Goal: Task Accomplishment & Management: Manage account settings

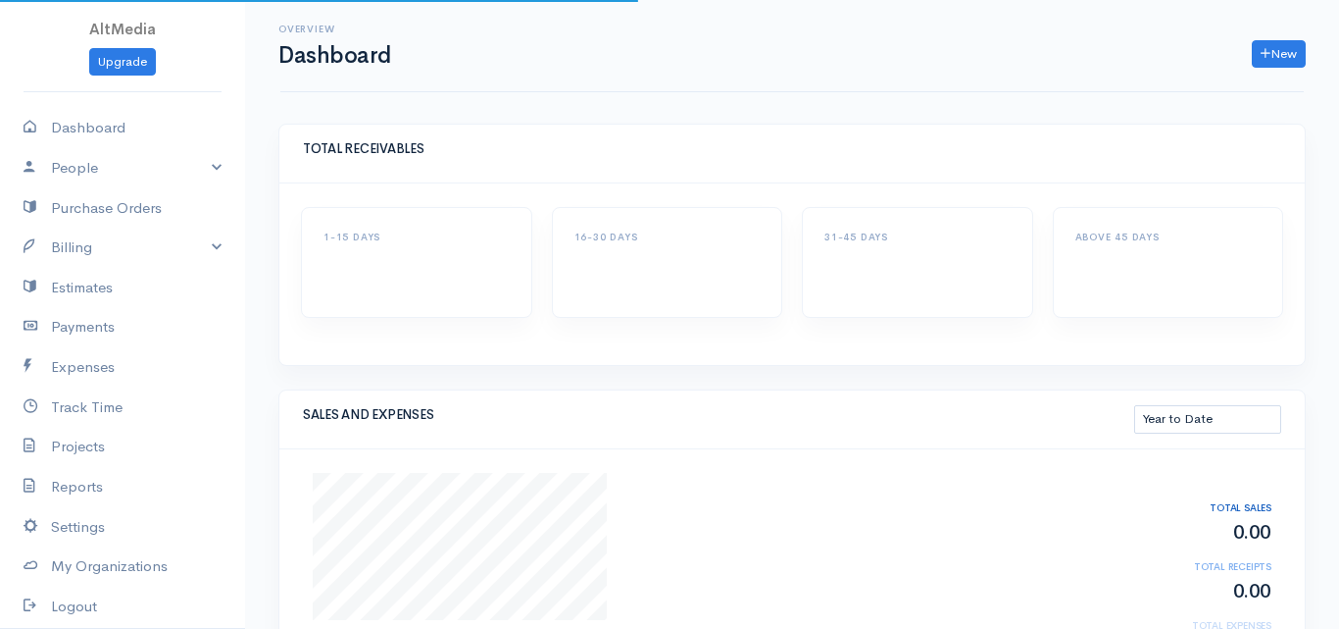
select select "thistoyear"
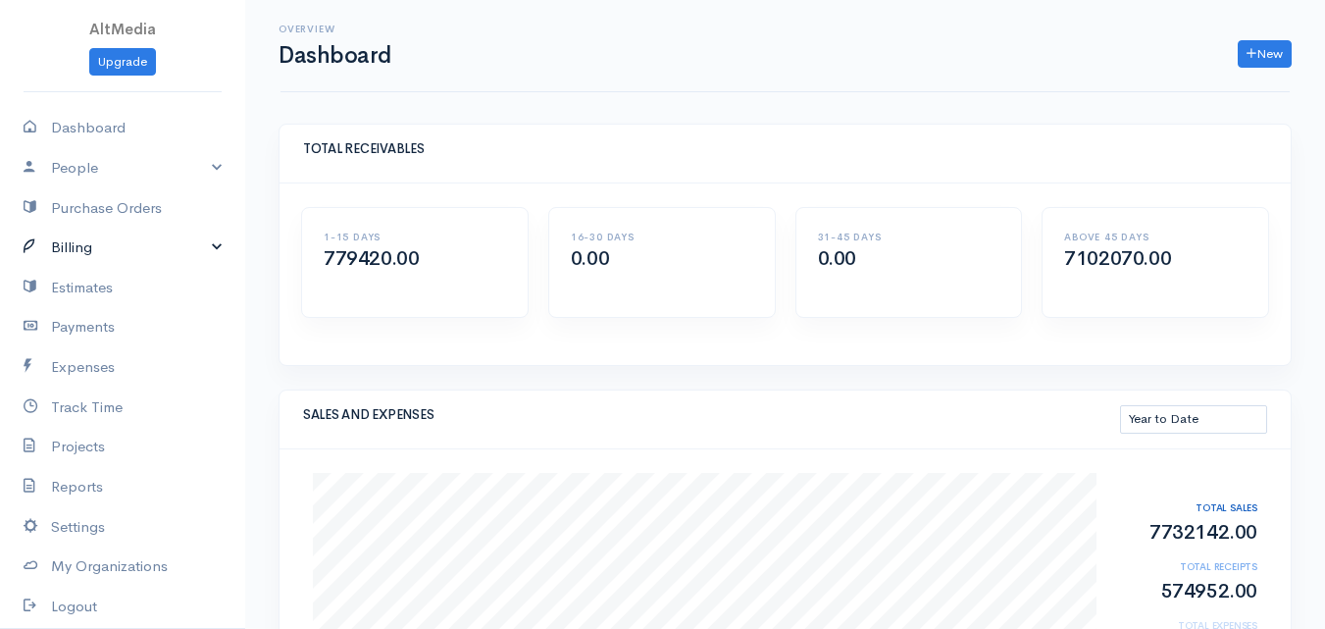
click at [105, 254] on link "Billing" at bounding box center [122, 247] width 245 height 40
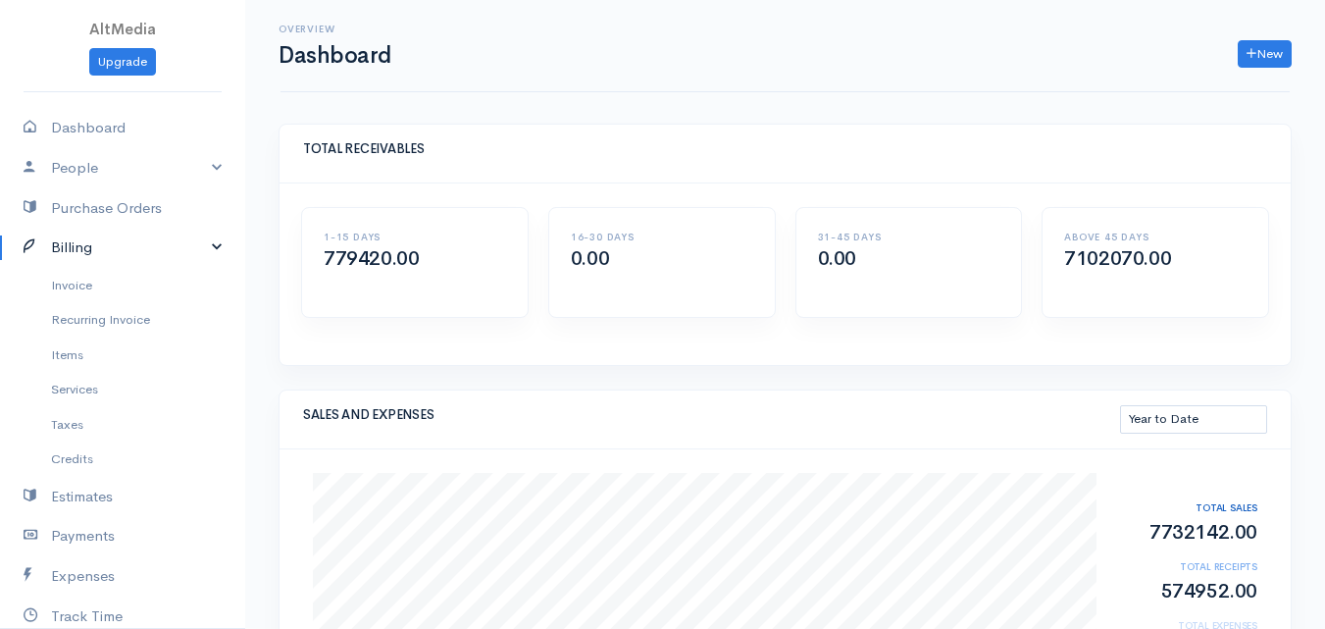
click at [112, 250] on link "Billing" at bounding box center [122, 247] width 245 height 40
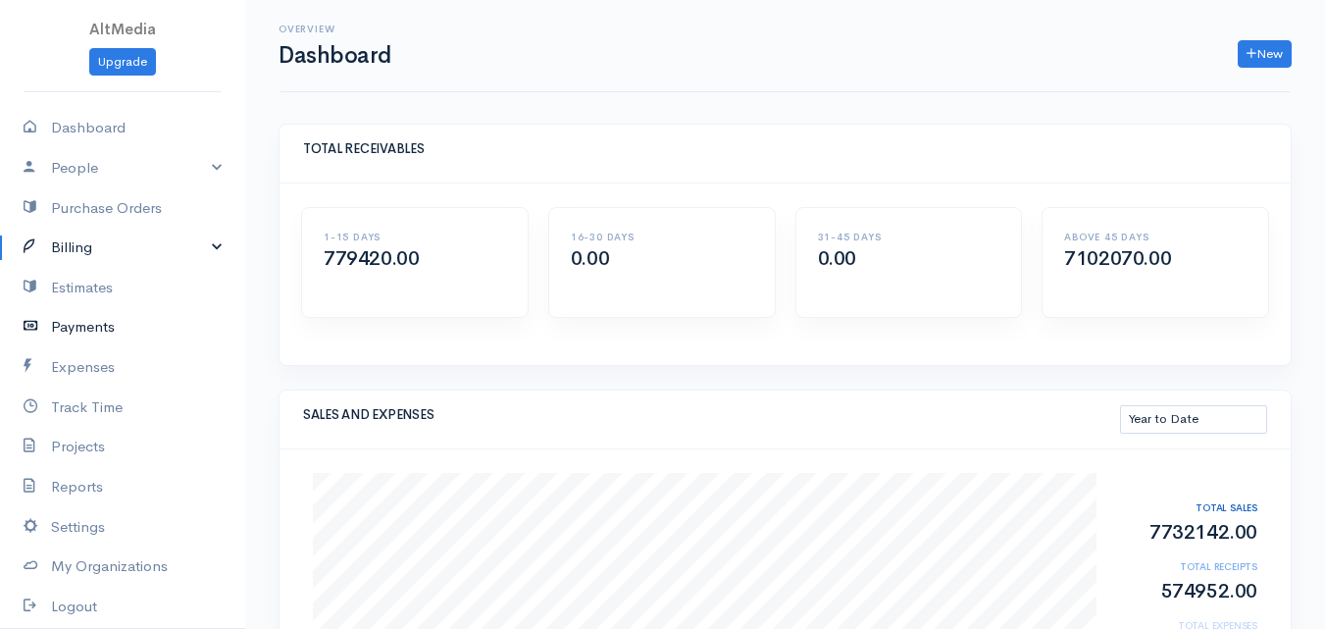
click at [106, 328] on link "Payments" at bounding box center [122, 327] width 245 height 40
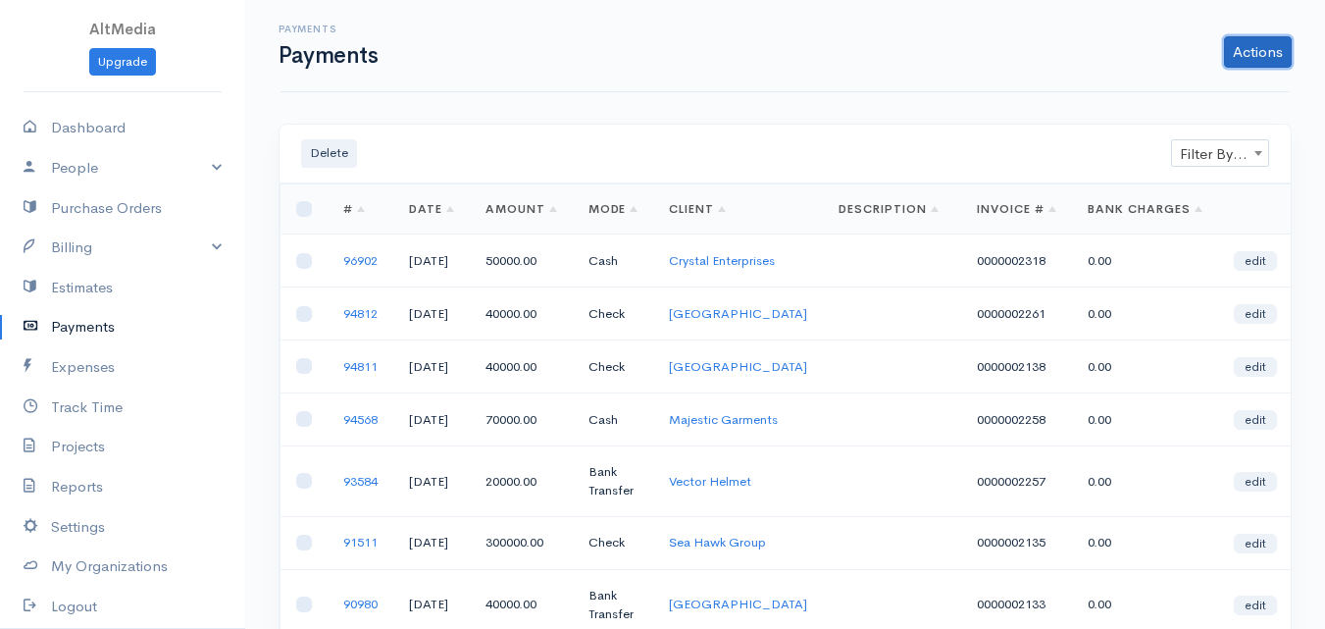
click at [1247, 47] on link "Actions" at bounding box center [1258, 51] width 68 height 31
click at [1179, 92] on link "Enter Payment" at bounding box center [1192, 93] width 202 height 34
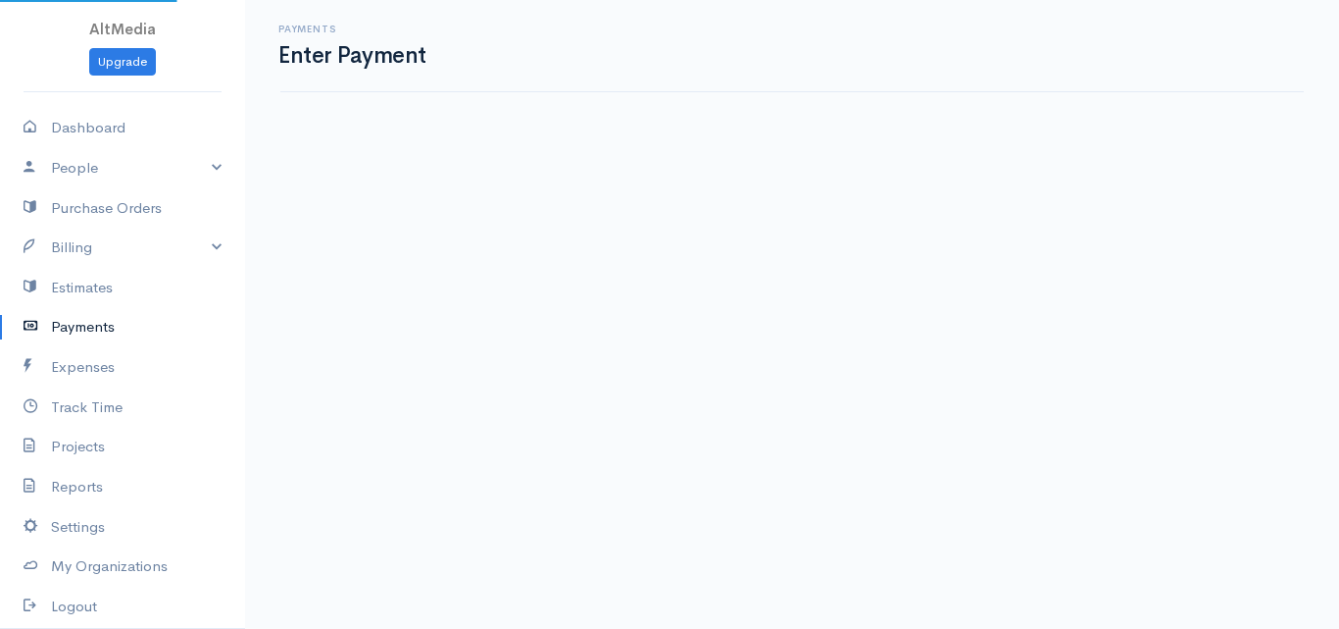
select select "2"
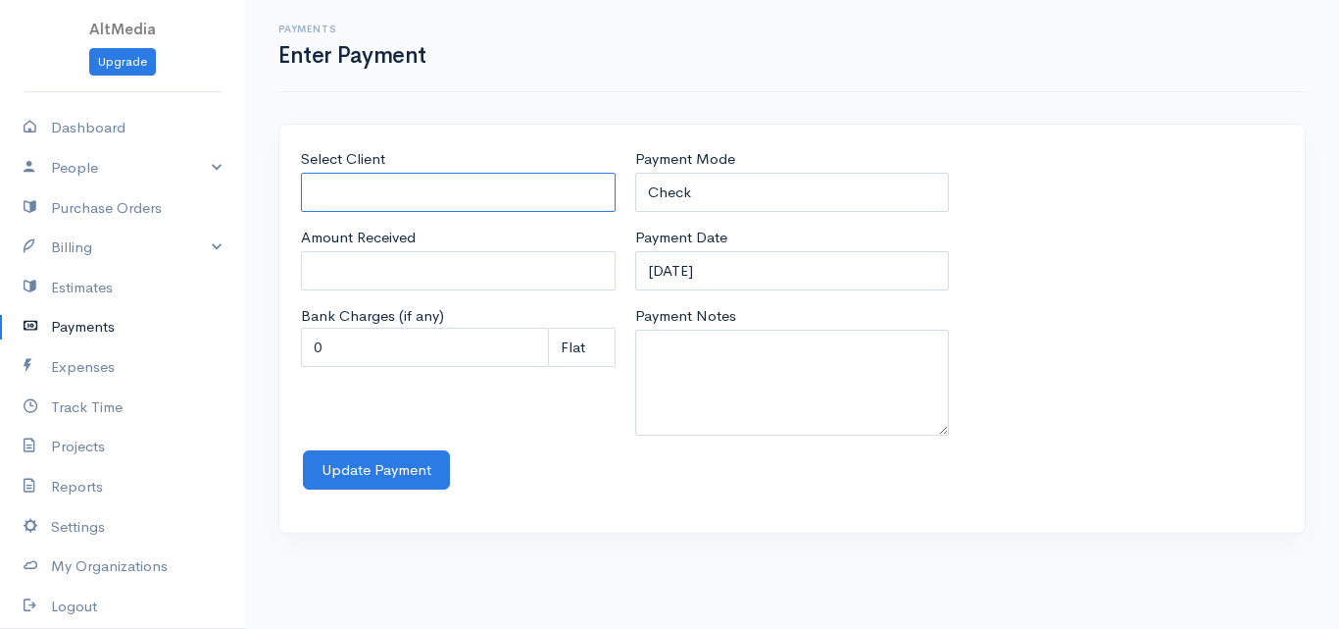
click at [398, 187] on input "Select Client" at bounding box center [458, 193] width 315 height 40
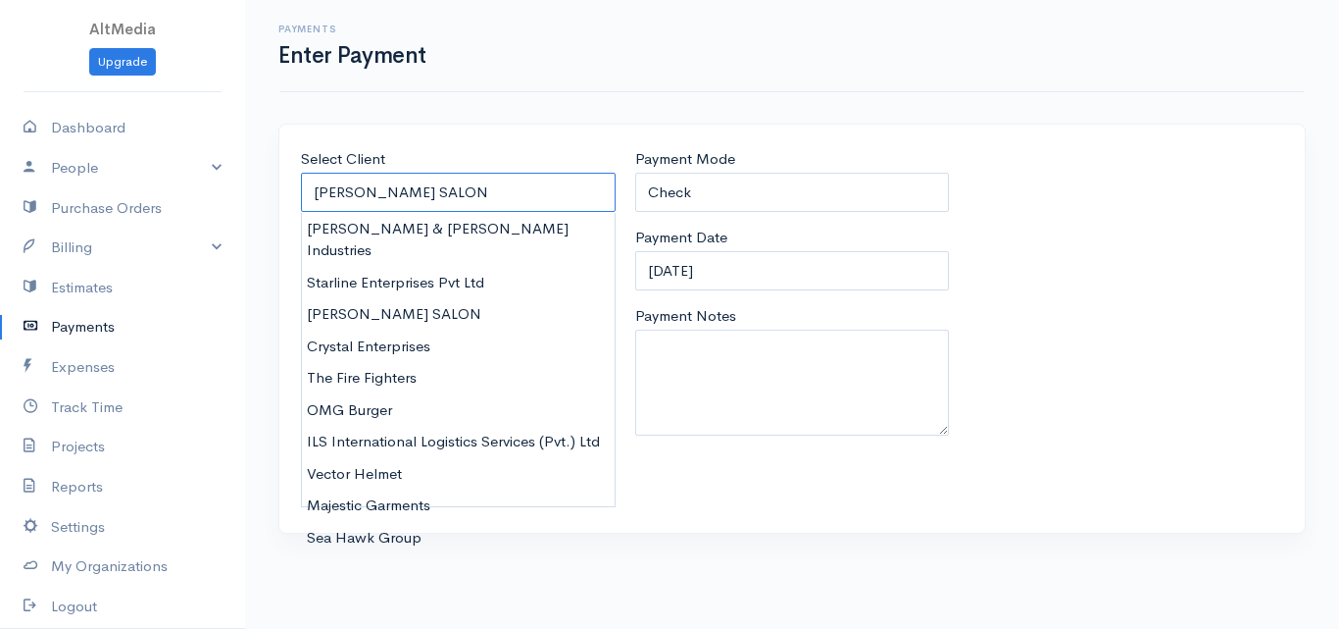
type input "Crystal Enterprises"
type input "40000"
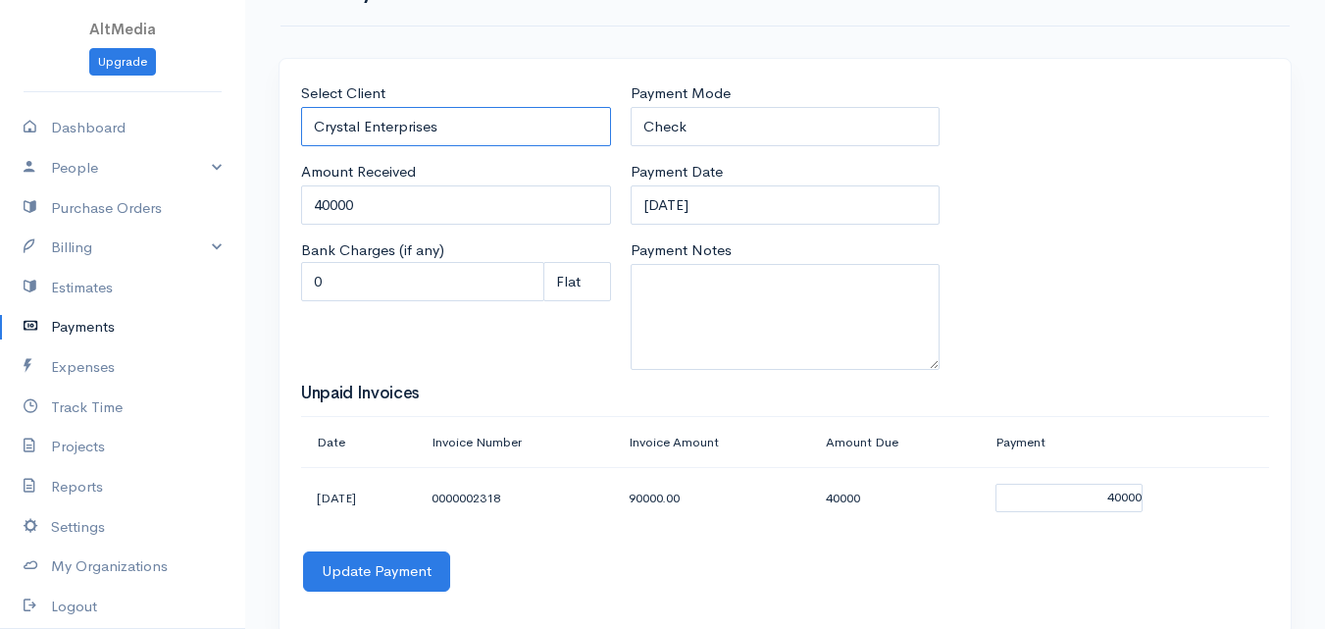
scroll to position [96, 0]
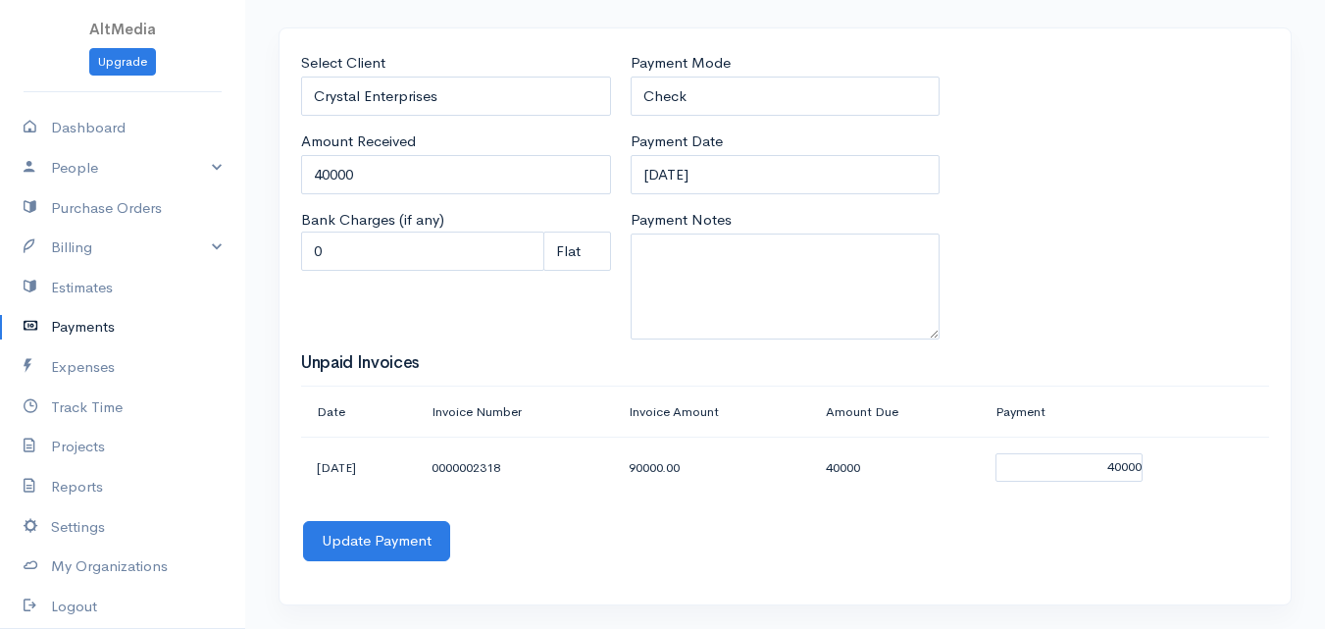
click at [1291, 429] on div "Select Client Crystal Enterprises Amount Received 40000 Bank Charges (if any) 0…" at bounding box center [785, 327] width 1032 height 600
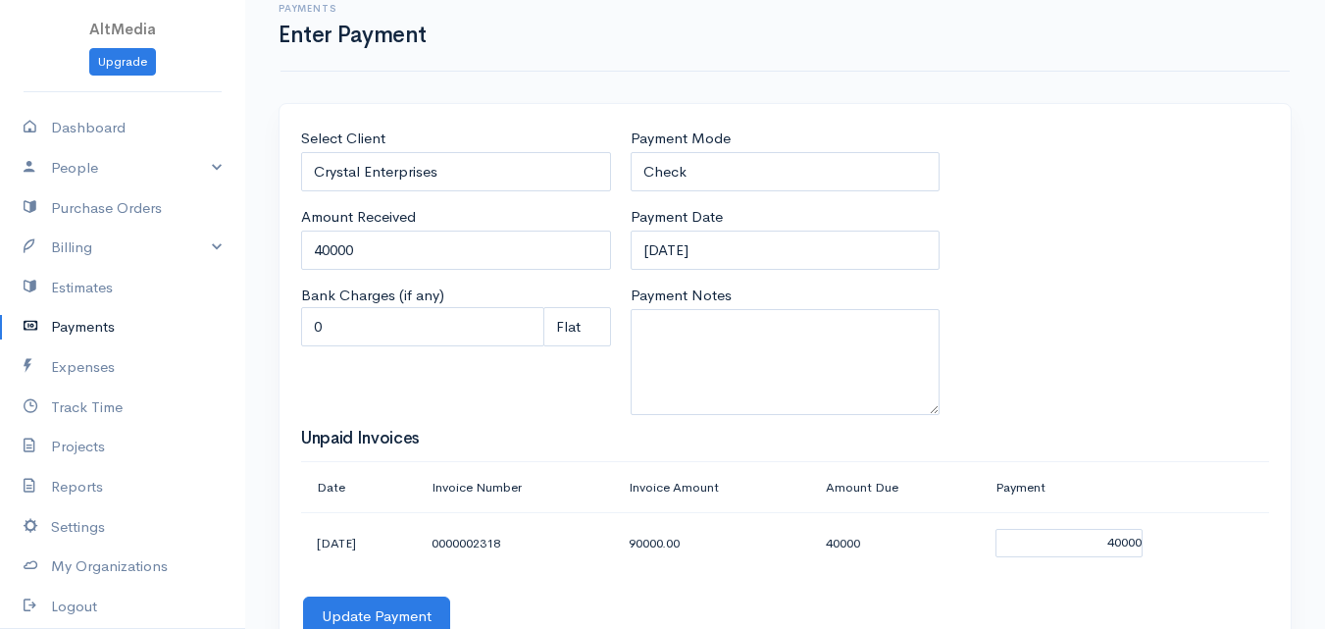
scroll to position [0, 0]
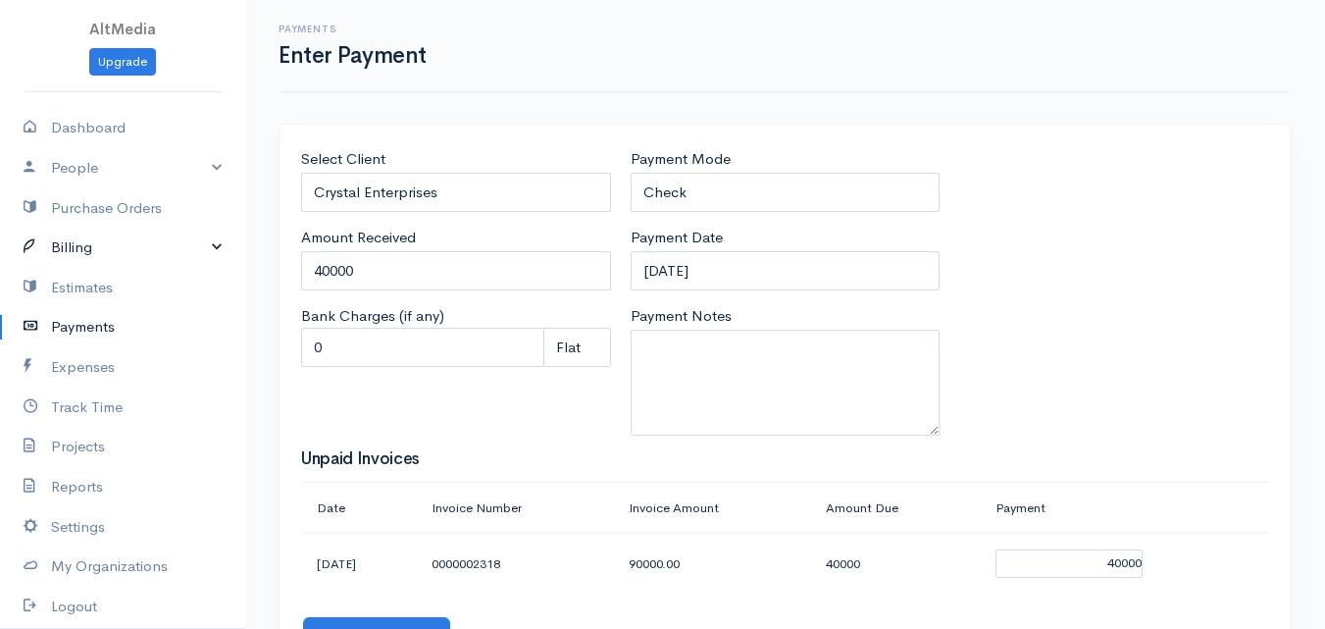
click at [130, 236] on link "Billing" at bounding box center [122, 247] width 245 height 40
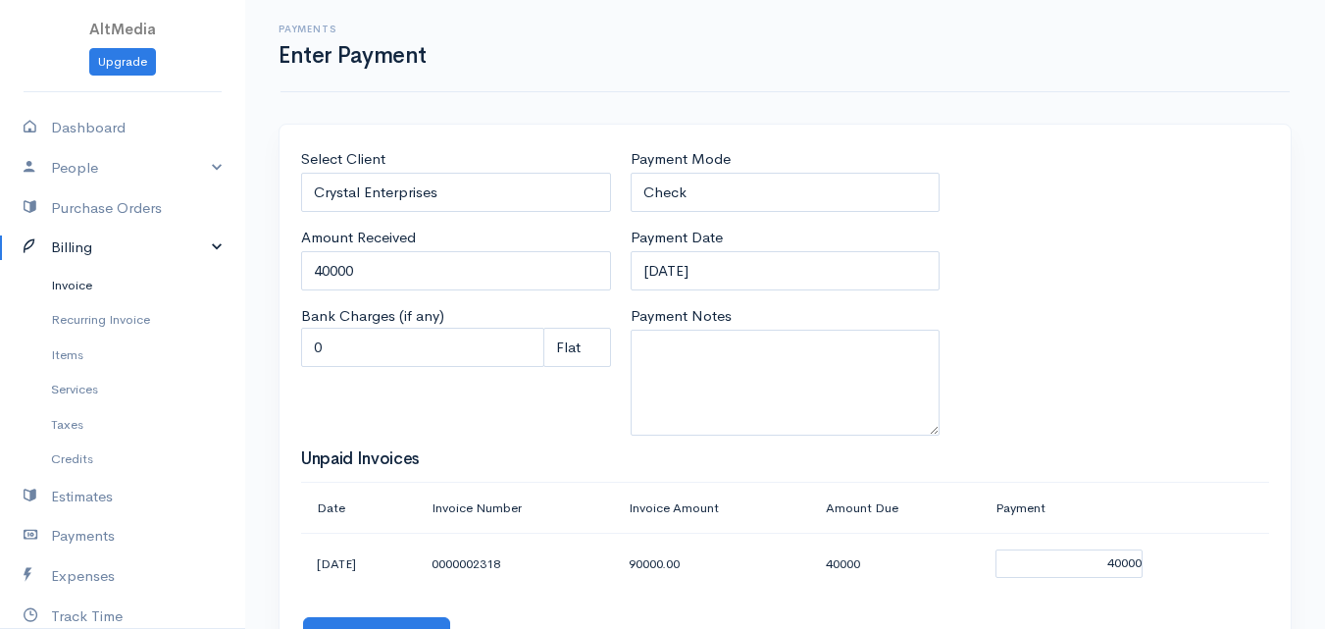
click at [97, 290] on link "Invoice" at bounding box center [122, 285] width 245 height 35
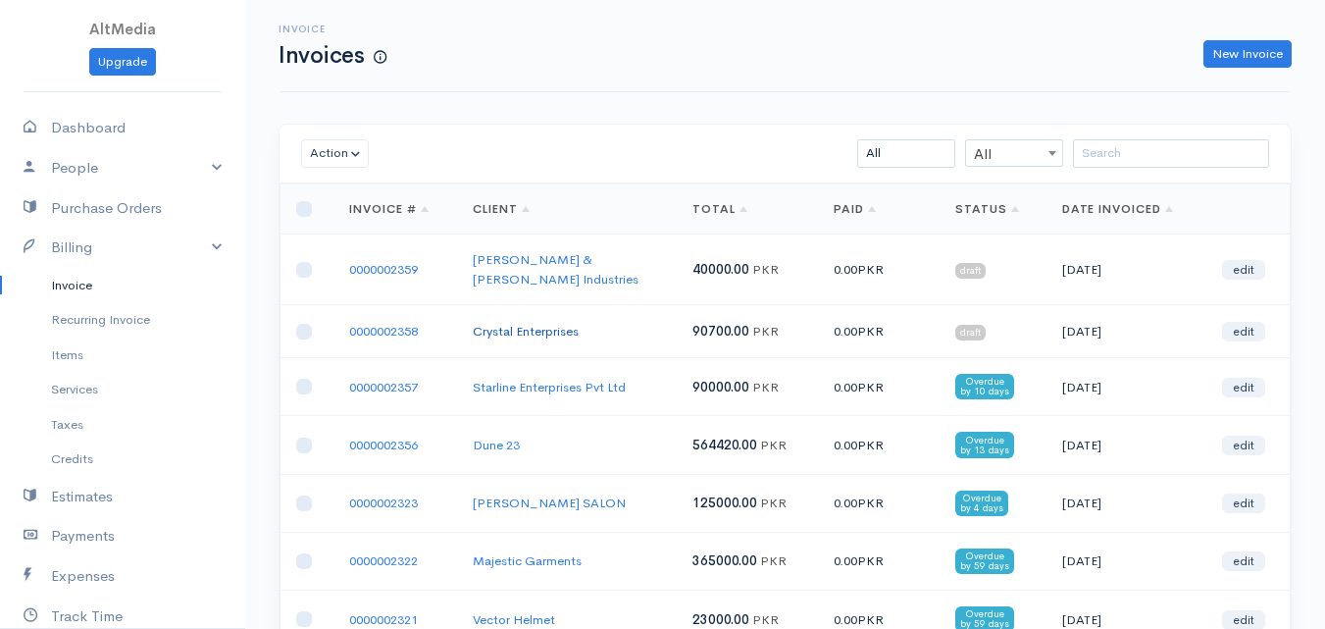
click at [572, 323] on link "Crystal Enterprises" at bounding box center [526, 331] width 106 height 17
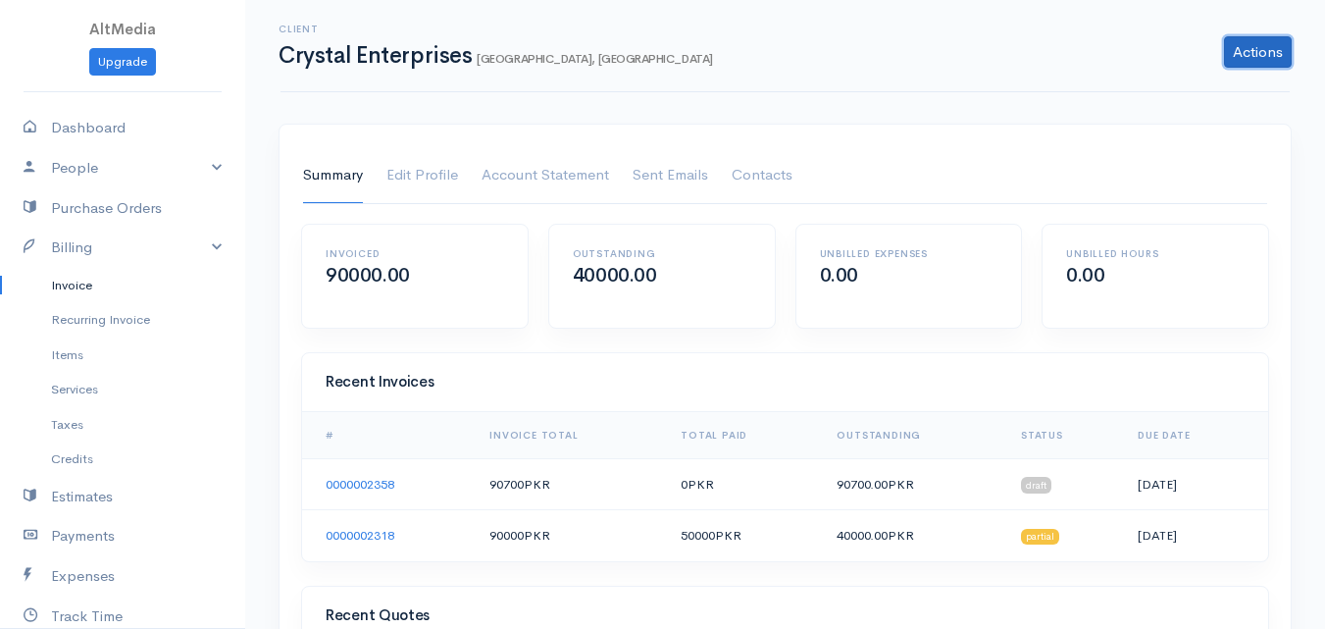
click at [1250, 58] on link "Actions" at bounding box center [1258, 51] width 68 height 31
click at [879, 60] on div "Actions Archive Client Delete Client" at bounding box center [1012, 51] width 579 height 31
click at [66, 243] on link "Billing" at bounding box center [122, 247] width 245 height 40
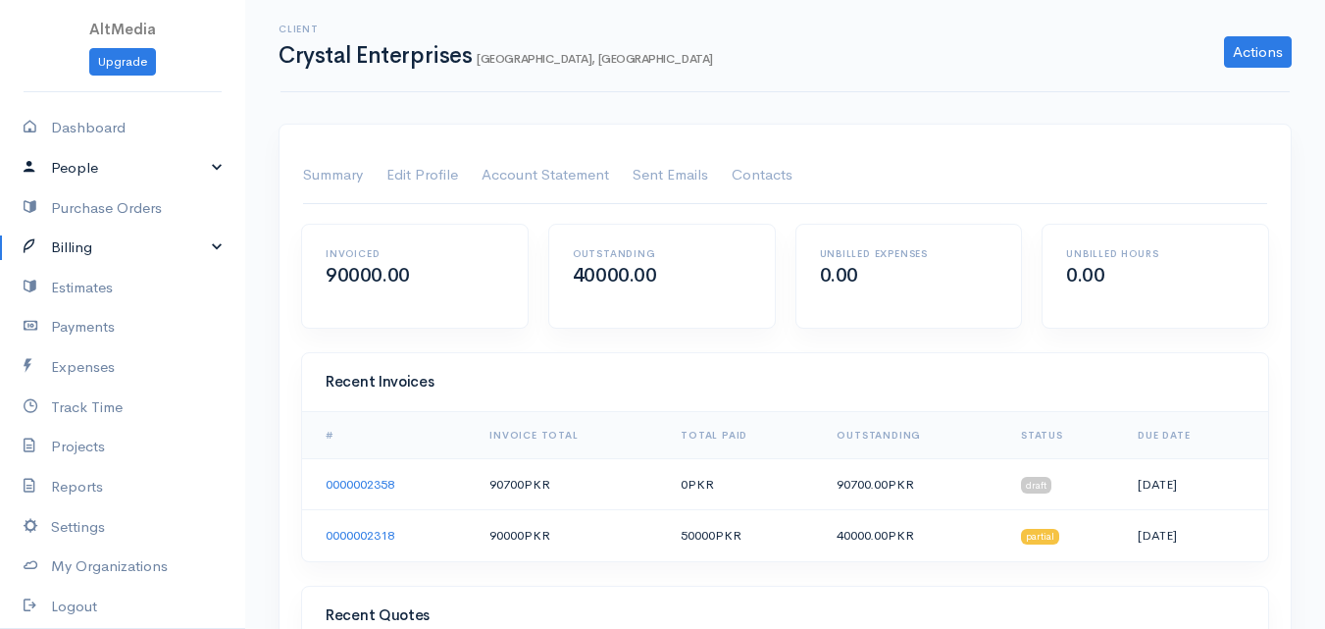
click at [131, 167] on link "People" at bounding box center [122, 168] width 245 height 40
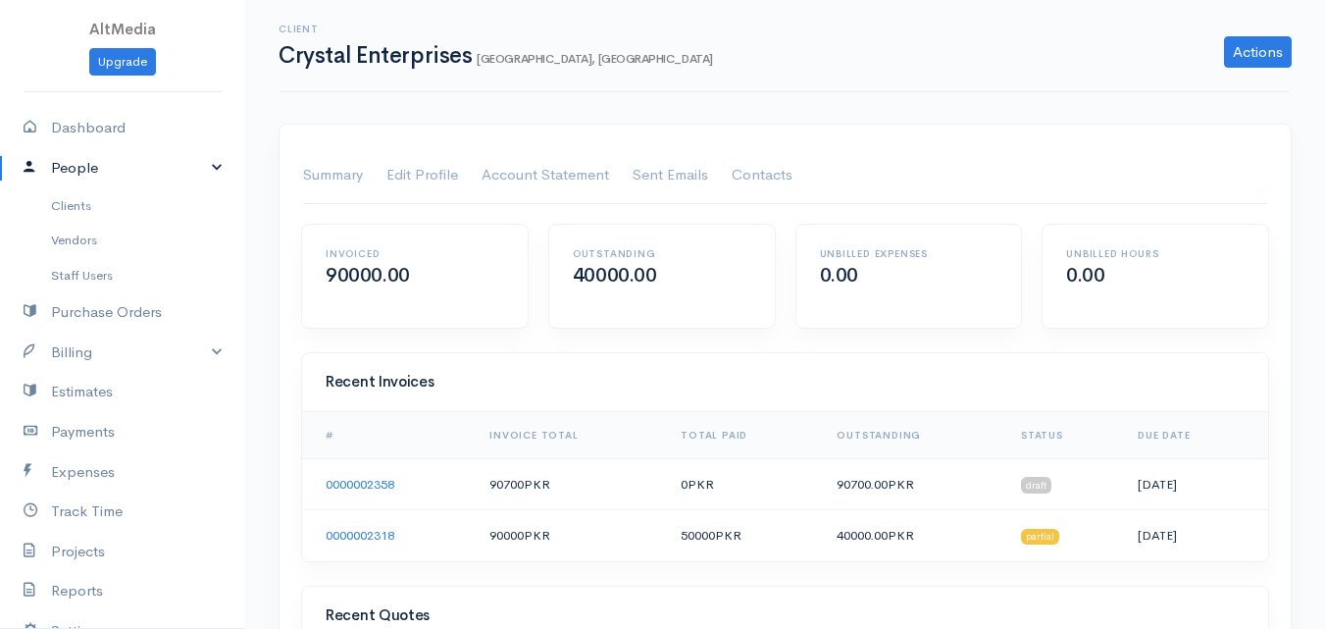
click at [131, 167] on link "People" at bounding box center [122, 168] width 245 height 40
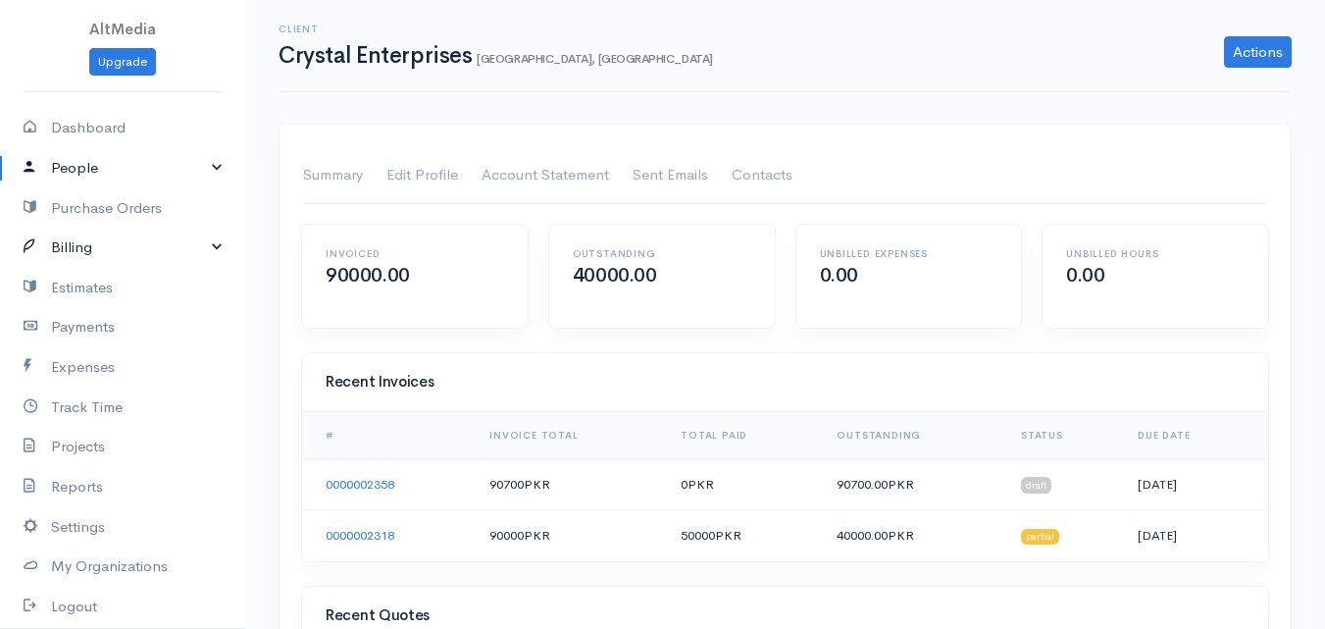
click at [126, 247] on link "Billing" at bounding box center [122, 247] width 245 height 40
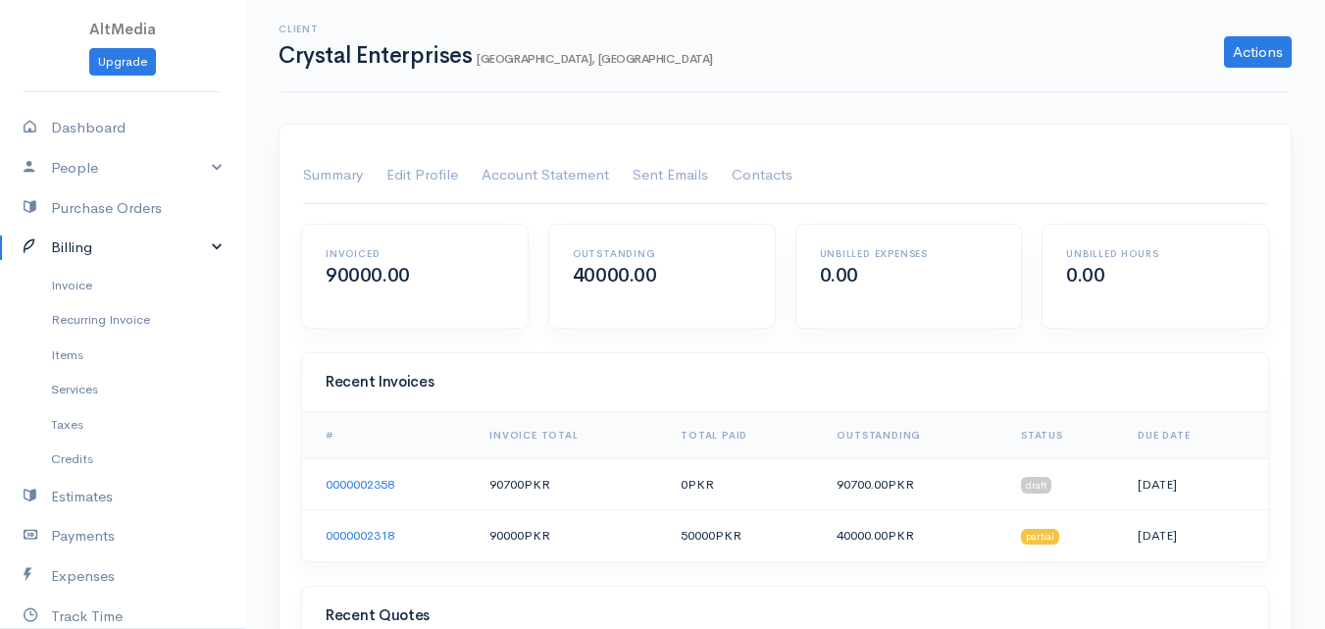
click at [80, 254] on link "Billing" at bounding box center [122, 247] width 245 height 40
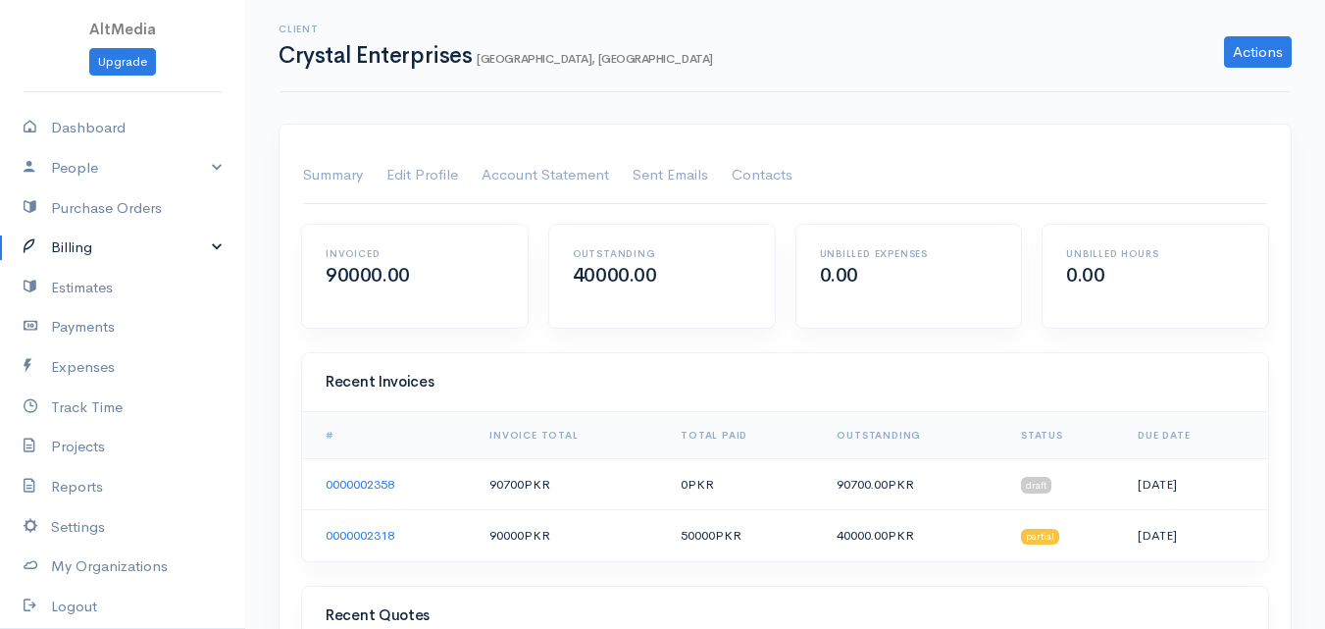
click at [94, 250] on link "Billing" at bounding box center [122, 247] width 245 height 40
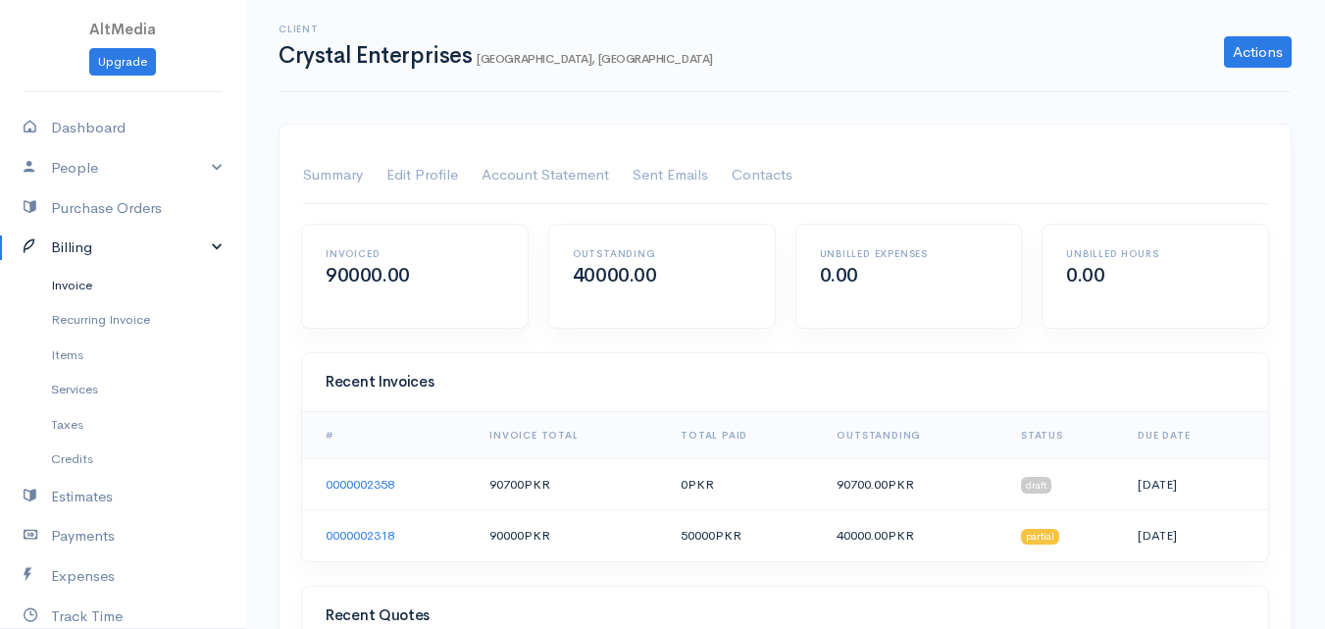
click at [106, 286] on link "Invoice" at bounding box center [122, 285] width 245 height 35
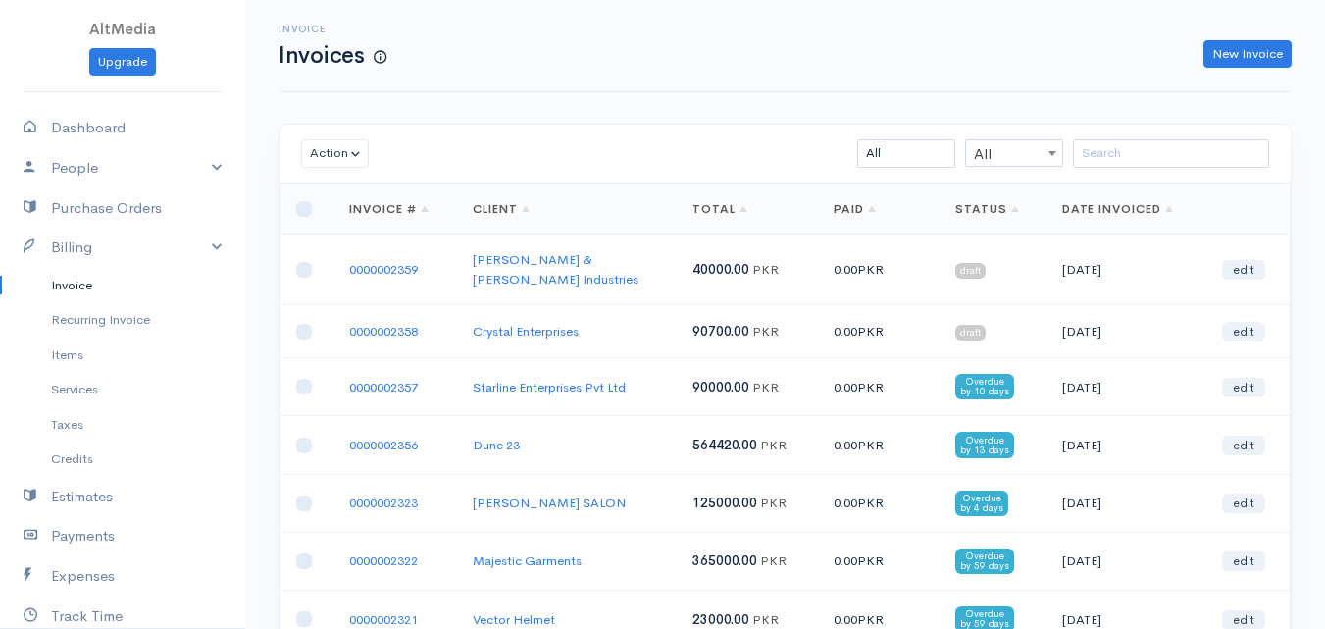
click at [468, 308] on td "Crystal Enterprises" at bounding box center [567, 331] width 220 height 53
click at [488, 323] on link "Crystal Enterprises" at bounding box center [526, 331] width 106 height 17
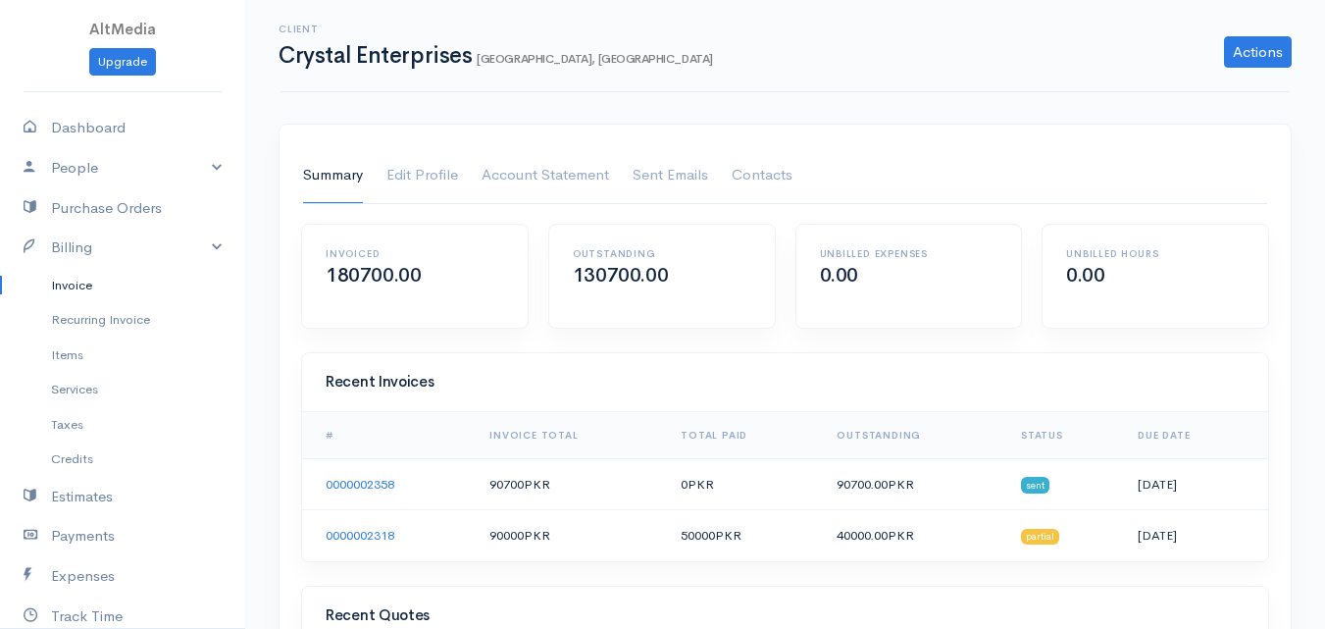
click at [108, 286] on link "Invoice" at bounding box center [122, 285] width 245 height 35
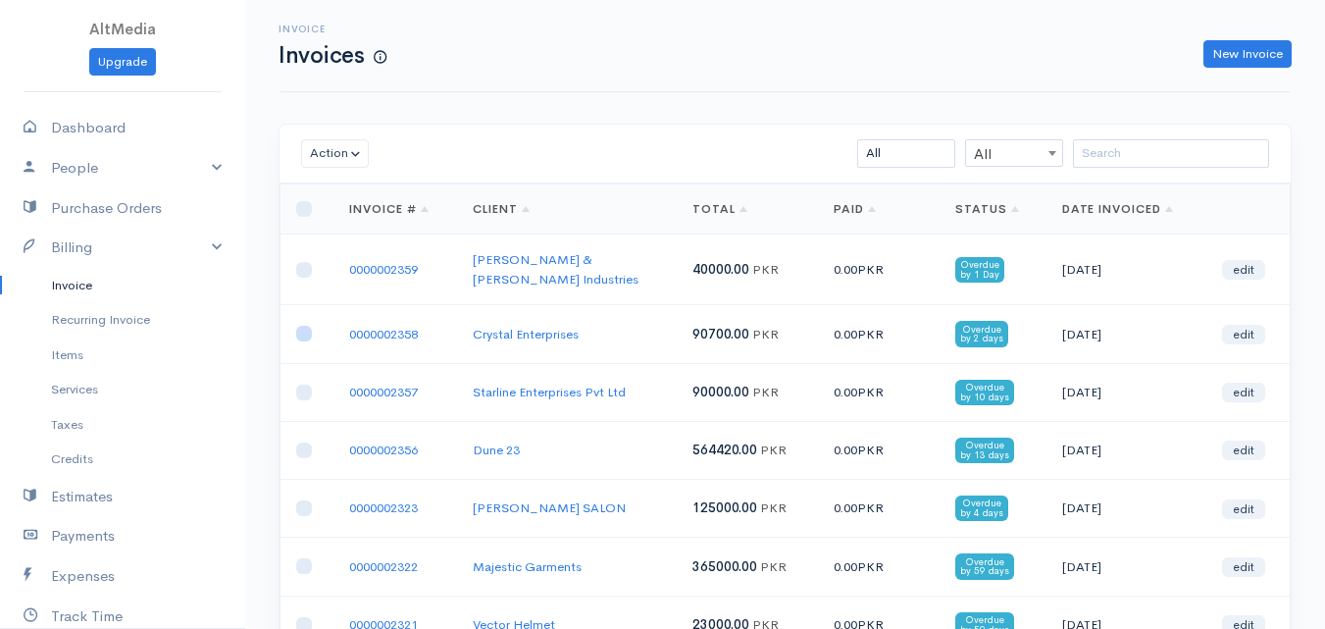
click at [304, 326] on input "checkbox" at bounding box center [304, 334] width 16 height 16
checkbox input "true"
click at [310, 262] on input "checkbox" at bounding box center [304, 270] width 16 height 16
click at [366, 144] on button "Action" at bounding box center [335, 153] width 68 height 28
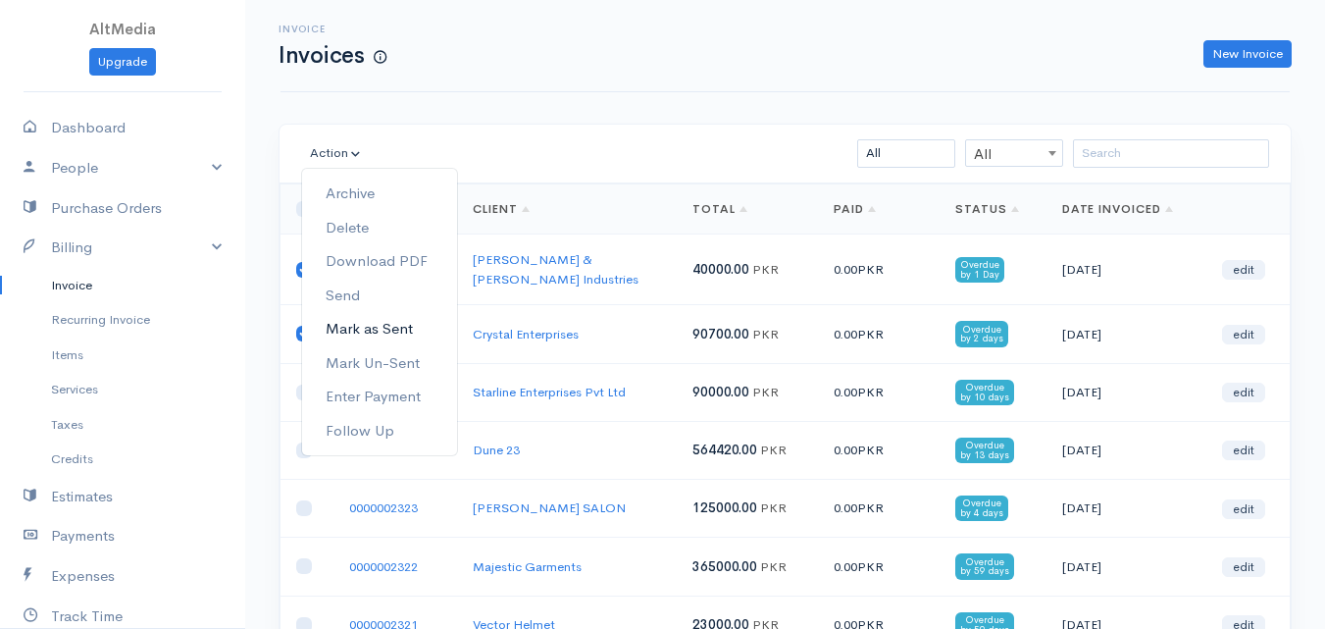
click at [401, 327] on link "Mark as Sent" at bounding box center [379, 329] width 155 height 34
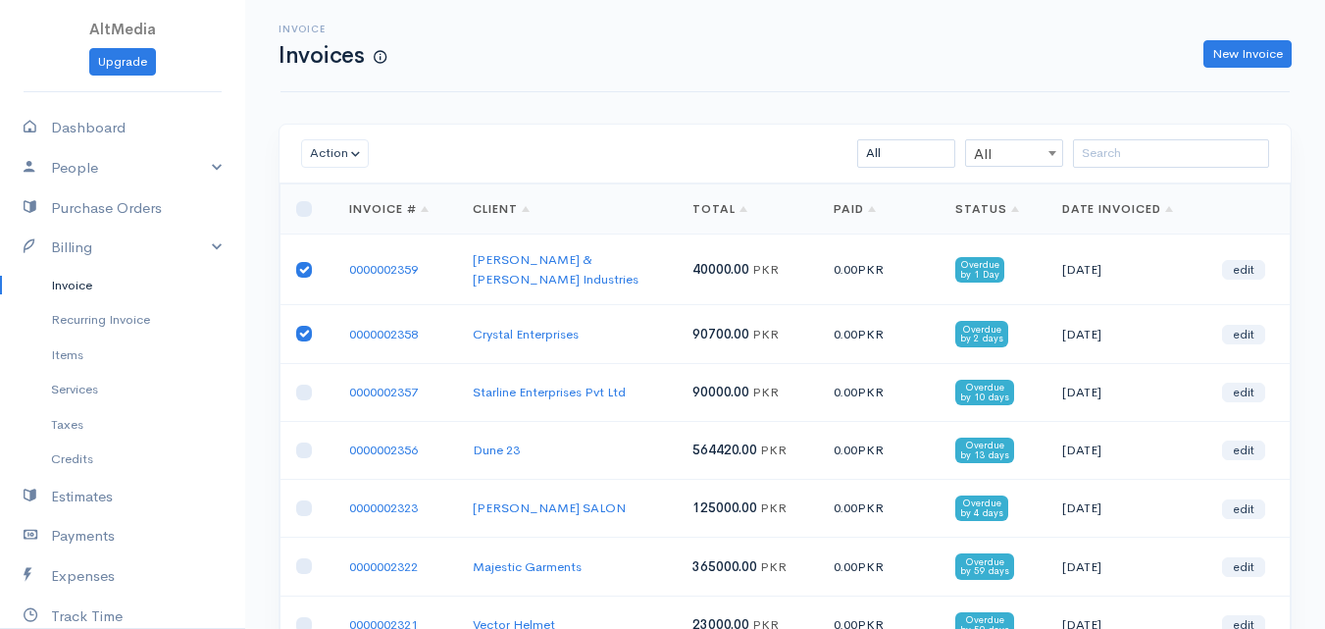
click at [304, 262] on input "checkbox" at bounding box center [304, 270] width 16 height 16
checkbox input "false"
click at [303, 326] on input "checkbox" at bounding box center [304, 334] width 16 height 16
checkbox input "false"
click at [1245, 325] on link "edit" at bounding box center [1243, 335] width 43 height 20
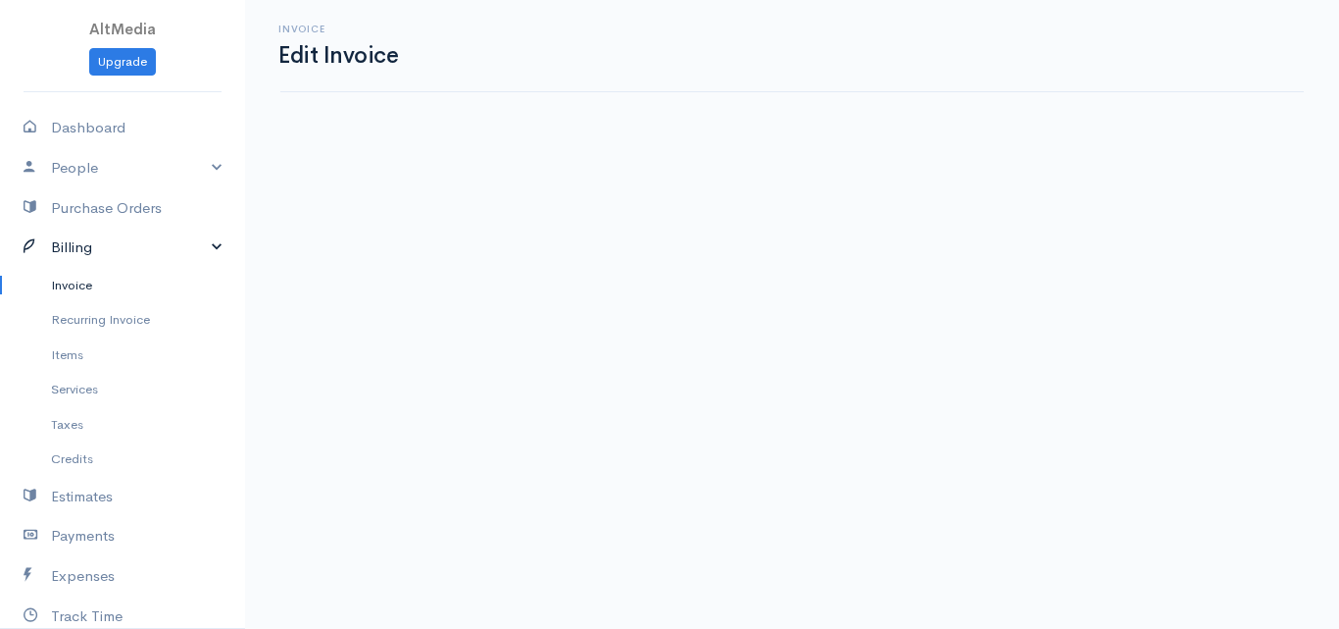
click at [52, 241] on link "Billing" at bounding box center [122, 247] width 245 height 40
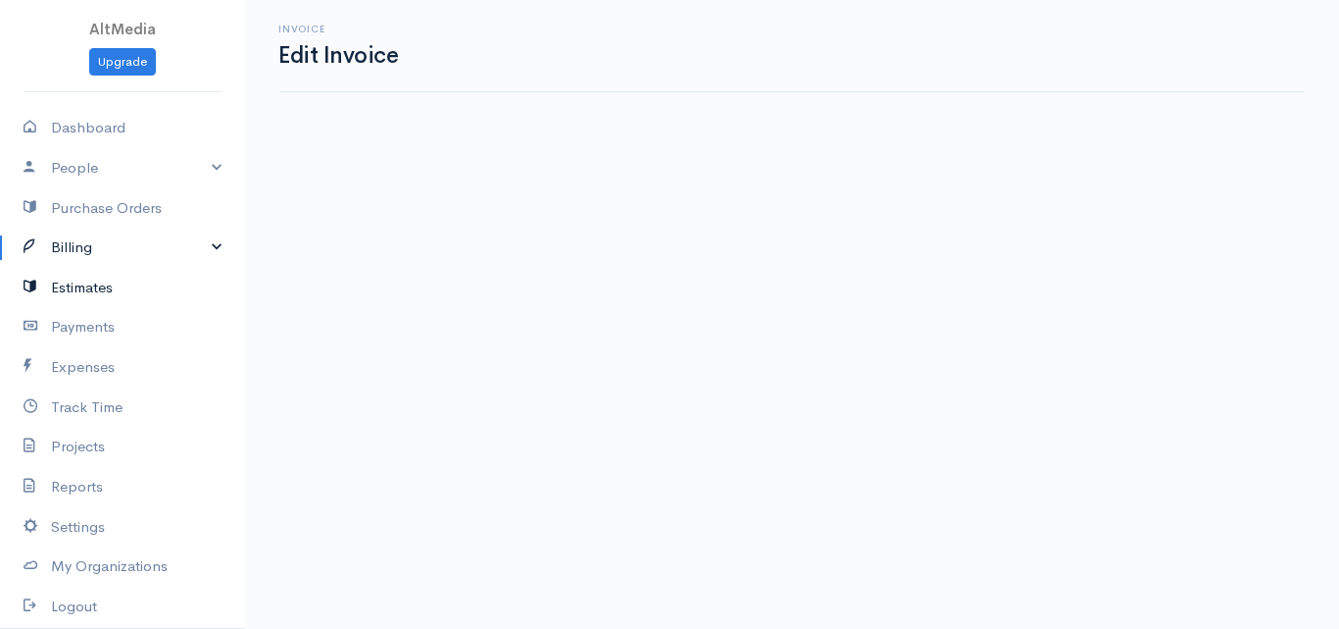
click at [98, 290] on link "Estimates" at bounding box center [122, 288] width 245 height 40
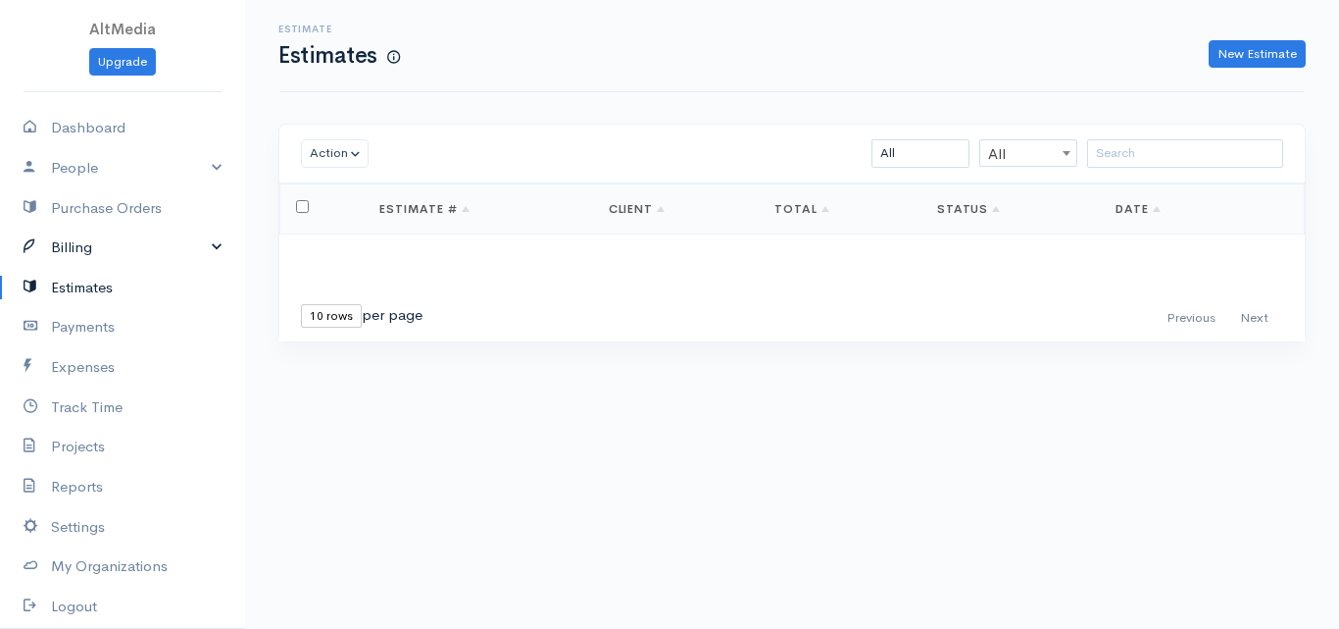
click at [59, 234] on link "Billing" at bounding box center [122, 247] width 245 height 40
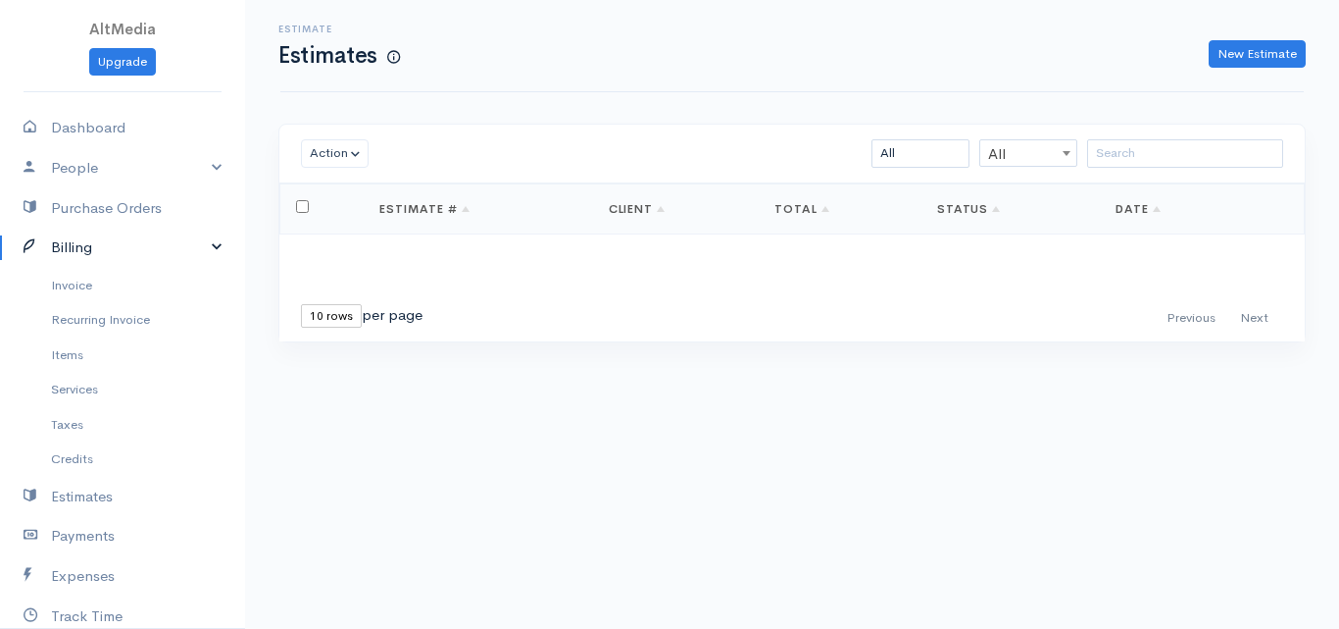
click at [59, 234] on link "Billing" at bounding box center [122, 247] width 245 height 40
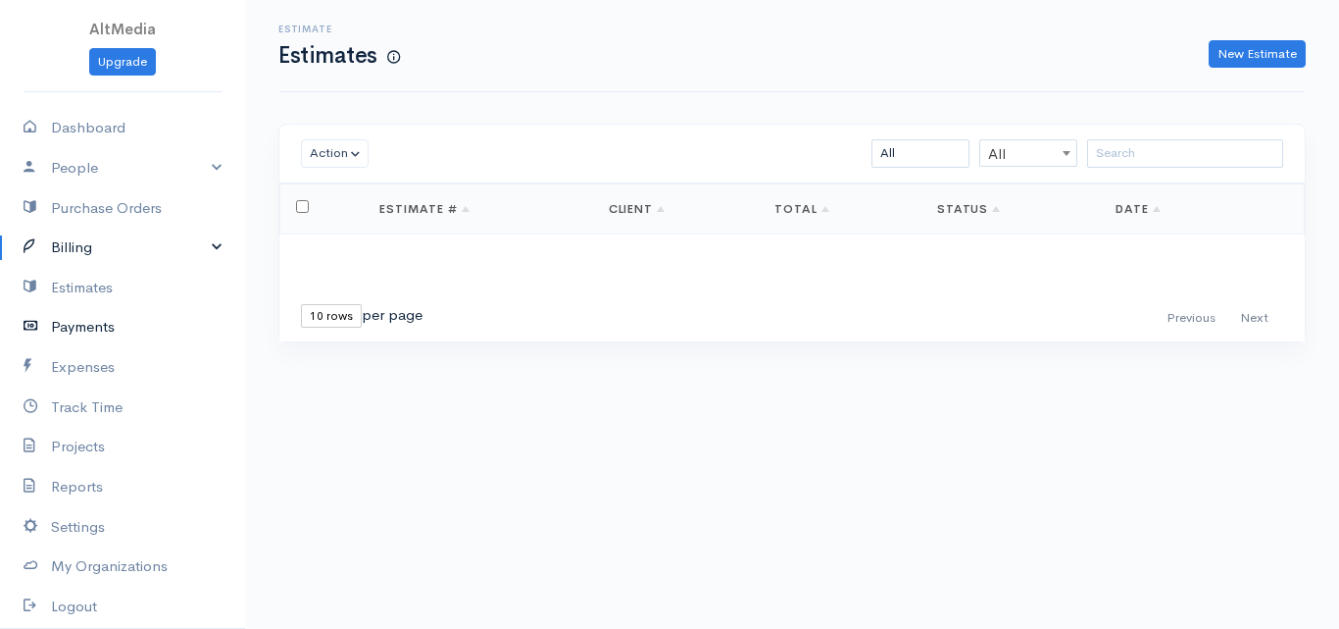
click at [83, 328] on link "Payments" at bounding box center [122, 327] width 245 height 40
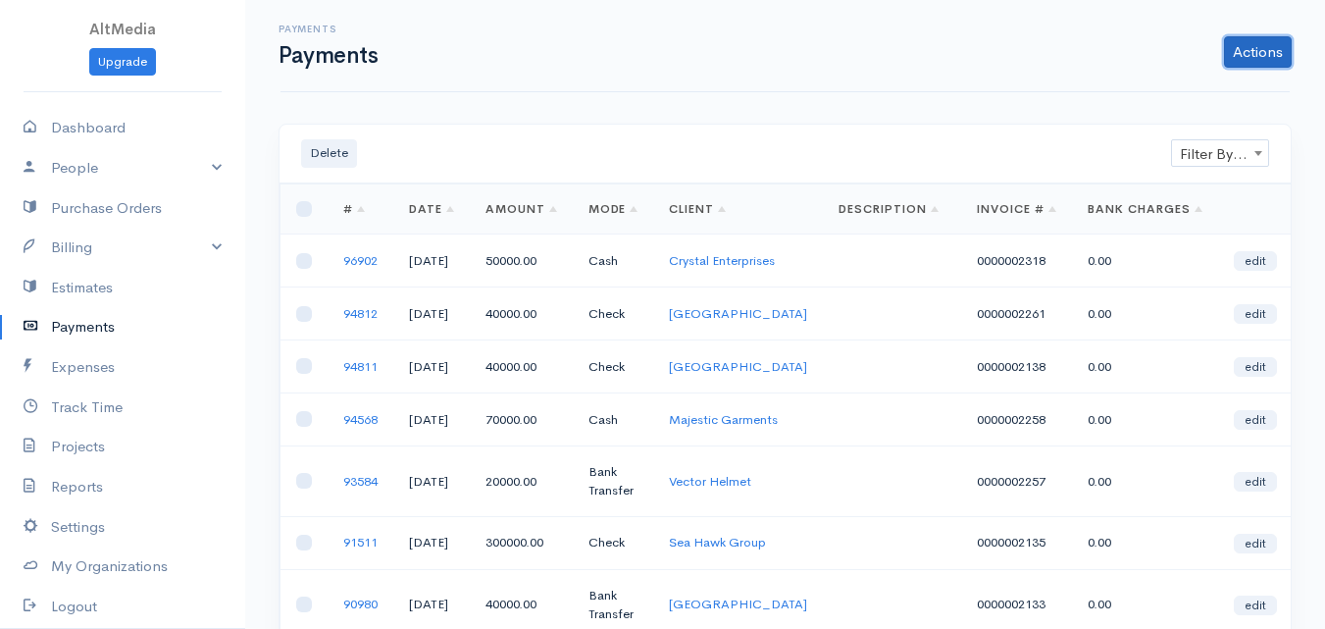
click at [1259, 52] on link "Actions" at bounding box center [1258, 51] width 68 height 31
click at [1178, 90] on link "Enter Payment" at bounding box center [1192, 93] width 202 height 34
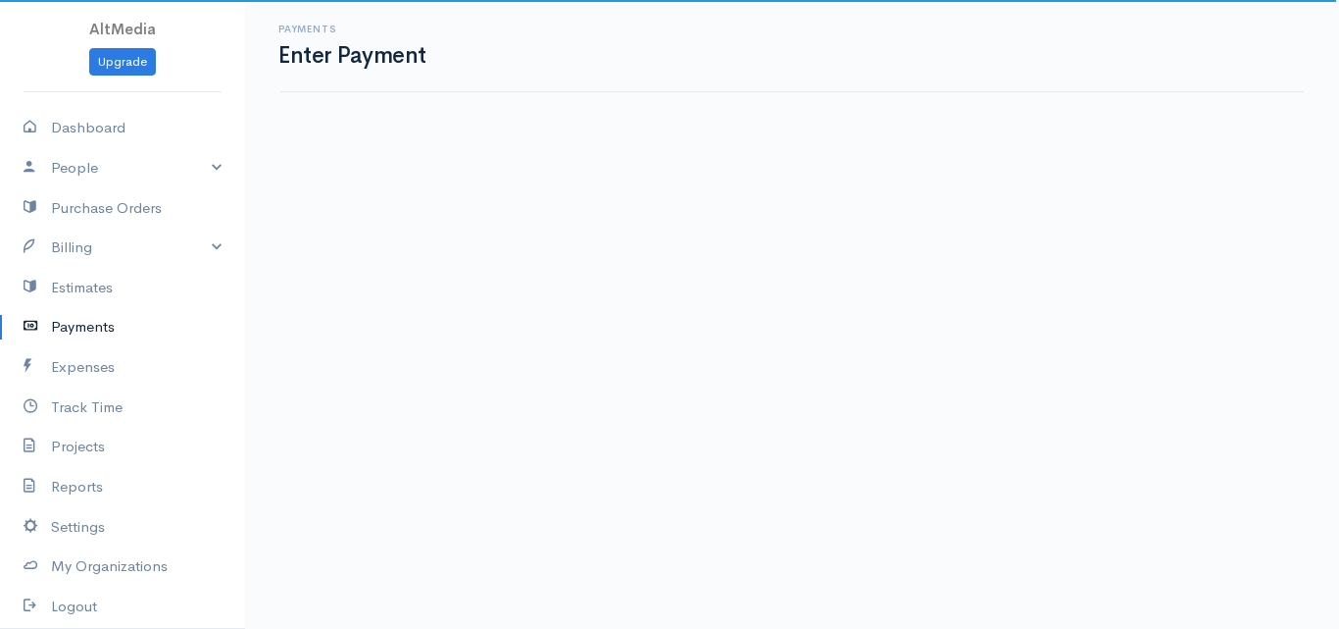
select select "2"
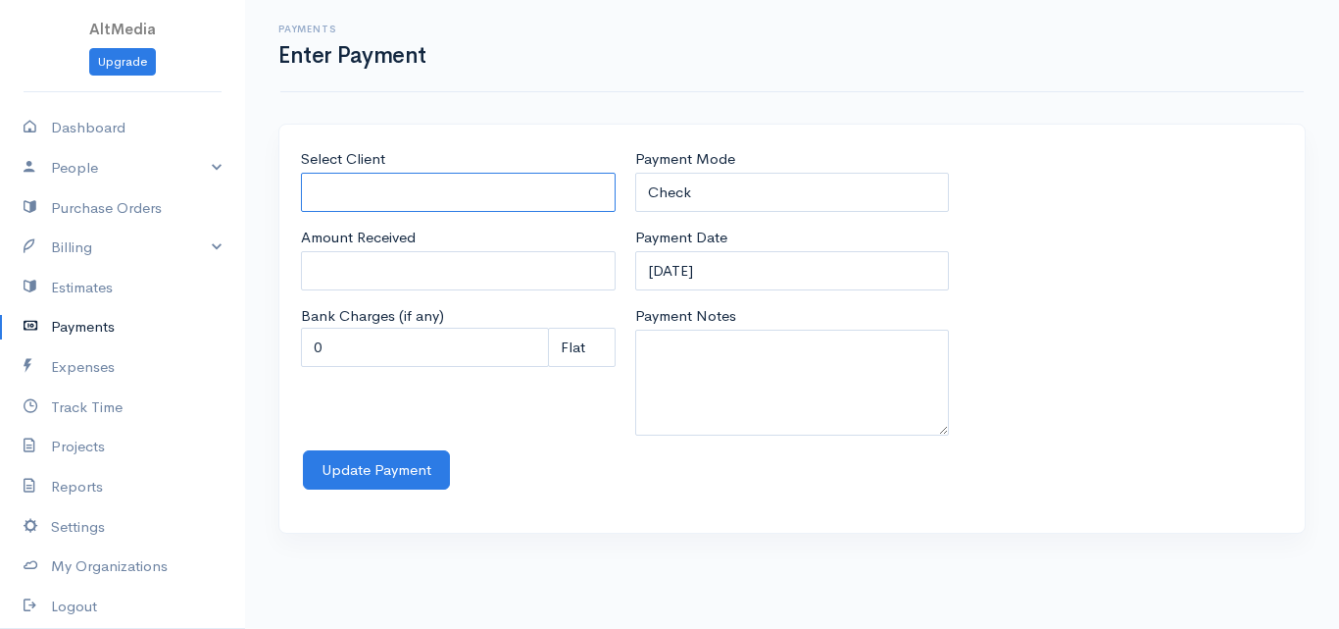
click at [484, 188] on input "Select Client" at bounding box center [458, 193] width 315 height 40
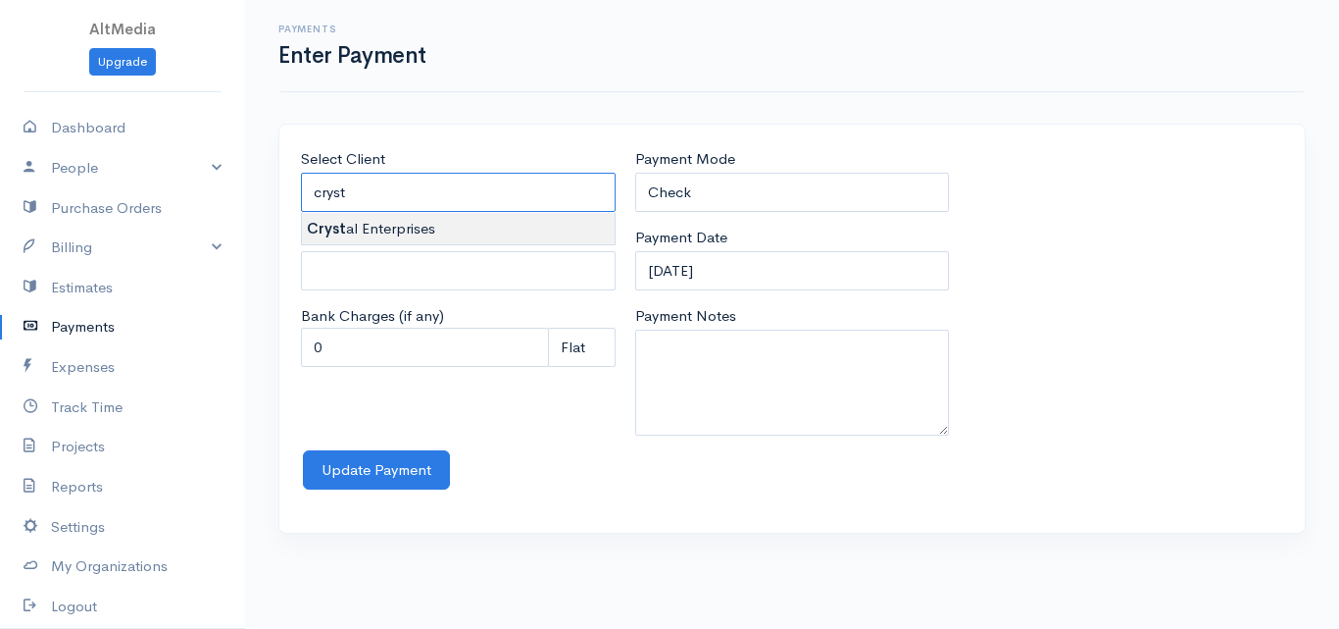
type input "Crystal Enterprises"
click at [507, 219] on body "AltMedia Upgrade Dashboard People Clients Vendors Staff Users Purchase Orders B…" at bounding box center [669, 314] width 1339 height 629
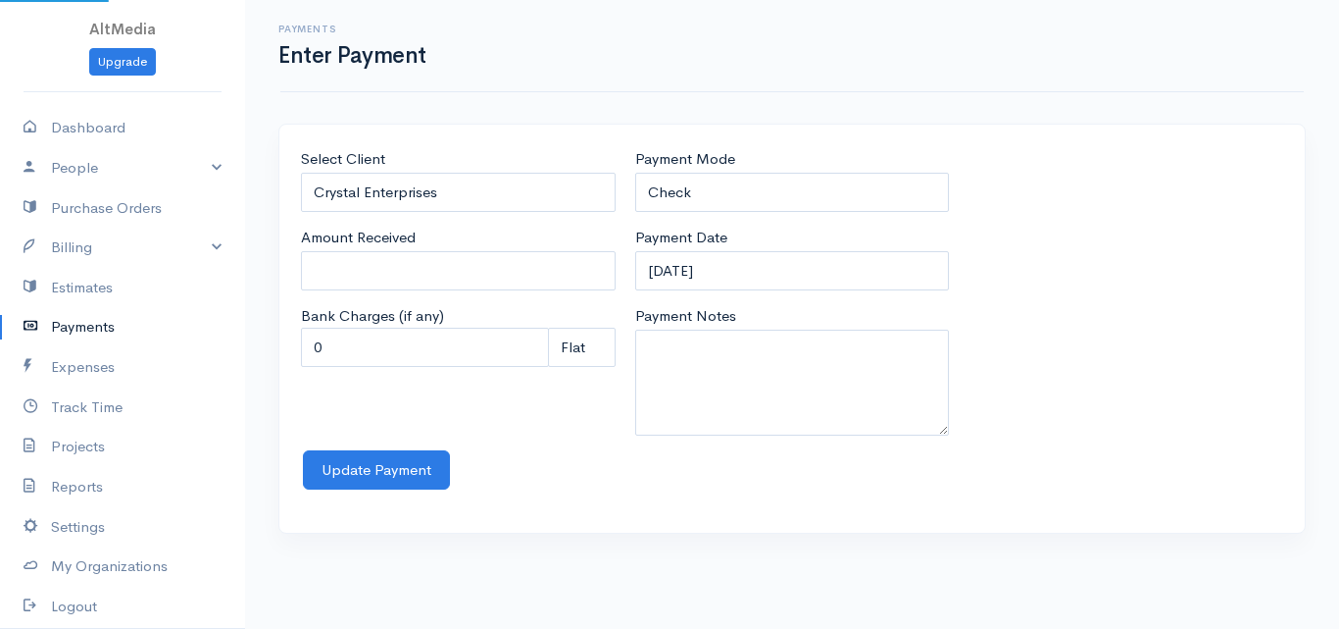
type input "130700"
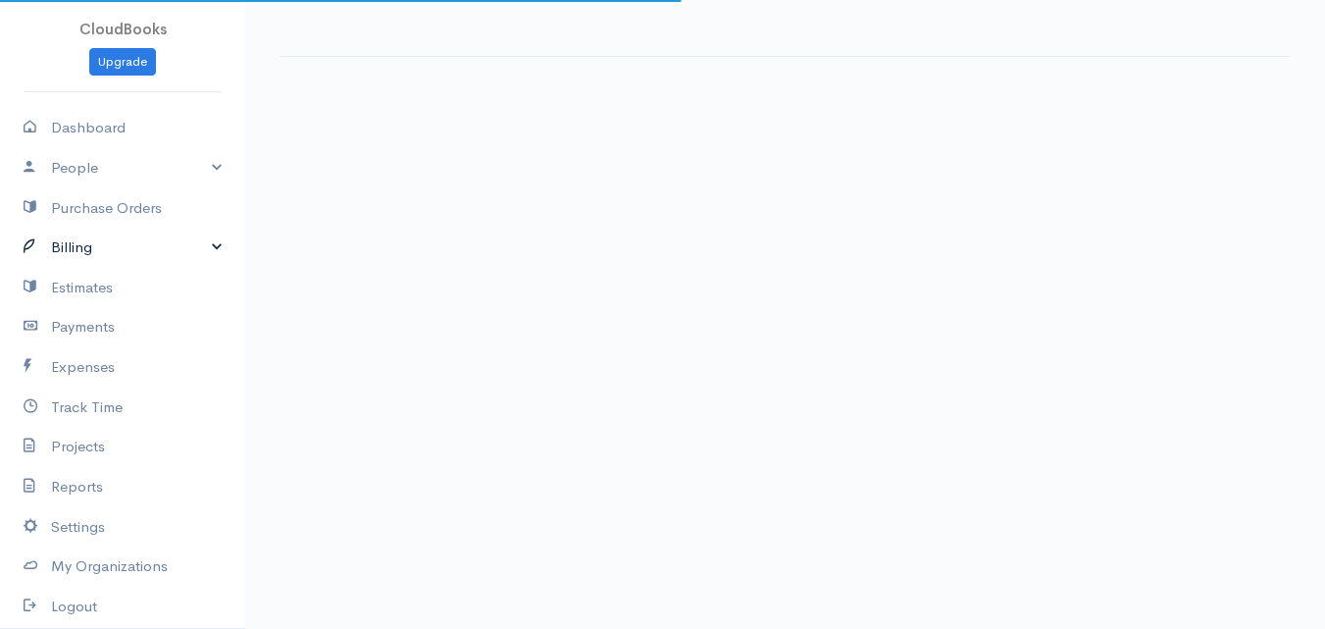
select select "thistoyear"
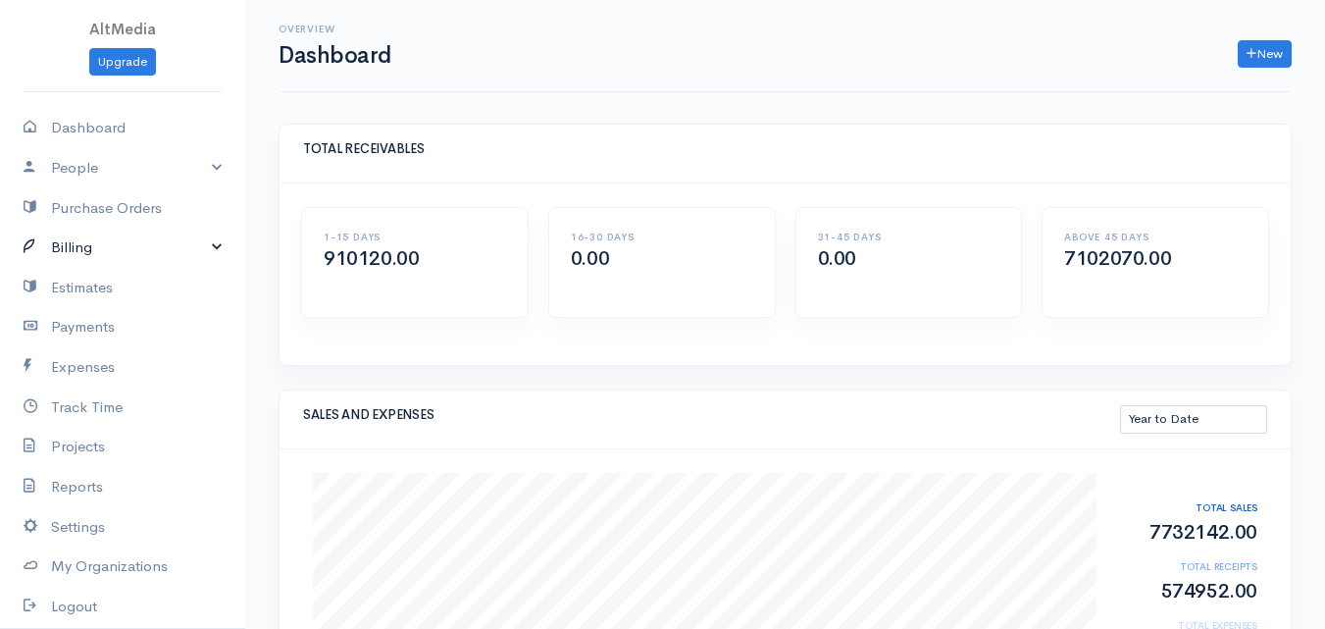
click at [100, 248] on link "Billing" at bounding box center [122, 247] width 245 height 40
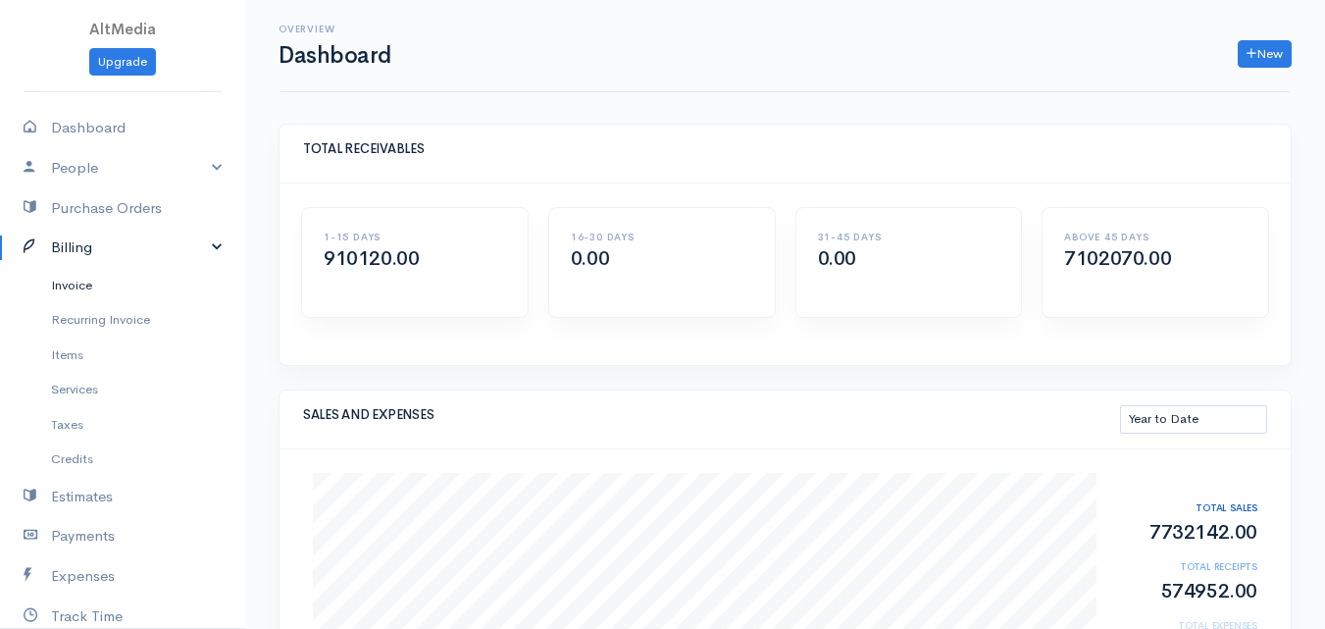
click at [87, 288] on link "Invoice" at bounding box center [122, 285] width 245 height 35
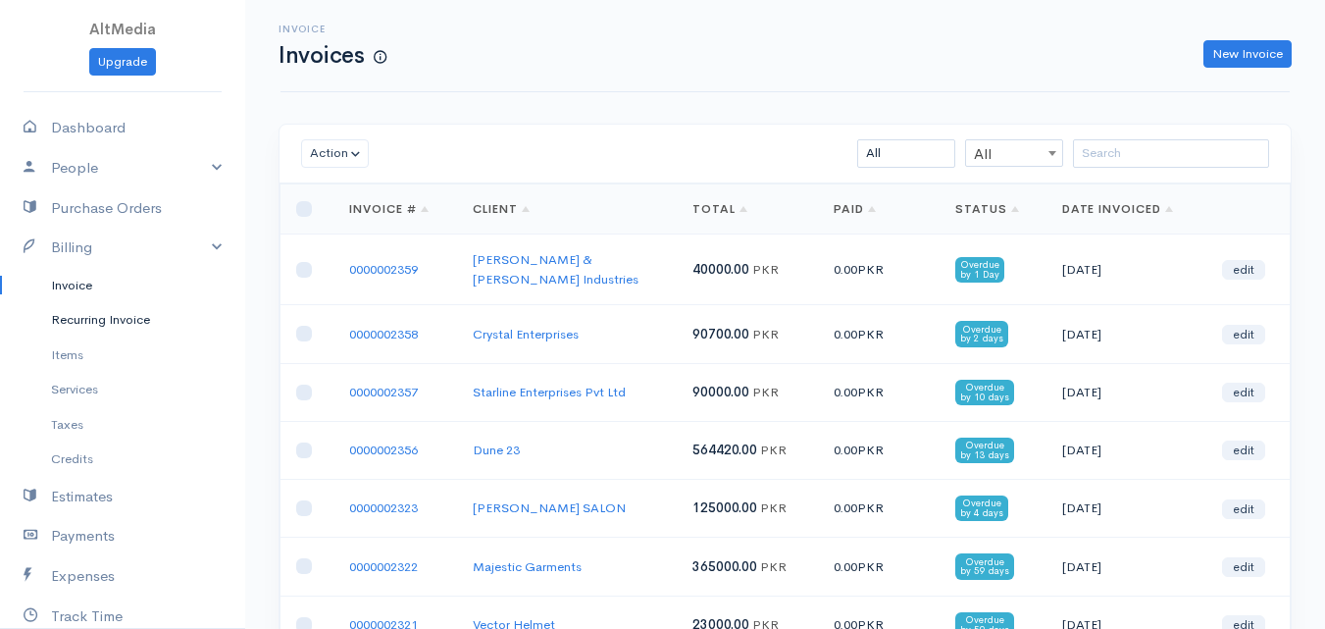
click at [85, 316] on link "Recurring Invoice" at bounding box center [122, 319] width 245 height 35
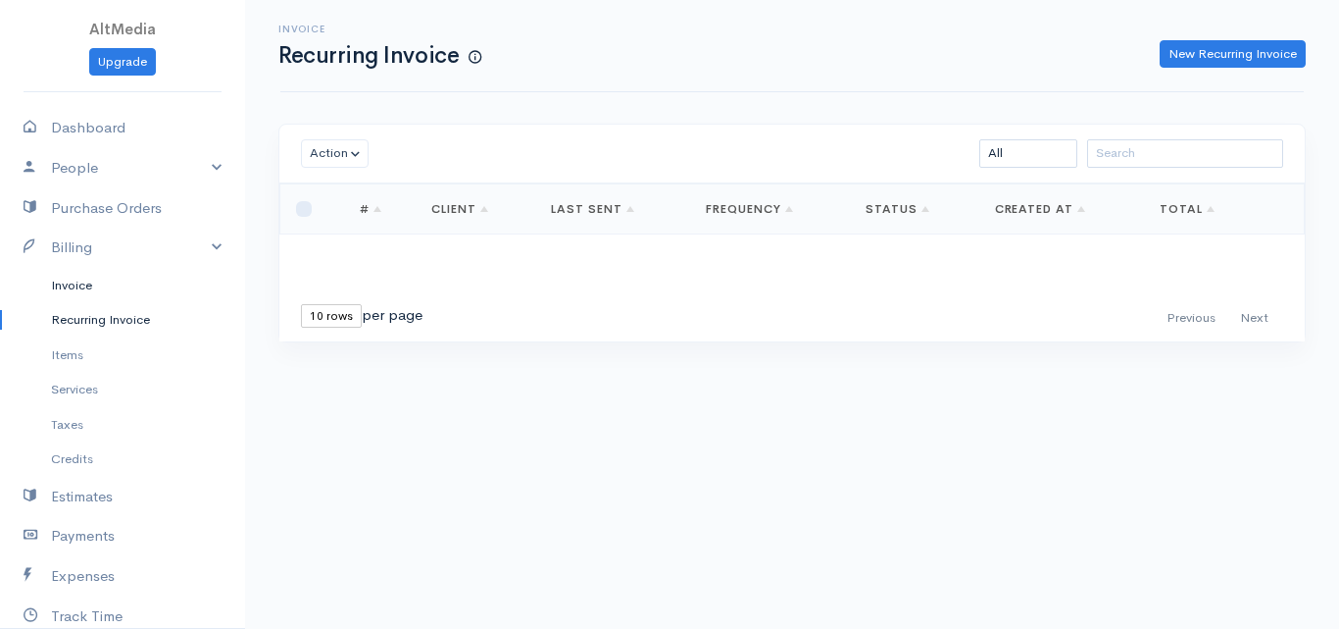
click at [80, 276] on link "Invoice" at bounding box center [122, 285] width 245 height 35
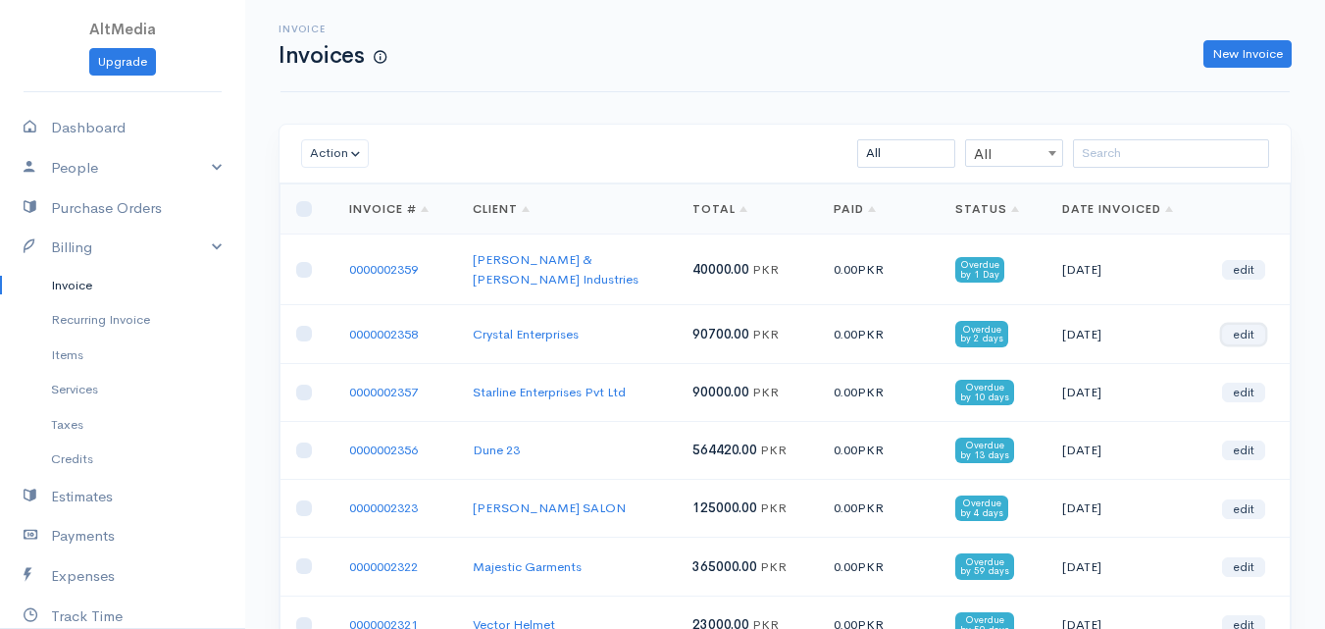
click at [1247, 325] on link "edit" at bounding box center [1243, 335] width 43 height 20
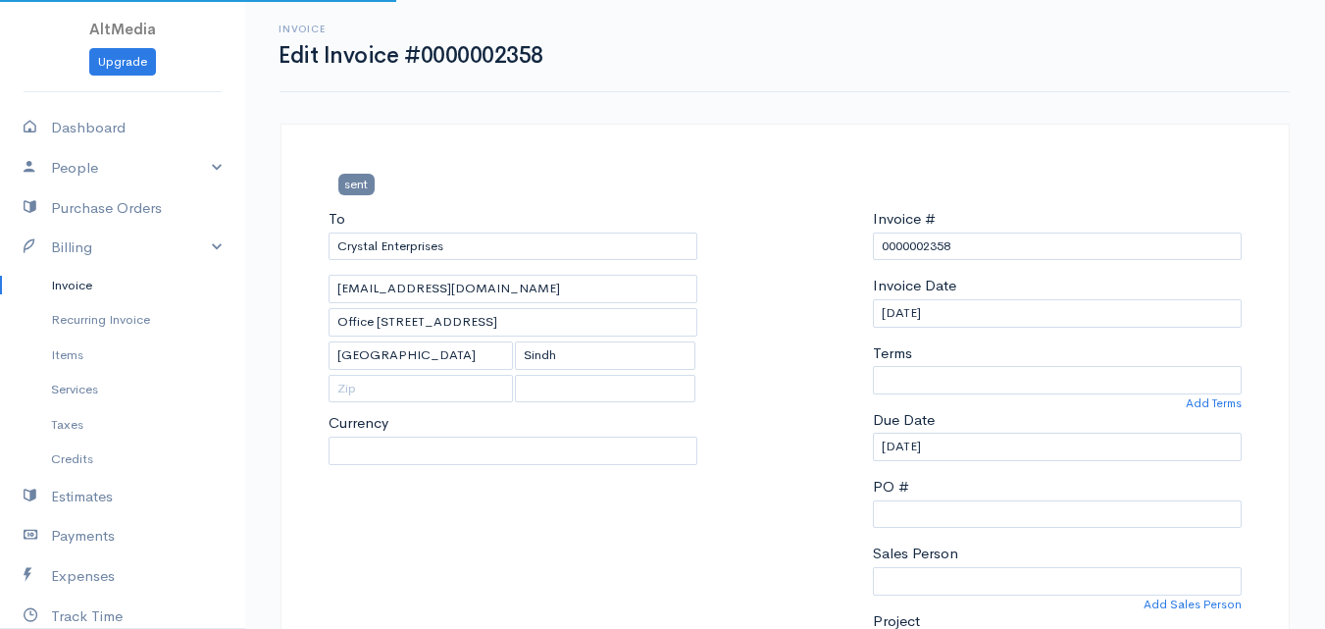
select select
select select "Pakistan"
select select "PKR"
select select "0"
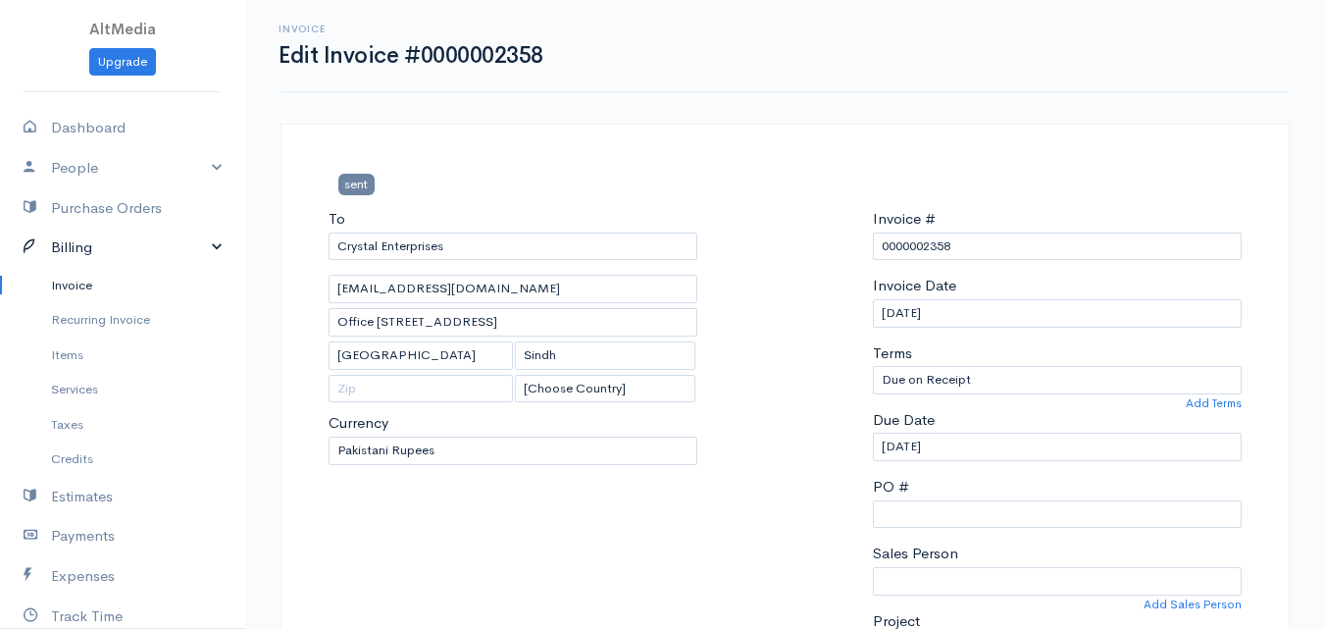
click at [116, 239] on link "Billing" at bounding box center [122, 247] width 245 height 40
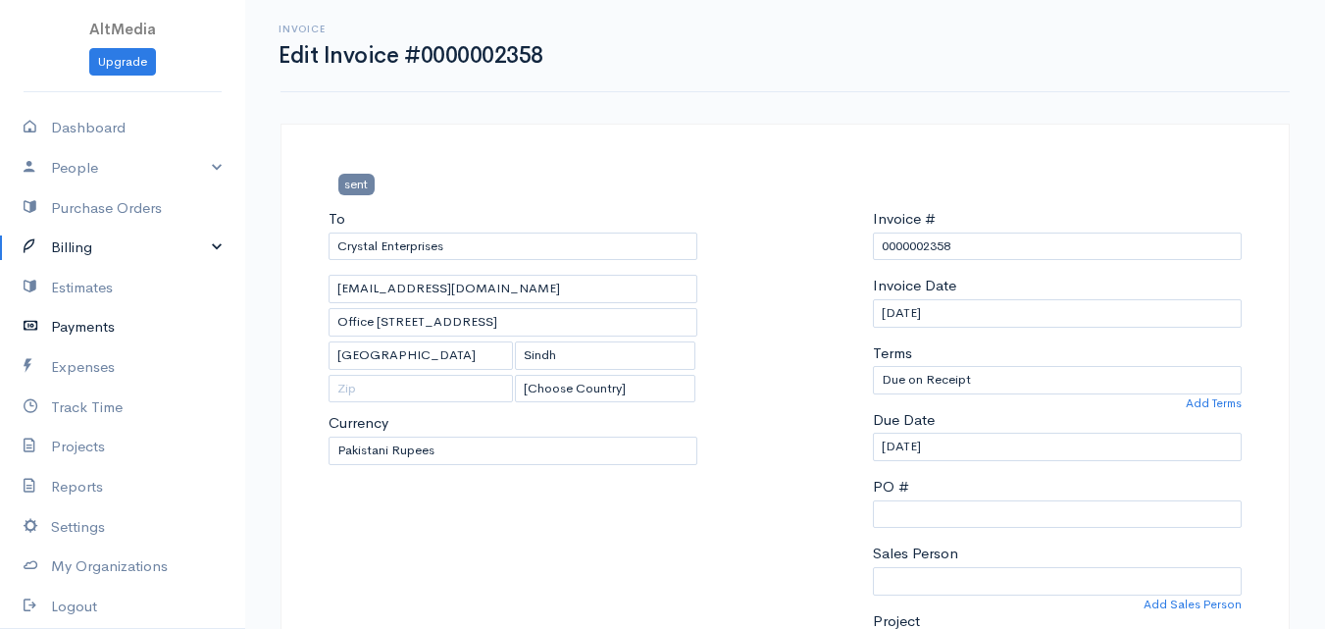
click at [93, 322] on link "Payments" at bounding box center [122, 327] width 245 height 40
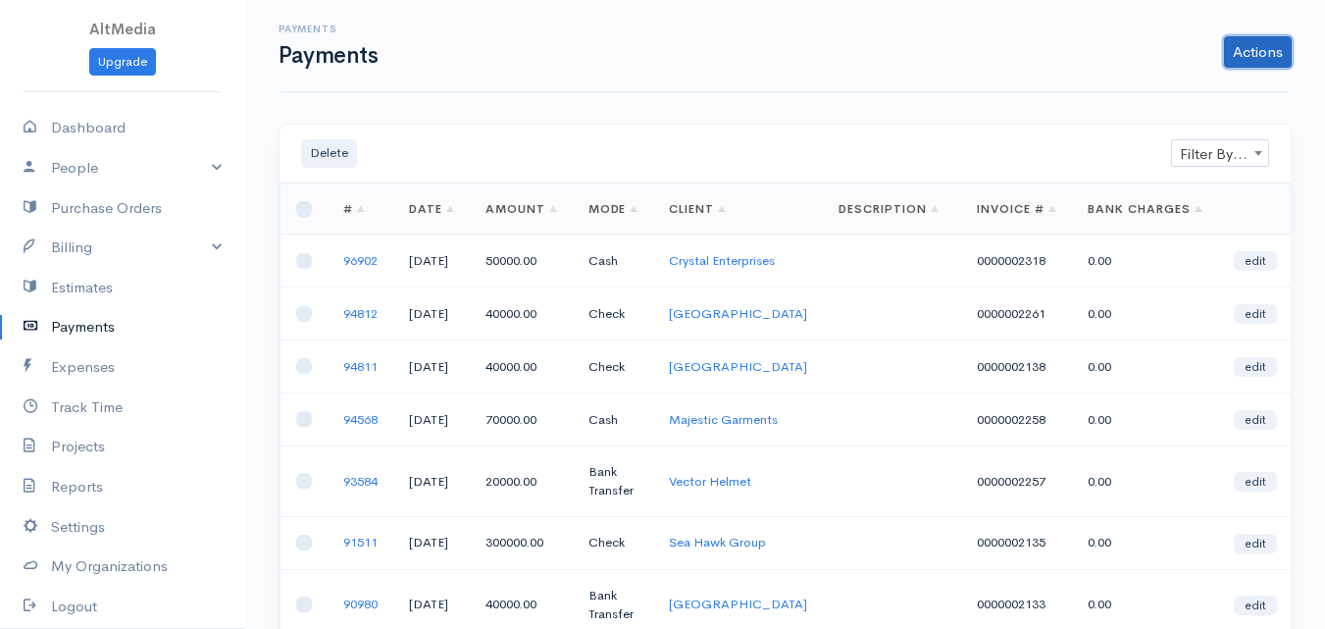
click at [1235, 44] on link "Actions" at bounding box center [1258, 51] width 68 height 31
click at [894, 47] on div "Actions Enter Payment Import Bank Statement" at bounding box center [844, 51] width 914 height 31
click at [98, 253] on link "Billing" at bounding box center [122, 247] width 245 height 40
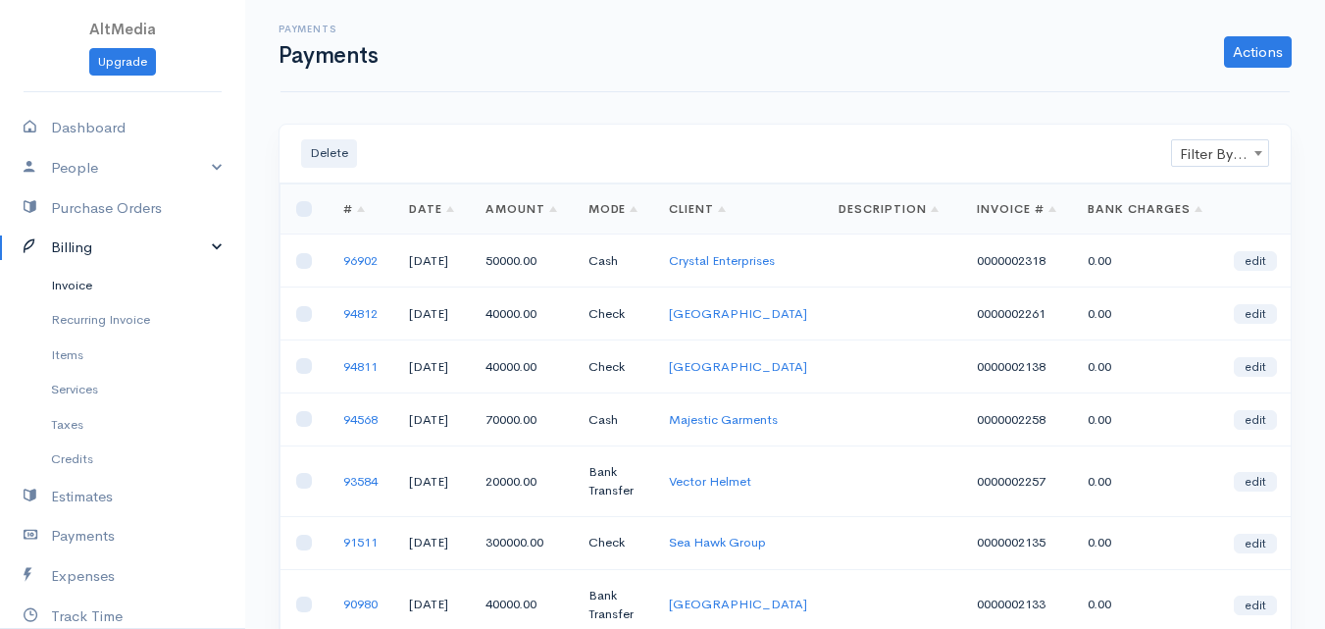
click at [90, 287] on link "Invoice" at bounding box center [122, 285] width 245 height 35
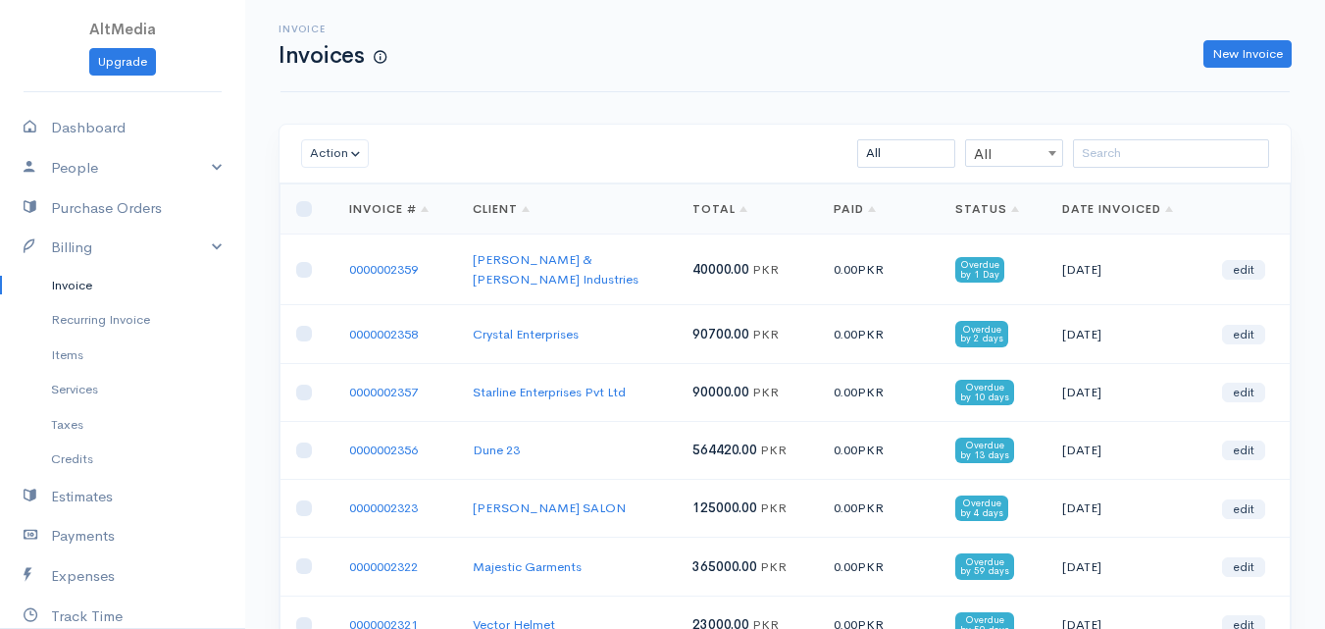
click at [312, 326] on td at bounding box center [306, 334] width 53 height 58
click at [305, 326] on input "checkbox" at bounding box center [304, 334] width 16 height 16
checkbox input "true"
click at [351, 151] on button "Action" at bounding box center [335, 153] width 68 height 28
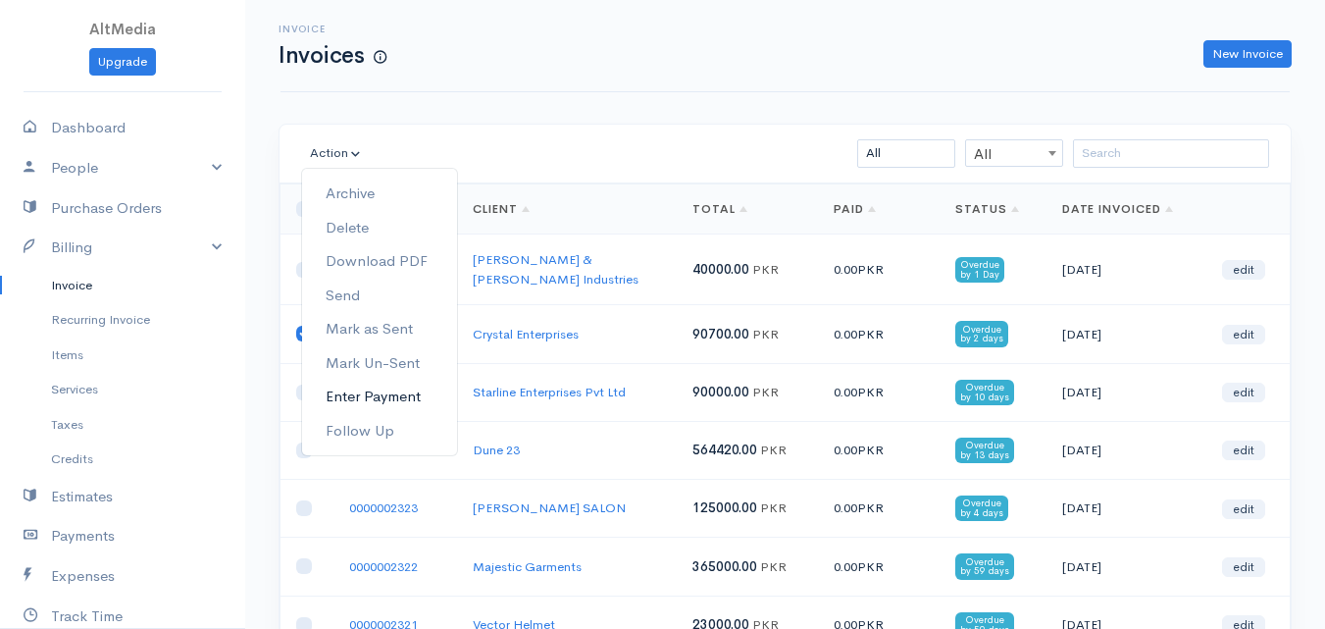
click at [393, 399] on link "Enter Payment" at bounding box center [379, 396] width 155 height 34
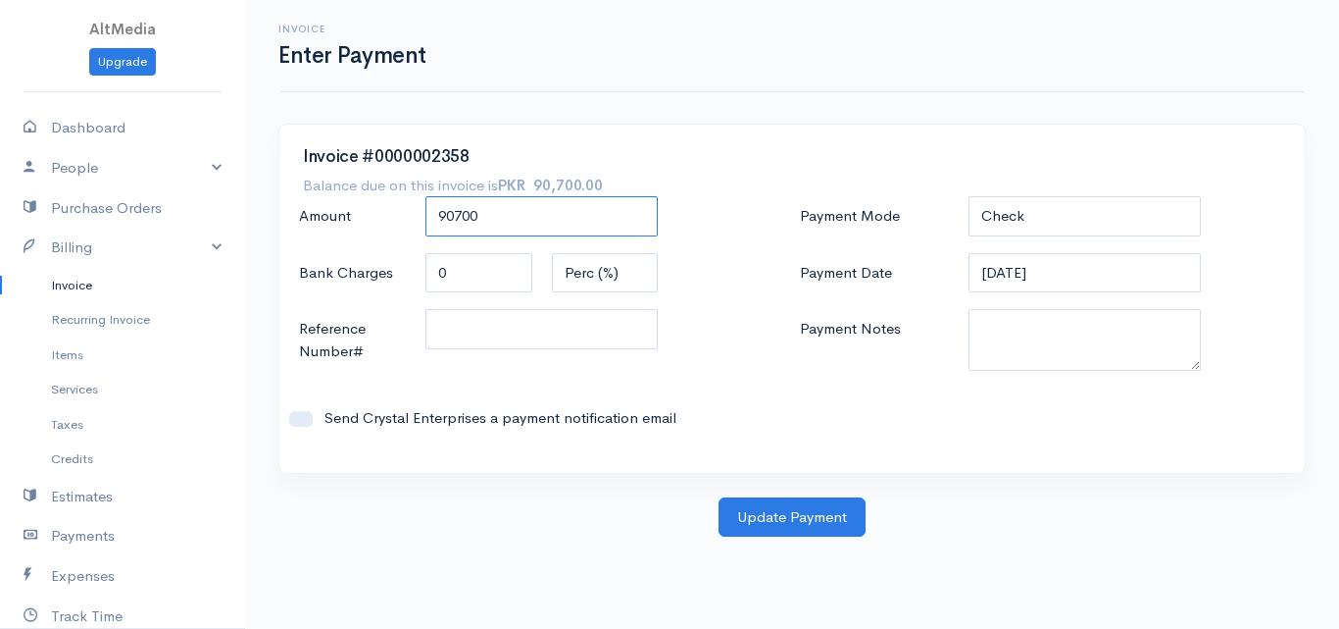
drag, startPoint x: 569, startPoint y: 219, endPoint x: 357, endPoint y: 225, distance: 211.9
click at [370, 222] on div "Amount 90700" at bounding box center [541, 217] width 505 height 42
type input "34450"
click at [557, 337] on input "Reference Number#" at bounding box center [542, 329] width 233 height 40
type input "0081001859010"
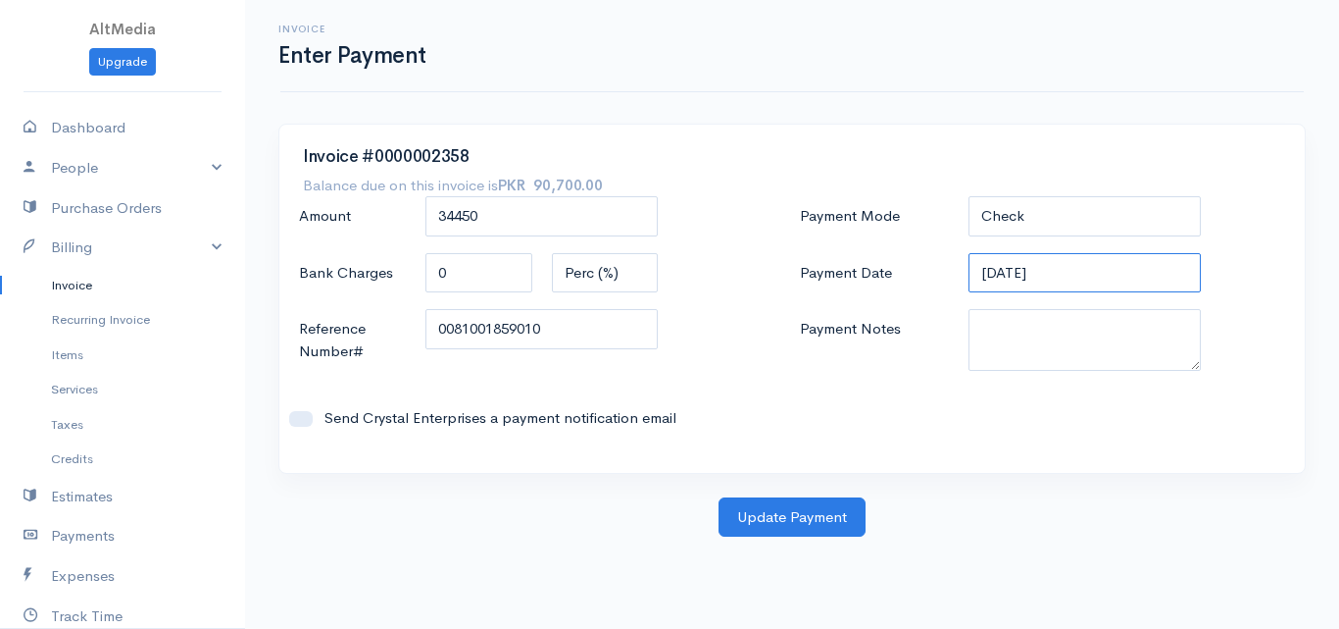
click at [994, 273] on input "[DATE]" at bounding box center [1085, 273] width 233 height 40
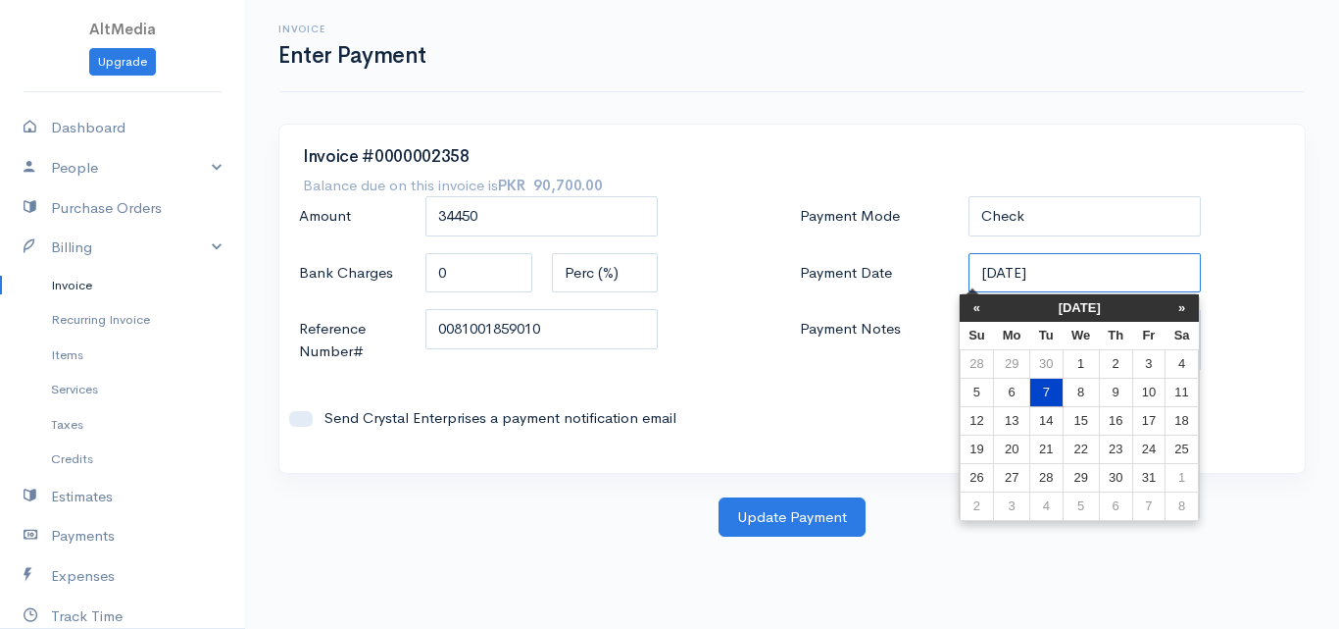
type input "[DATE]"
click at [1048, 385] on td "7" at bounding box center [1047, 391] width 32 height 28
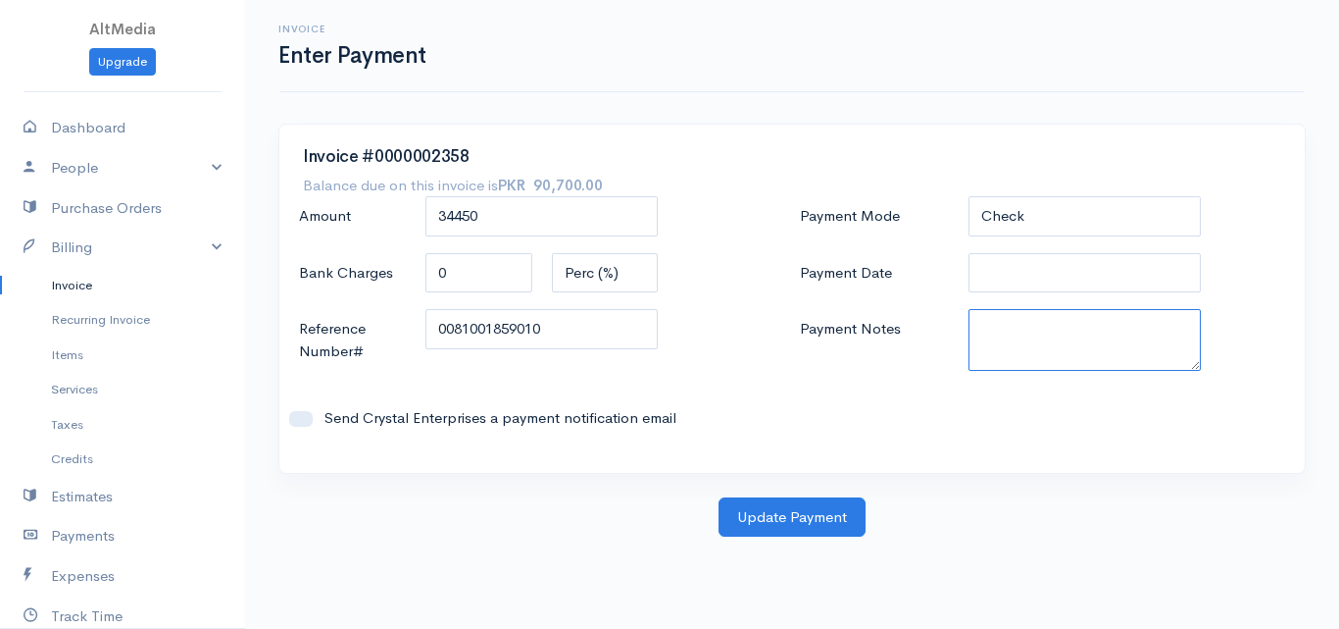
click at [1044, 321] on textarea "Payment Notes" at bounding box center [1085, 340] width 233 height 62
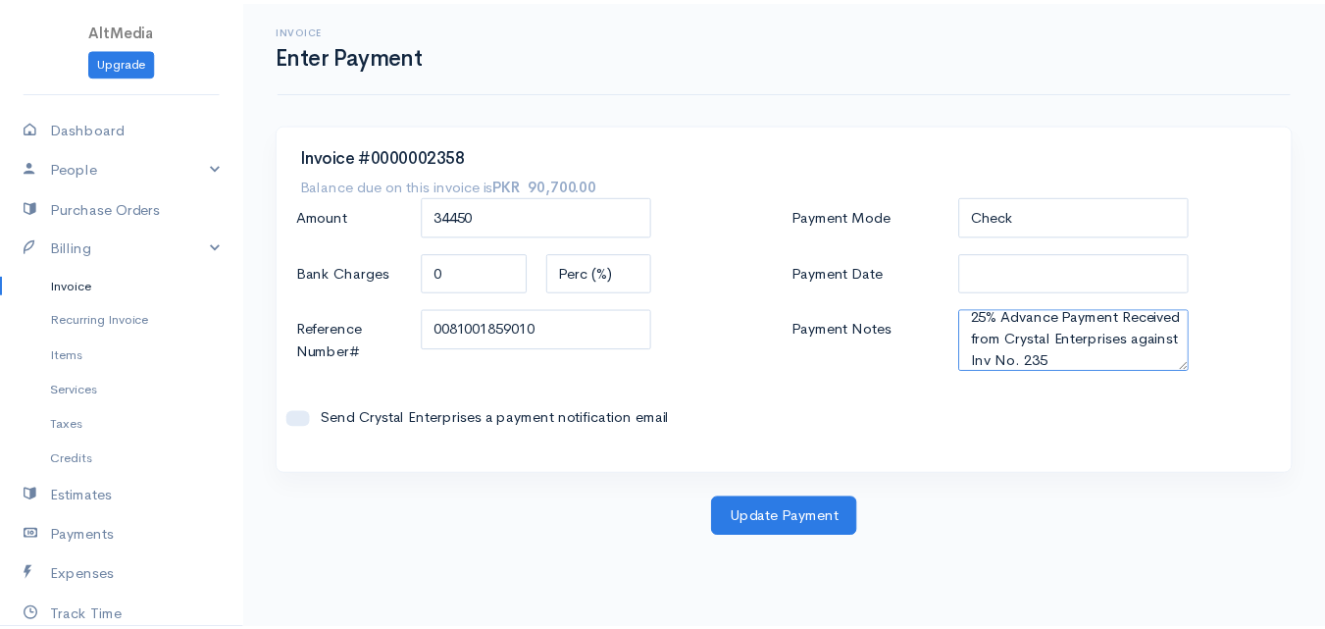
scroll to position [34, 0]
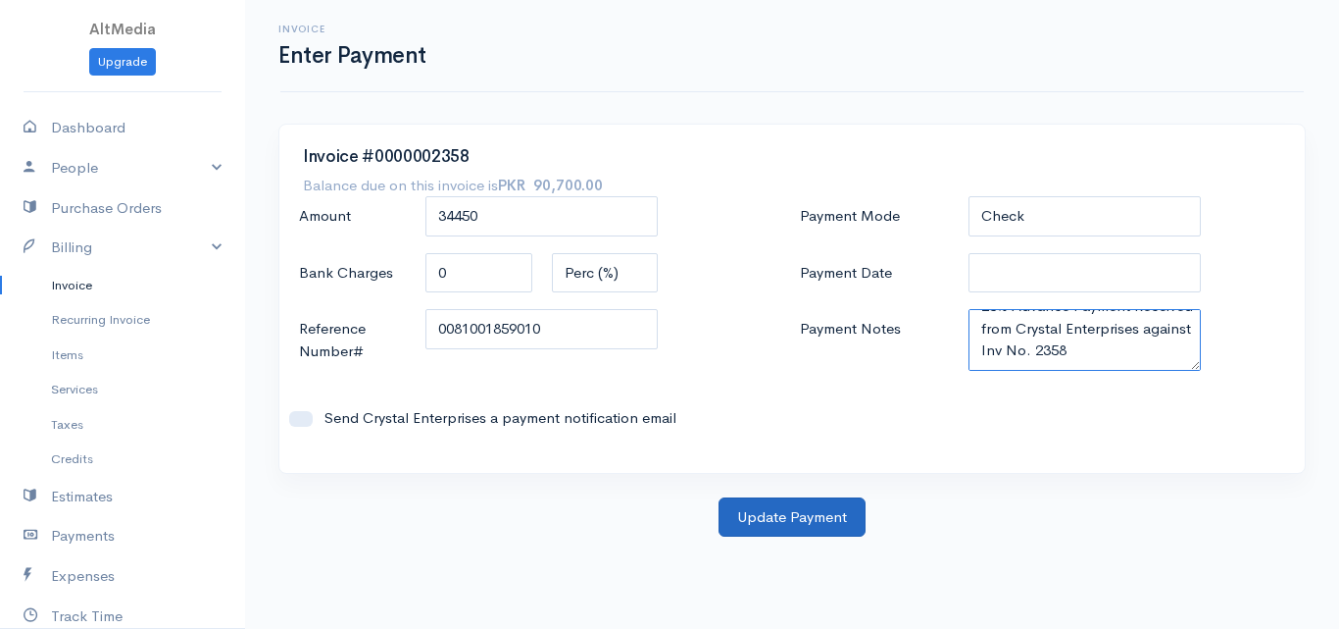
type textarea "25% Advance Payment Received from Crystal Enterprises against Inv No. 2358"
click at [776, 512] on button "Update Payment" at bounding box center [792, 517] width 147 height 40
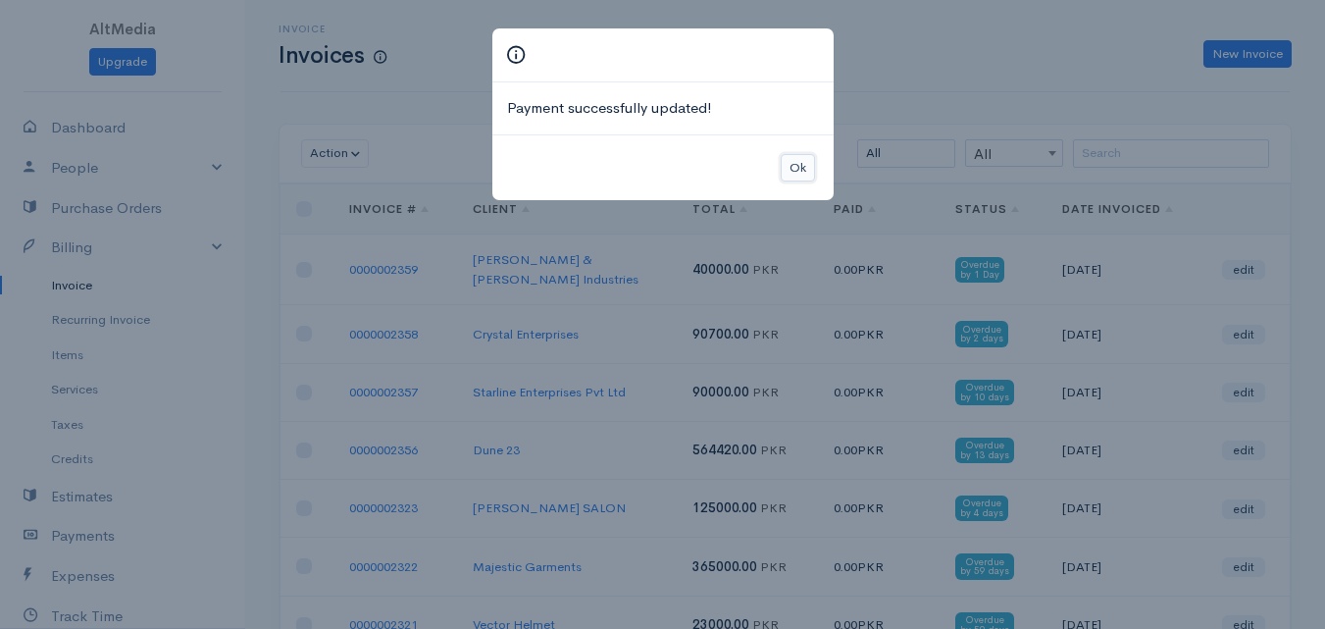
click at [791, 162] on button "Ok" at bounding box center [797, 168] width 34 height 28
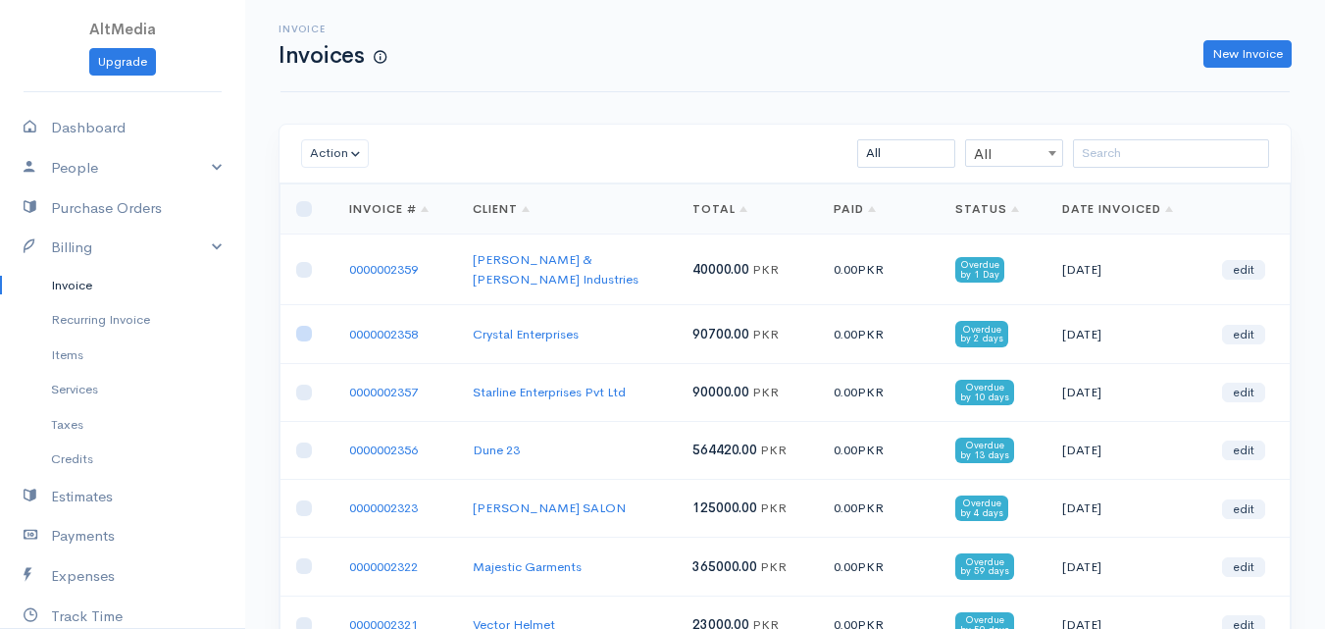
click at [299, 326] on input "checkbox" at bounding box center [304, 334] width 16 height 16
checkbox input "true"
click at [366, 155] on button "Action" at bounding box center [335, 153] width 68 height 28
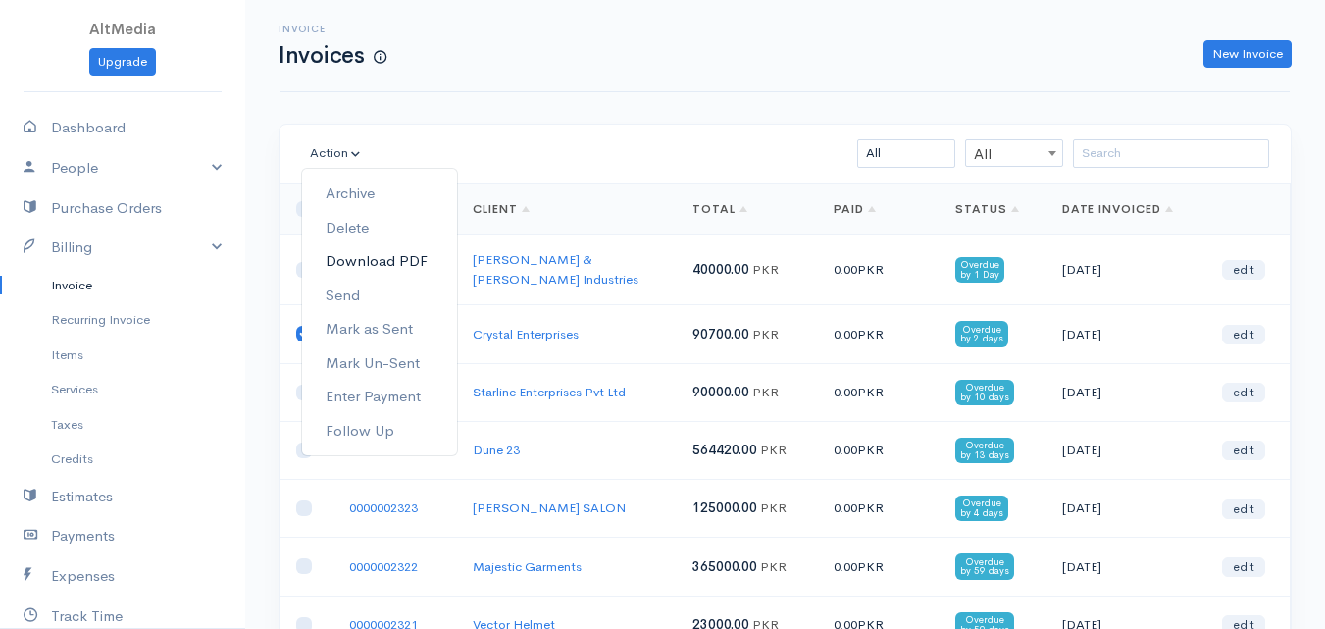
click at [403, 256] on link "Download PDF" at bounding box center [379, 261] width 155 height 34
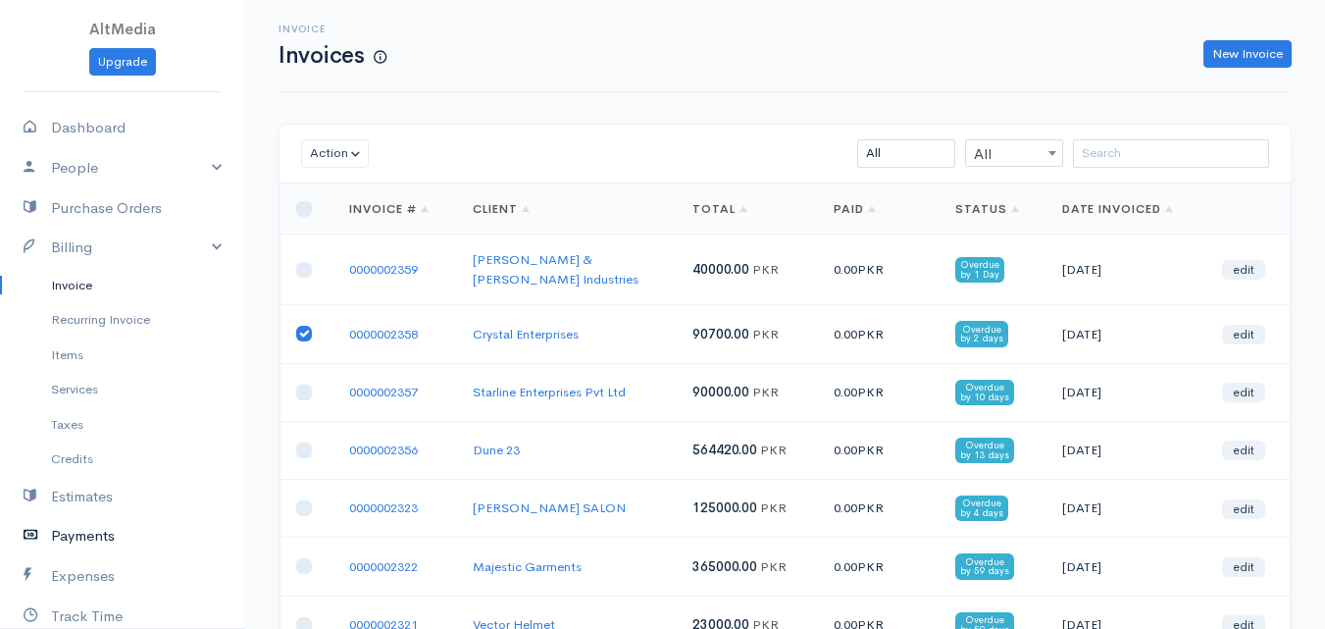
click at [99, 538] on link "Payments" at bounding box center [122, 536] width 245 height 40
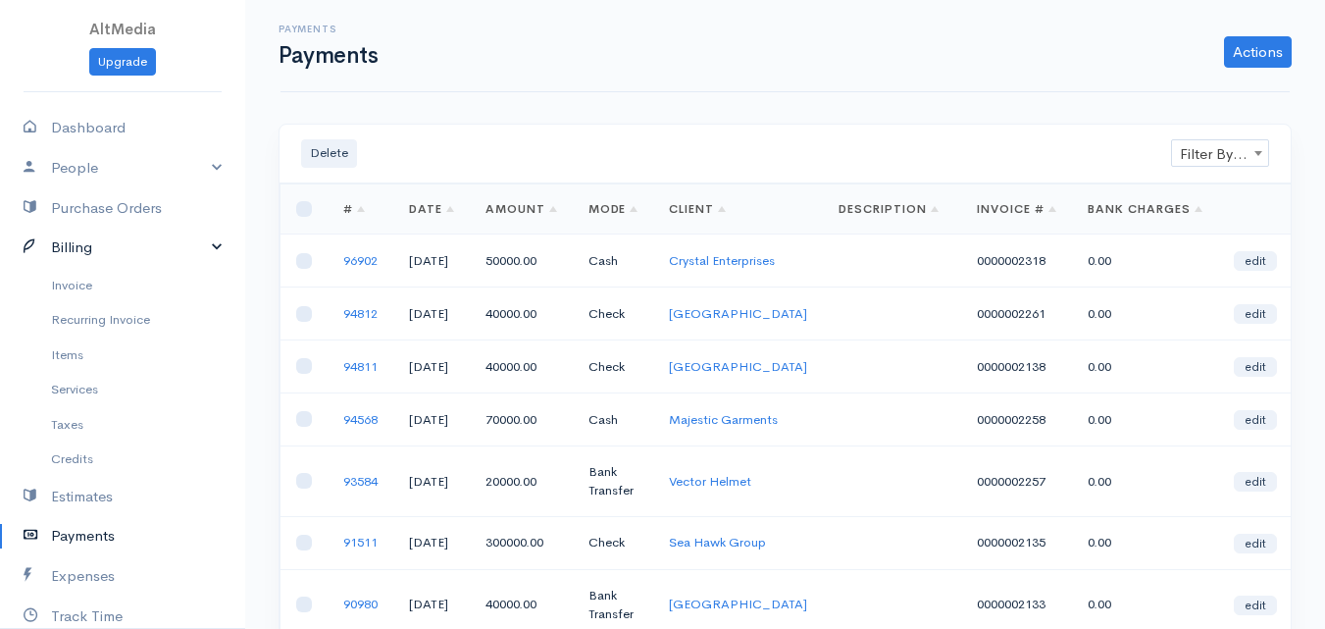
click at [95, 239] on link "Billing" at bounding box center [122, 247] width 245 height 40
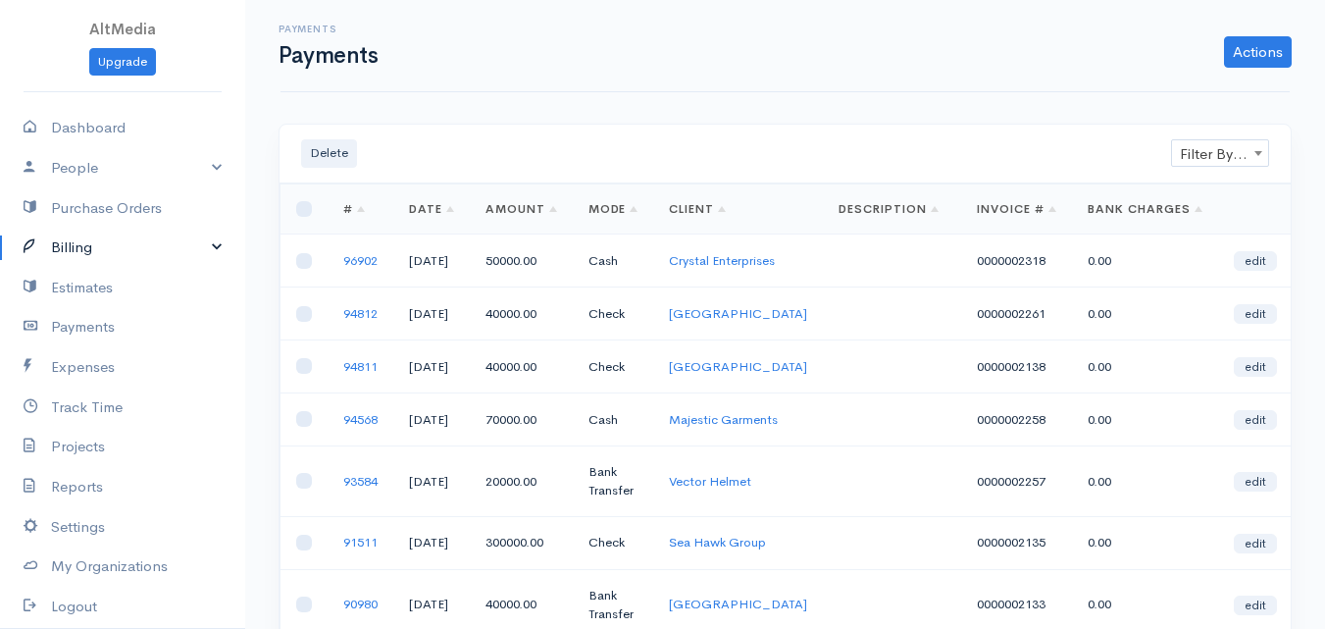
click at [95, 239] on link "Billing" at bounding box center [122, 247] width 245 height 40
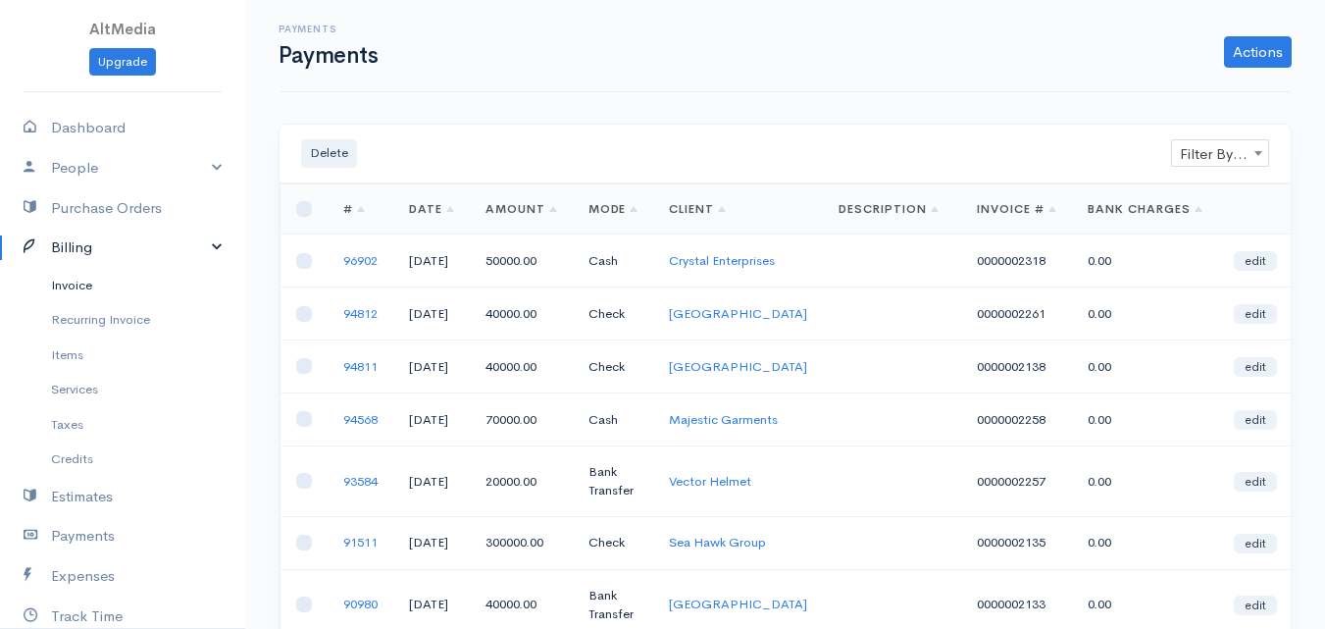
click at [94, 274] on link "Invoice" at bounding box center [122, 285] width 245 height 35
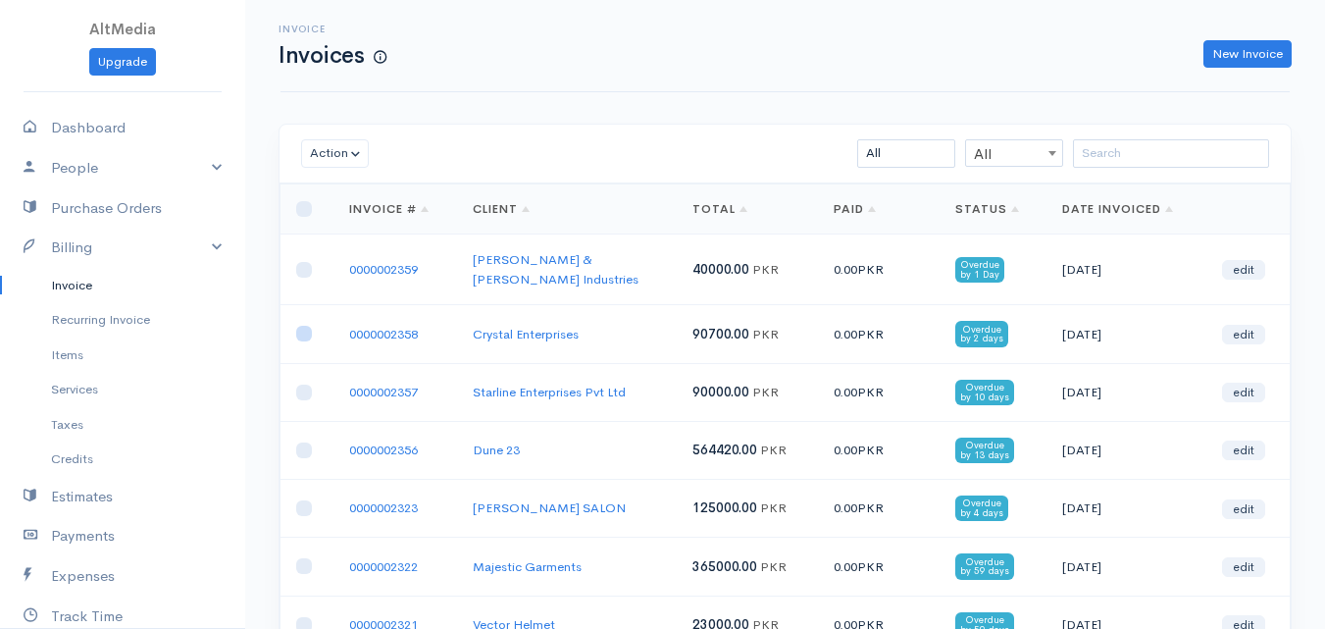
click at [296, 326] on input "checkbox" at bounding box center [304, 334] width 16 height 16
checkbox input "true"
click at [355, 154] on button "Action" at bounding box center [335, 153] width 68 height 28
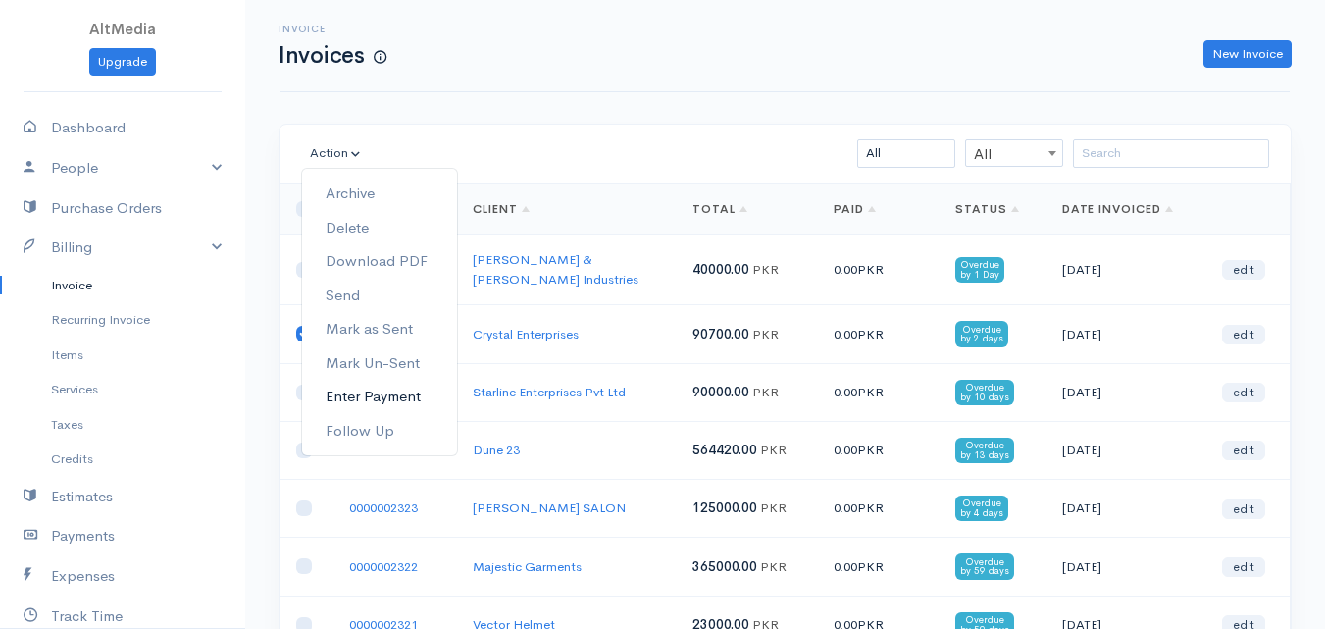
click at [404, 395] on link "Enter Payment" at bounding box center [379, 396] width 155 height 34
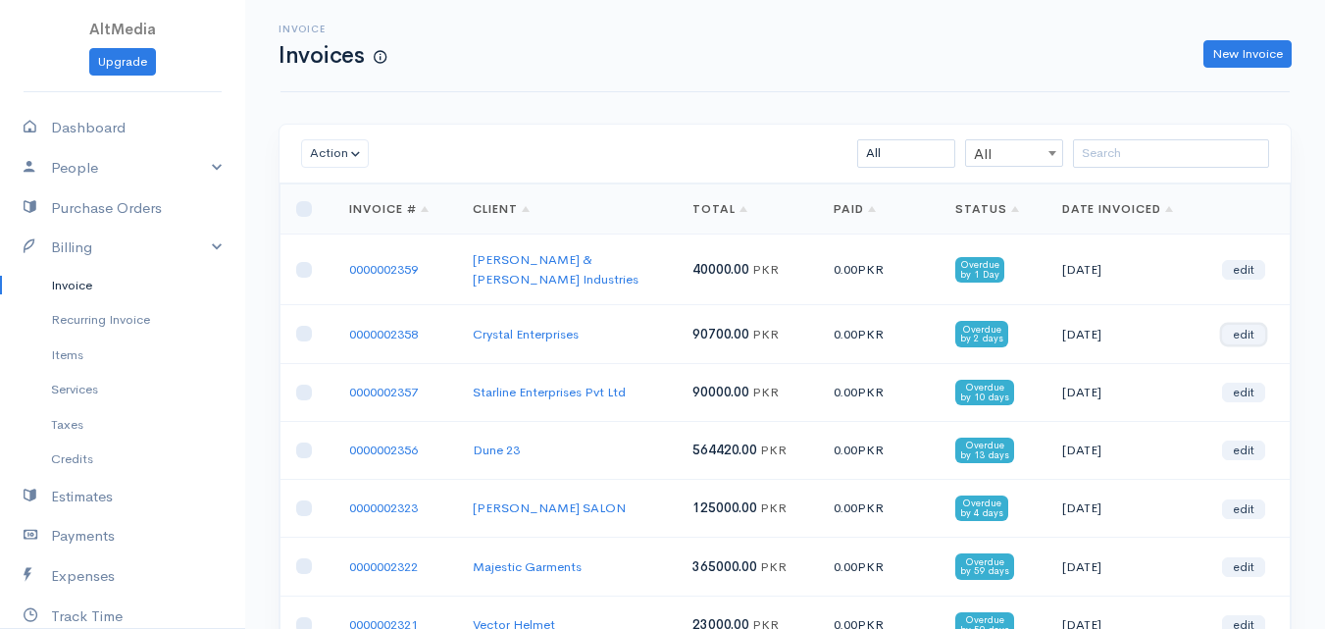
click at [1239, 325] on link "edit" at bounding box center [1243, 335] width 43 height 20
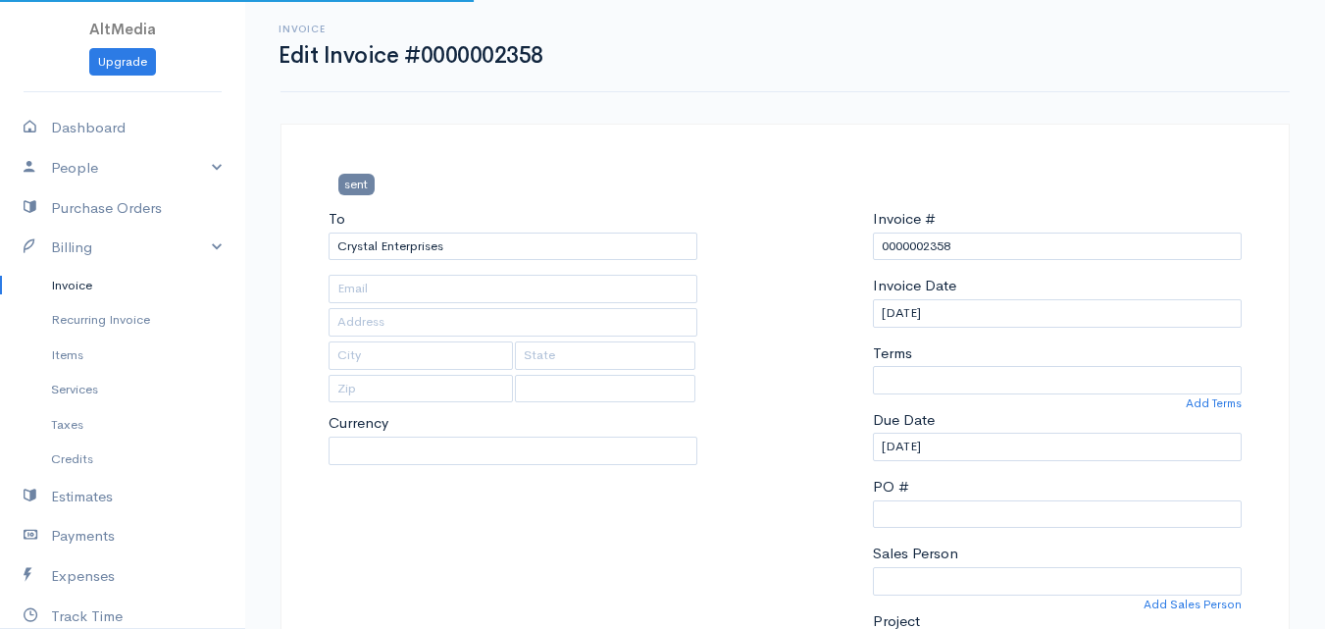
type input "crystal.enterprises.khi@gmail.com"
type input "Office No. 301, 3rd Floor, Building # 1C/2, 6th Zamzama Commercial Lane, DHA, P…"
type input "Karachi"
type input "Sindh"
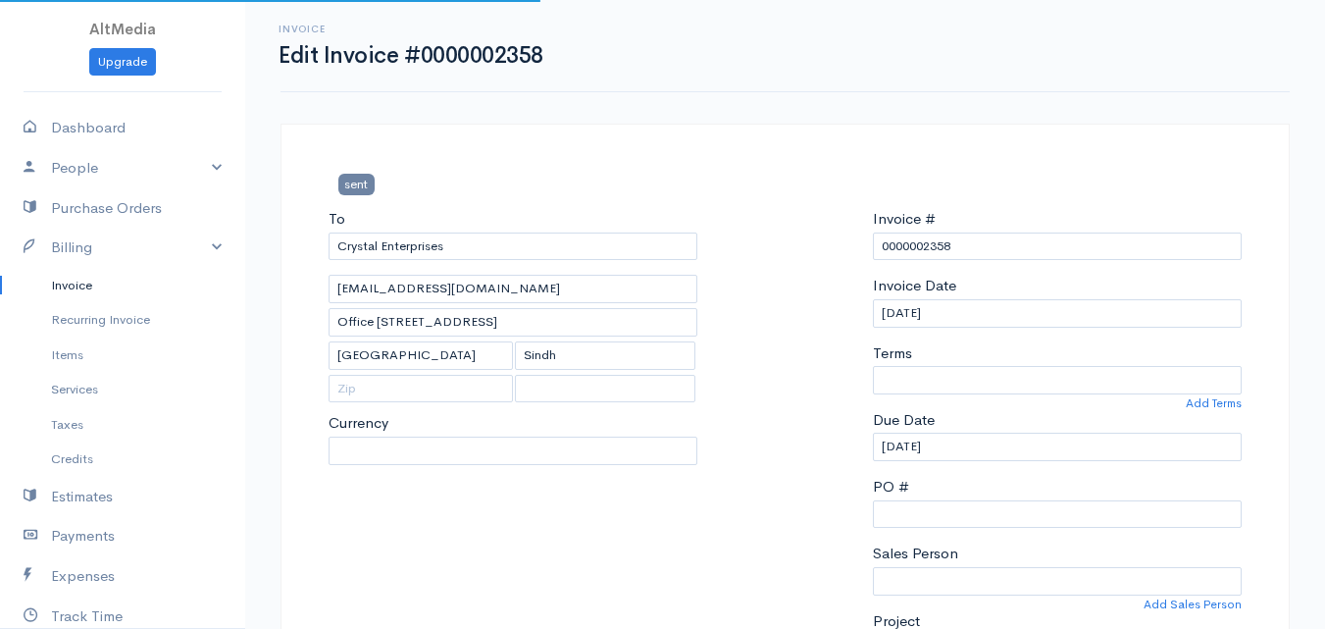
select select
select select "Pakistan"
select select "PKR"
select select "0"
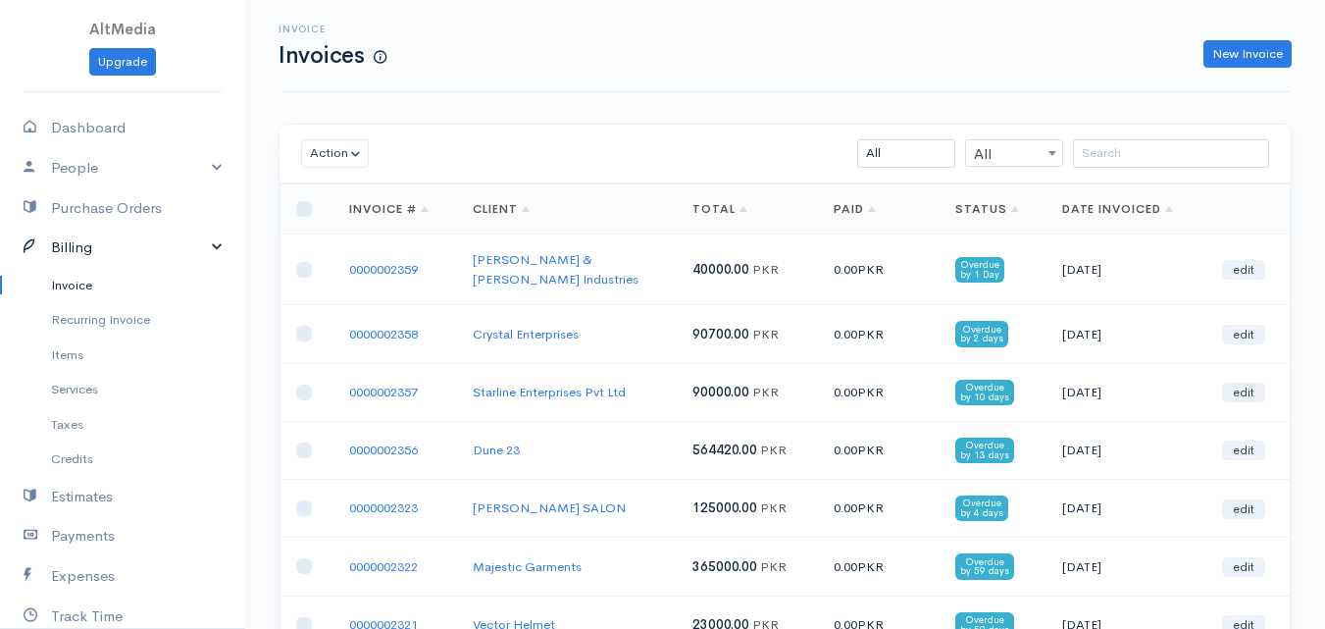
click at [95, 235] on link "Billing" at bounding box center [122, 247] width 245 height 40
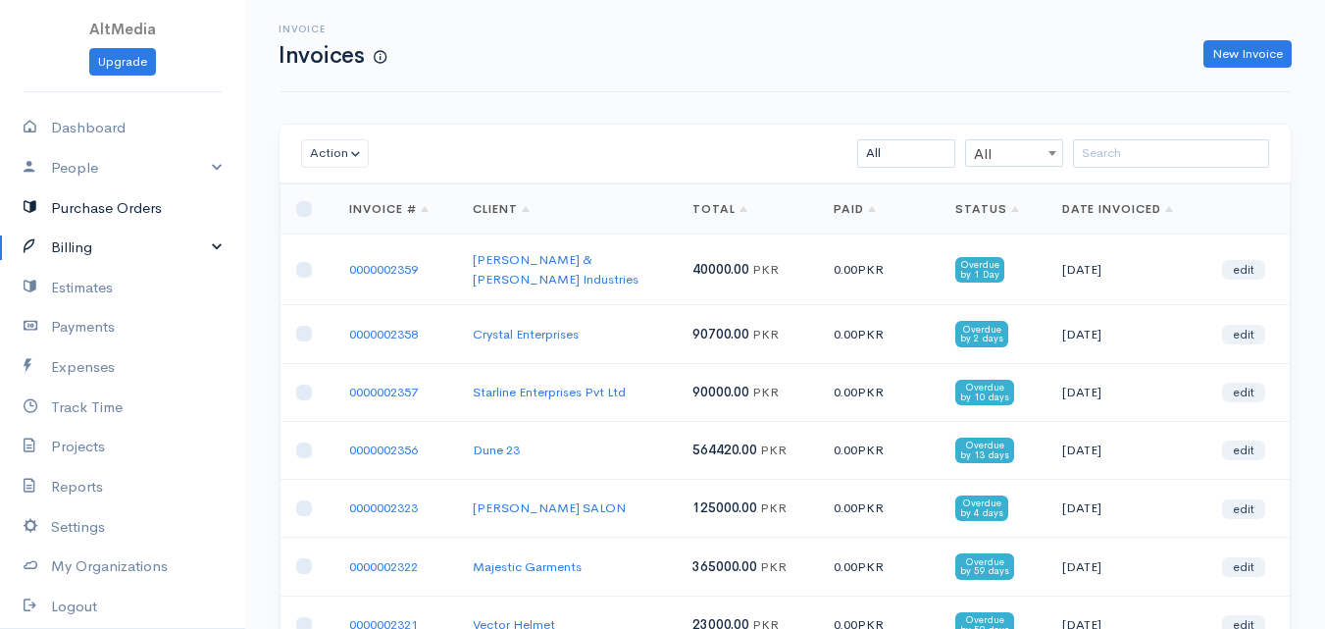
click at [117, 193] on link "Purchase Orders" at bounding box center [122, 208] width 245 height 40
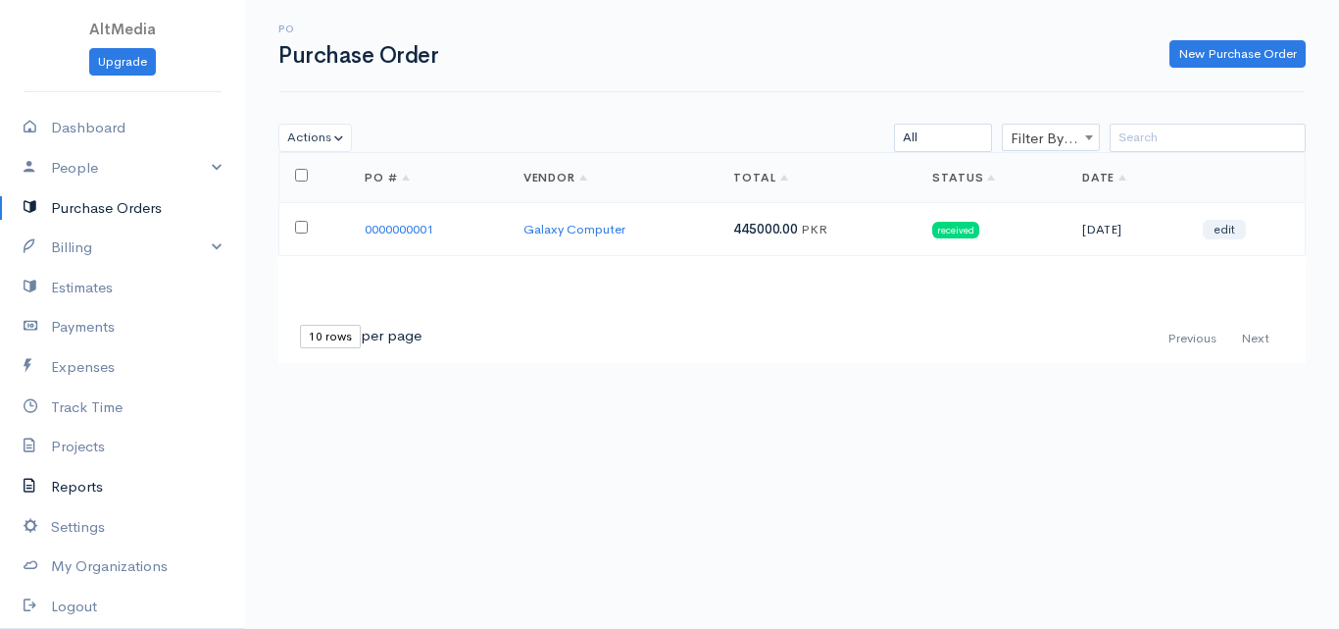
click at [102, 489] on link "Reports" at bounding box center [122, 487] width 245 height 40
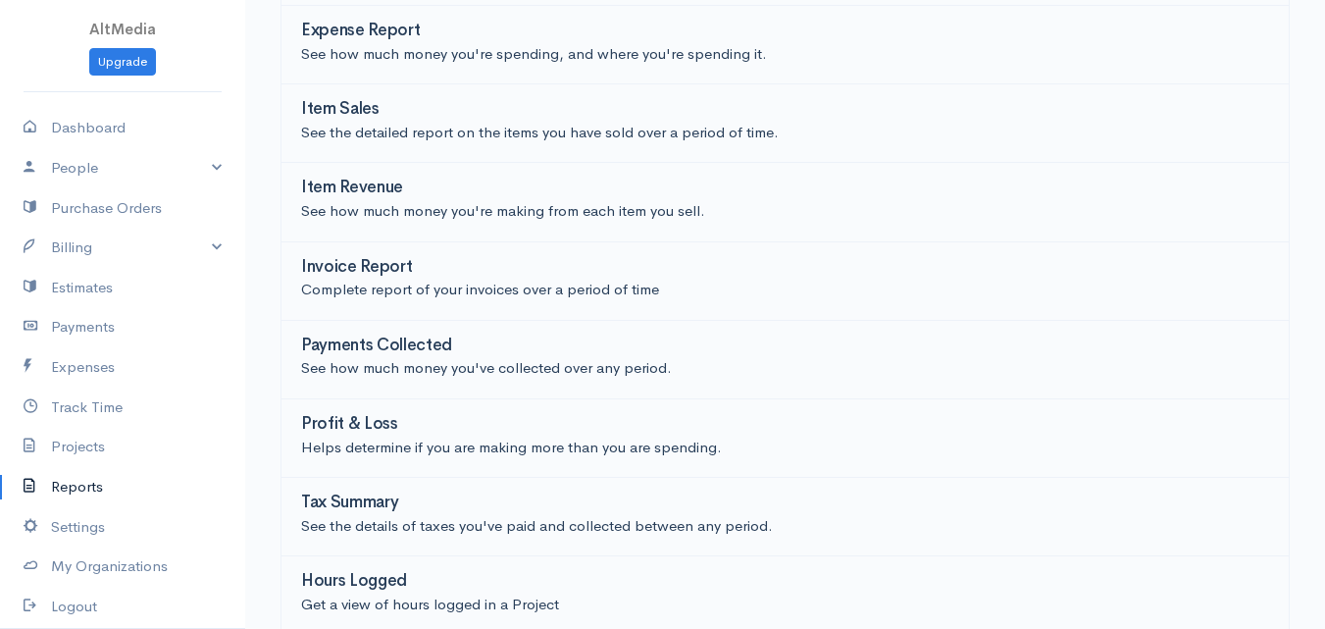
scroll to position [440, 0]
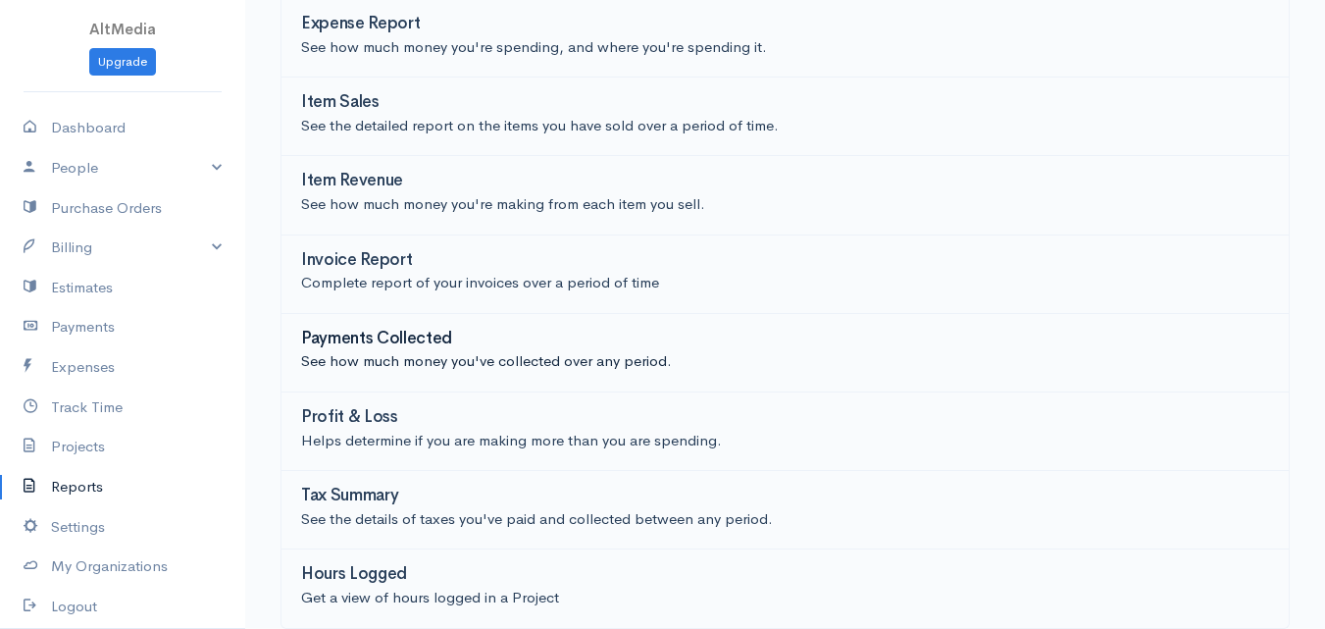
click at [380, 330] on h3 "Payments Collected" at bounding box center [376, 338] width 151 height 19
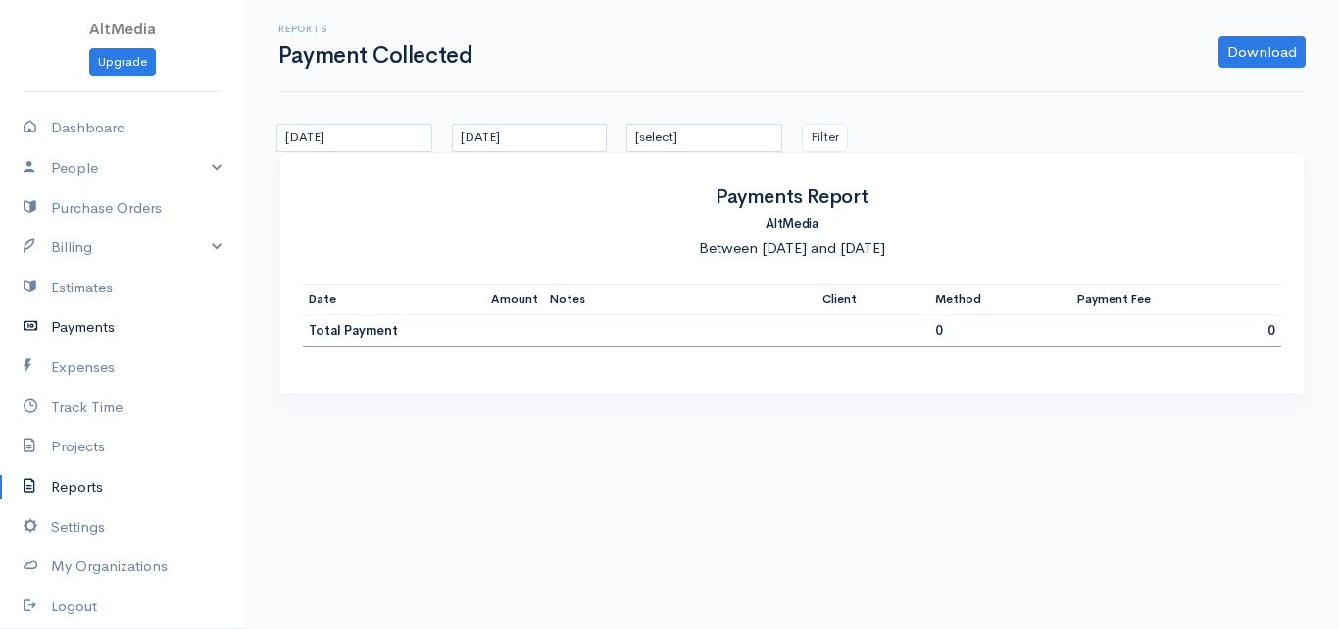
click at [103, 324] on link "Payments" at bounding box center [122, 327] width 245 height 40
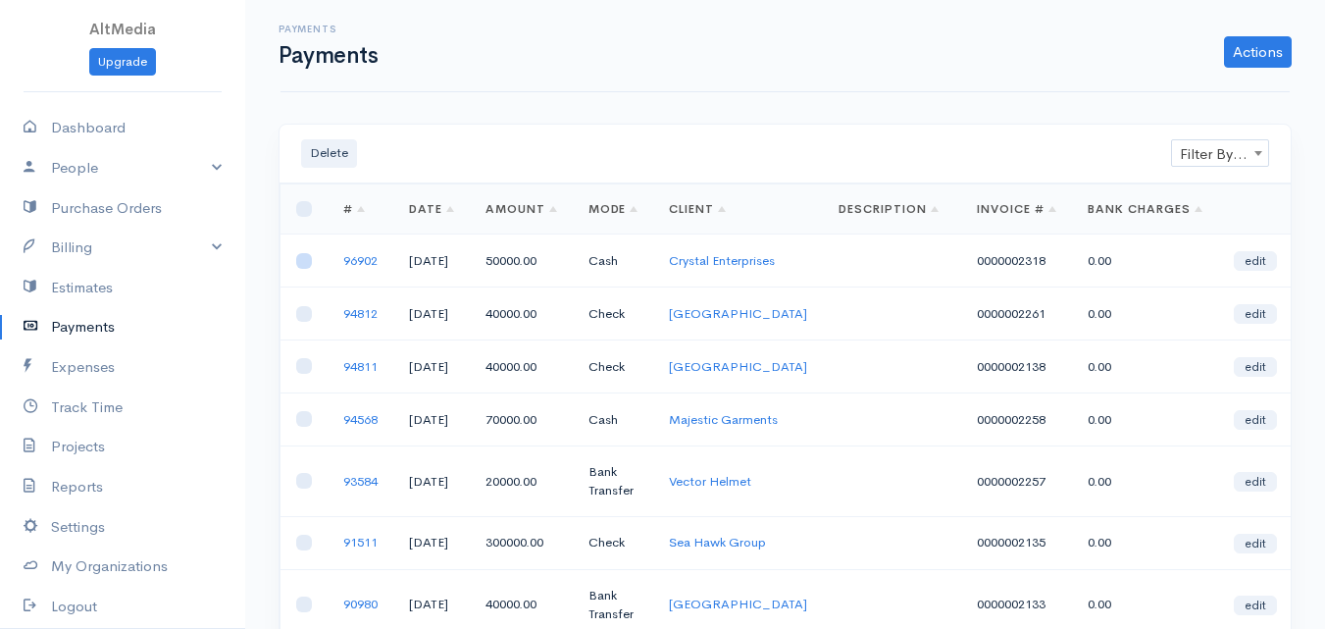
click at [301, 269] on input "checkbox" at bounding box center [304, 261] width 16 height 16
checkbox input "true"
click at [700, 269] on link "Crystal Enterprises" at bounding box center [722, 260] width 106 height 17
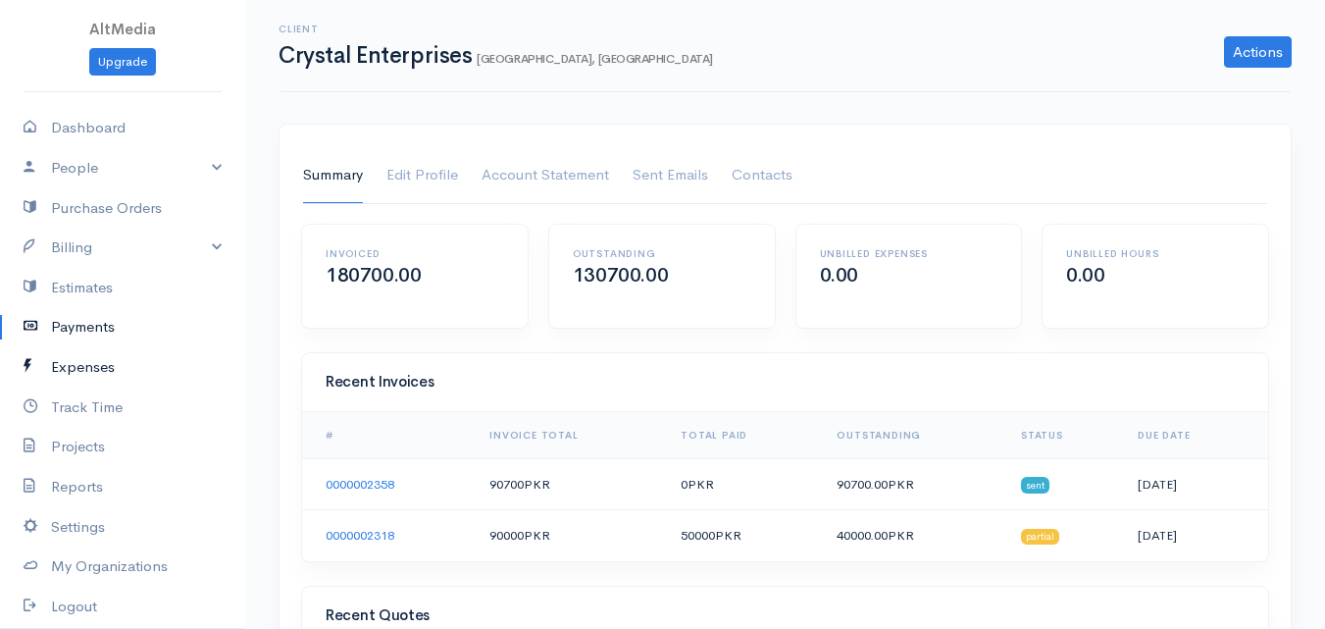
click at [75, 365] on link "Expenses" at bounding box center [122, 367] width 245 height 40
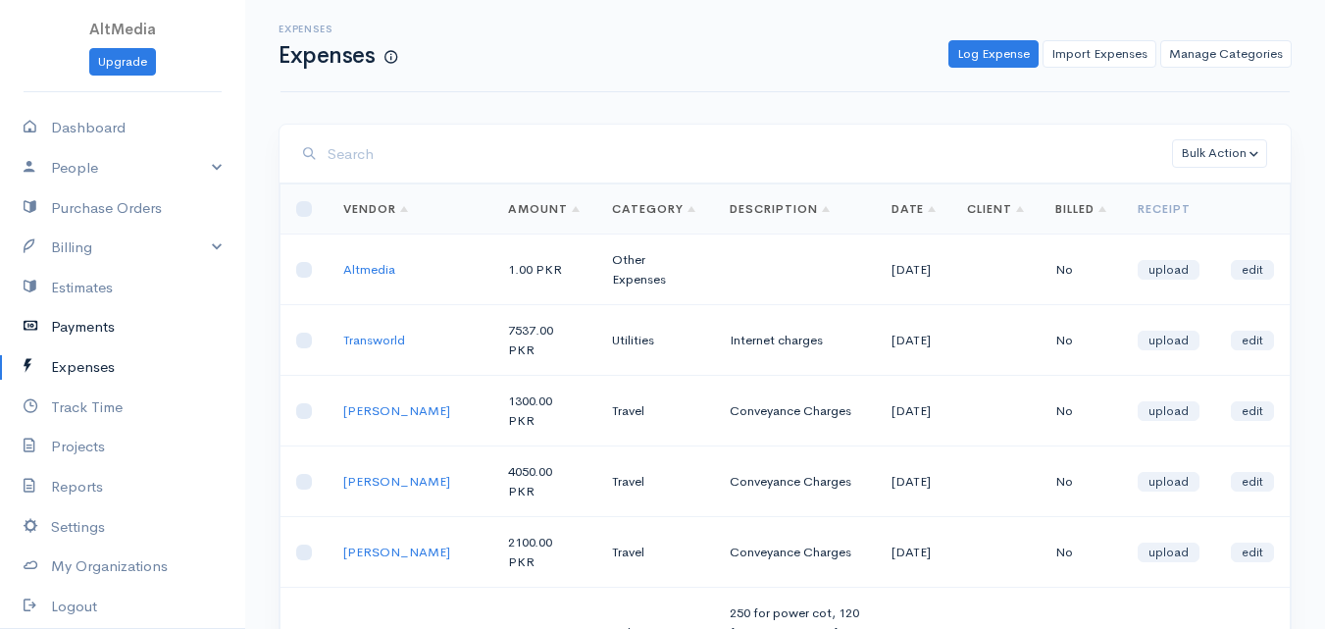
click at [97, 325] on link "Payments" at bounding box center [122, 327] width 245 height 40
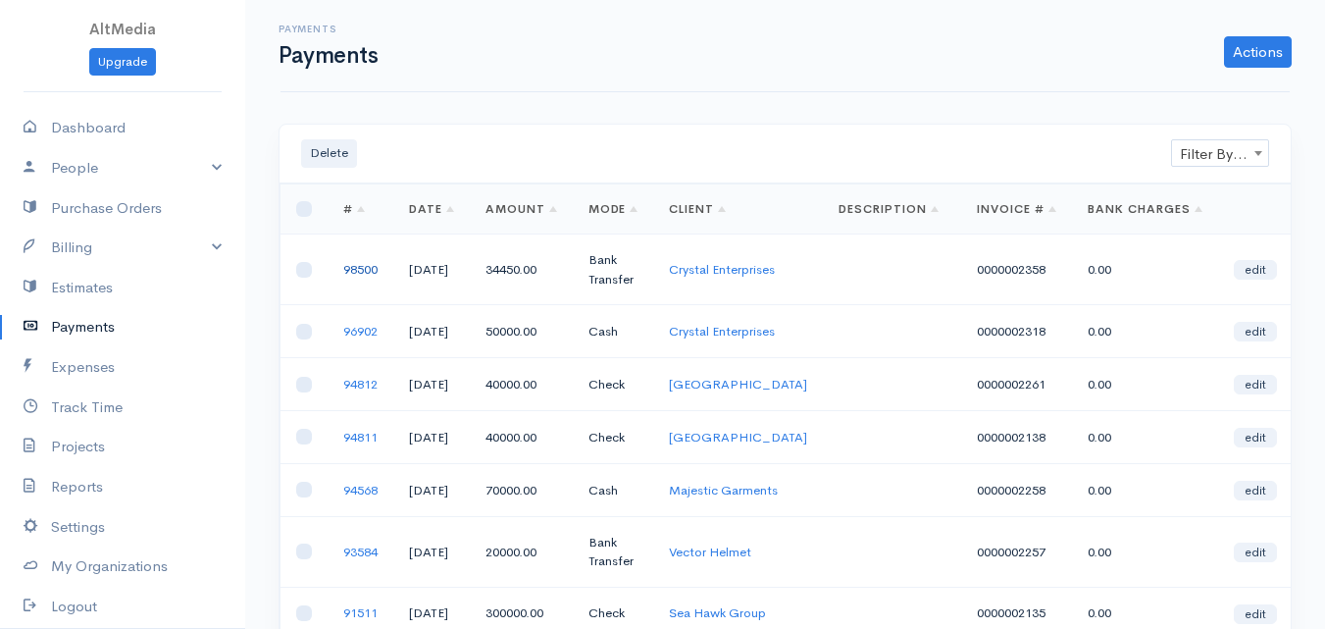
click at [362, 265] on link "98500" at bounding box center [360, 269] width 34 height 17
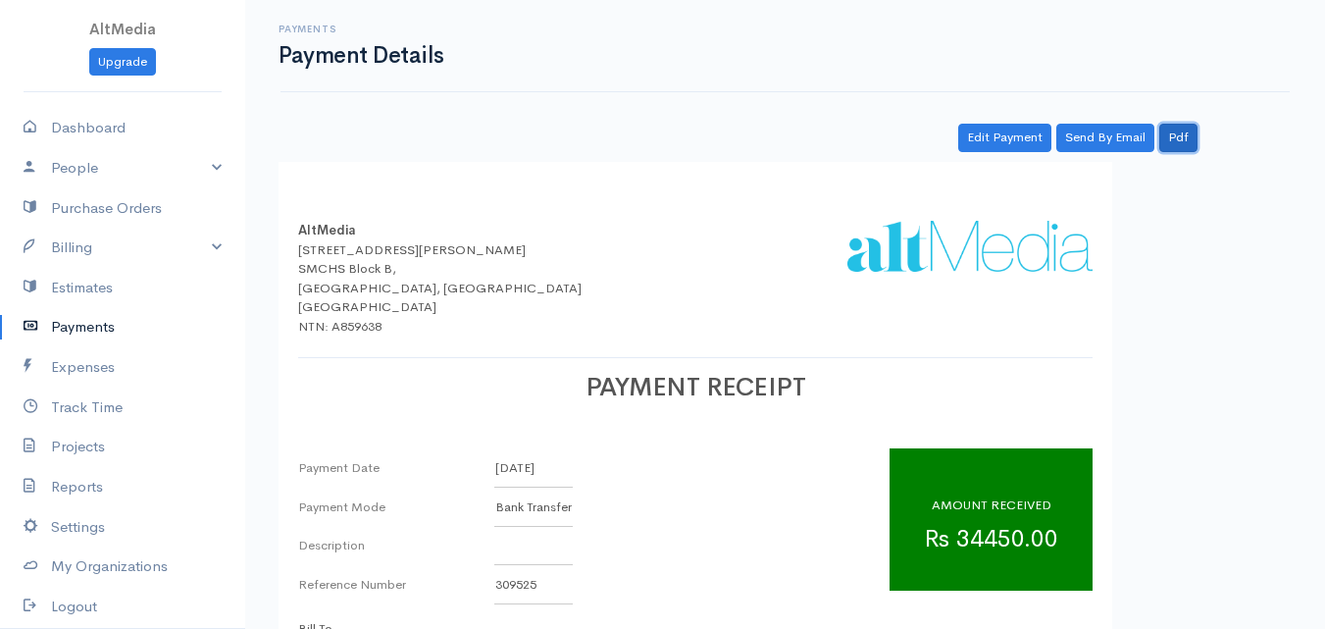
click at [1183, 139] on link "Pdf" at bounding box center [1178, 138] width 38 height 28
click at [98, 236] on link "Billing" at bounding box center [122, 247] width 245 height 40
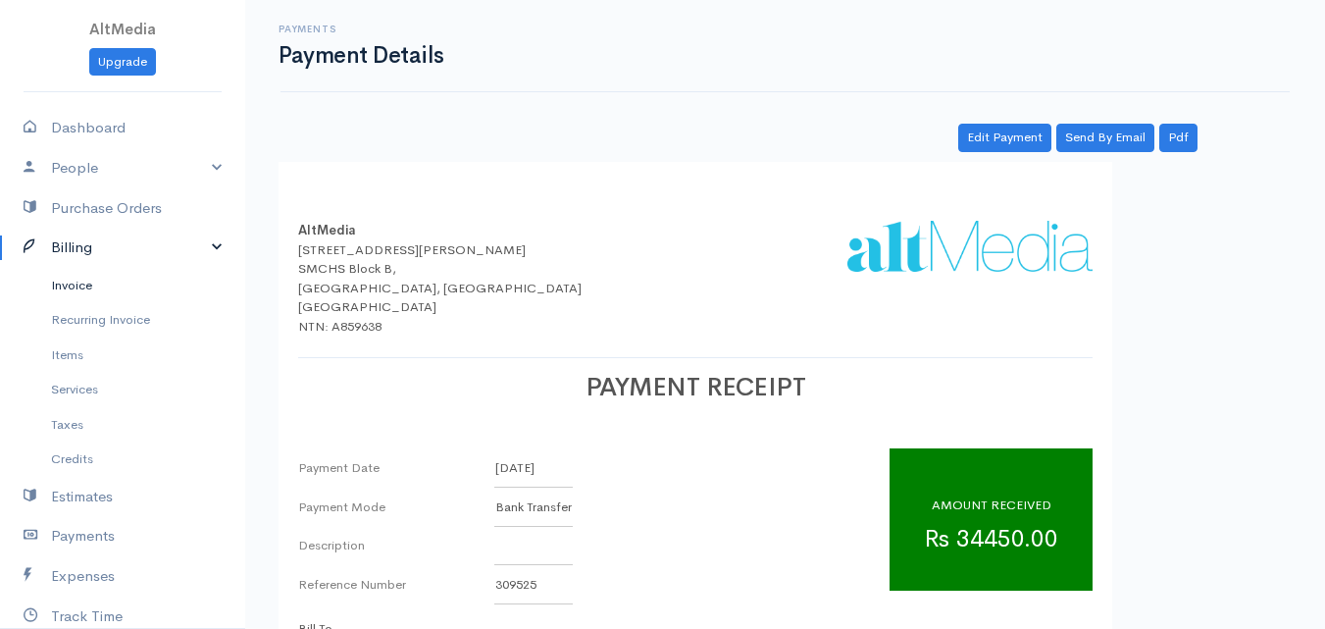
click at [86, 287] on link "Invoice" at bounding box center [122, 285] width 245 height 35
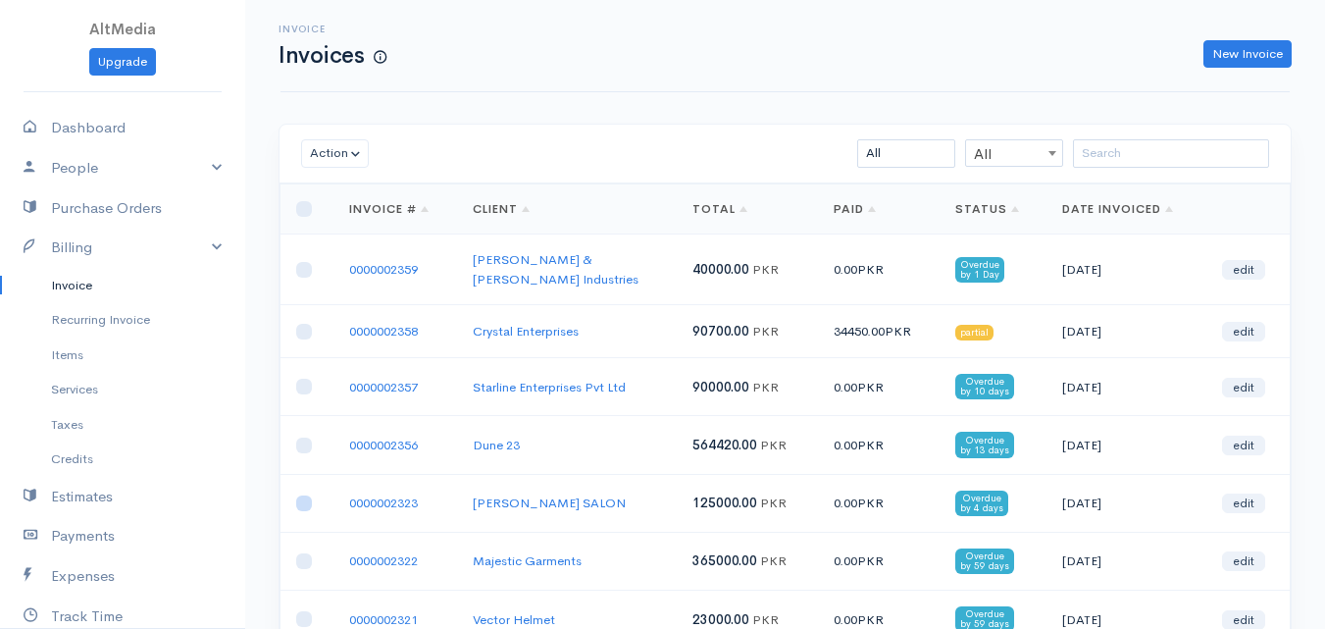
click at [301, 495] on input "checkbox" at bounding box center [304, 503] width 16 height 16
checkbox input "true"
click at [343, 152] on button "Action" at bounding box center [335, 153] width 68 height 28
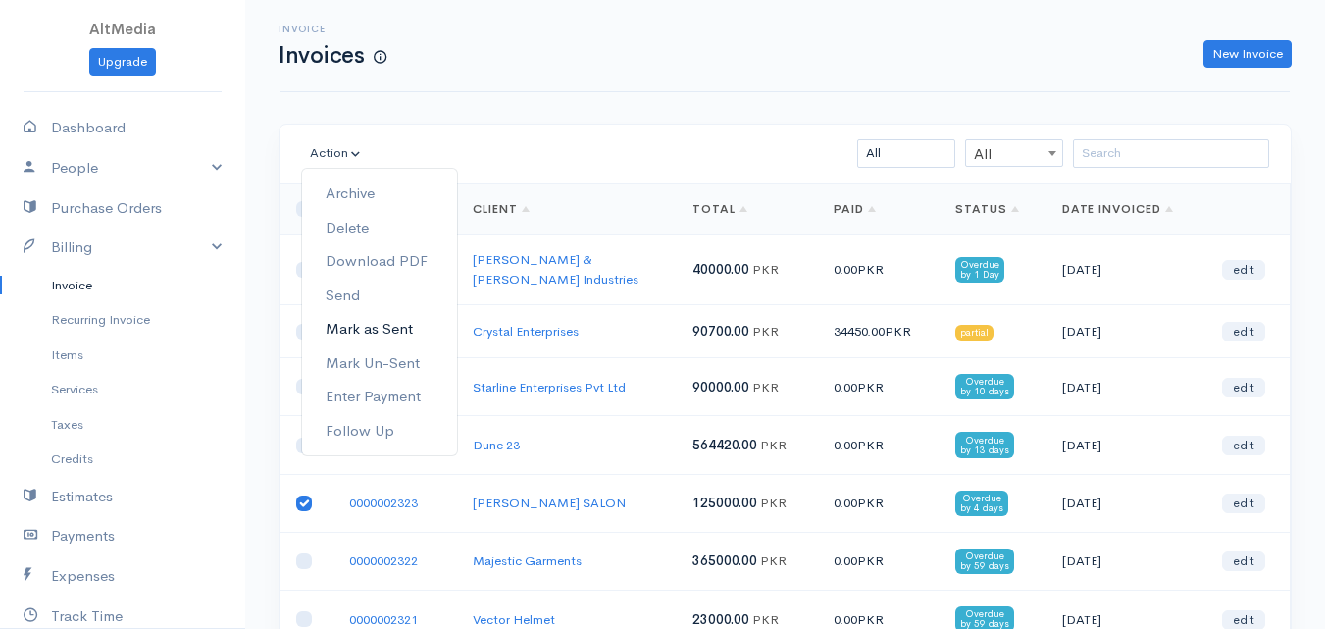
click at [383, 323] on link "Mark as Sent" at bounding box center [379, 329] width 155 height 34
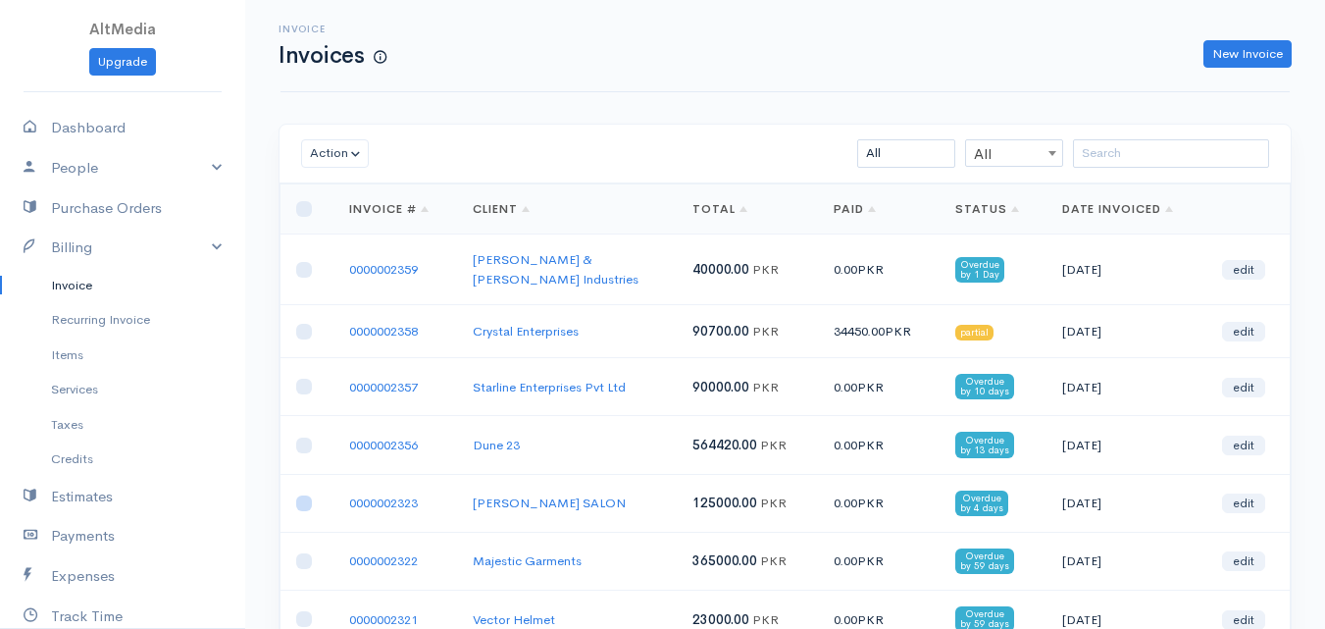
click at [300, 495] on input "checkbox" at bounding box center [304, 503] width 16 height 16
checkbox input "true"
click at [393, 494] on link "0000002323" at bounding box center [383, 502] width 69 height 17
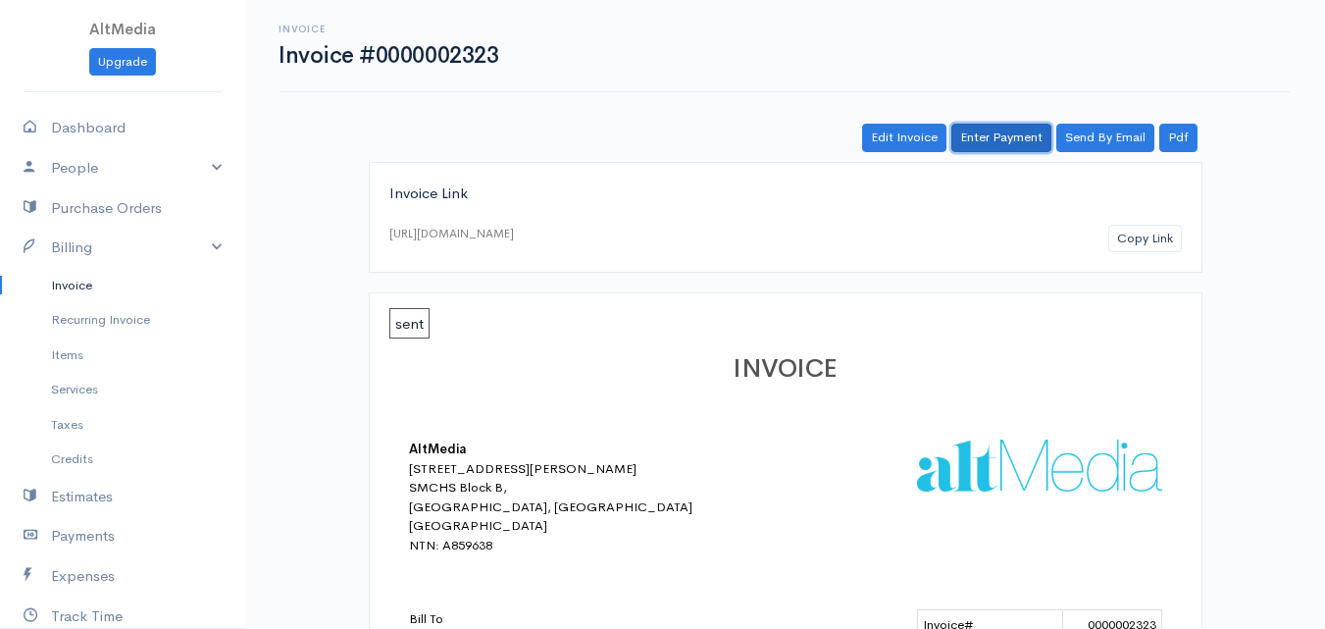
click at [1010, 139] on link "Enter Payment" at bounding box center [1001, 138] width 100 height 28
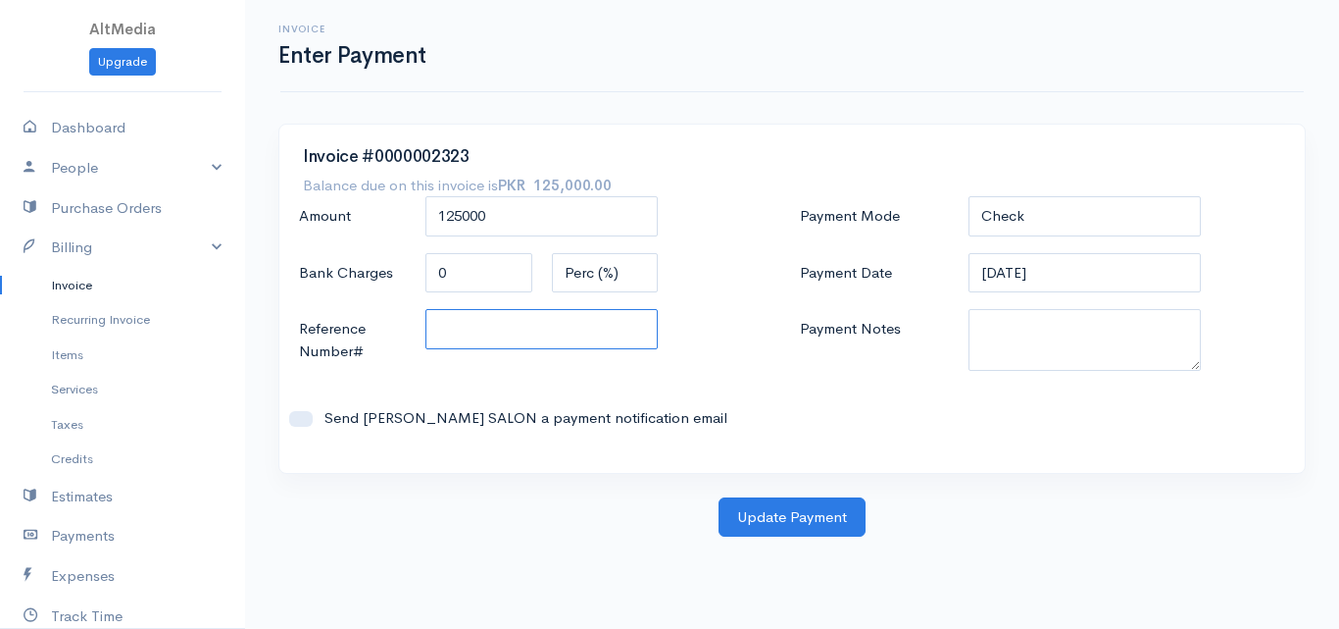
drag, startPoint x: 567, startPoint y: 327, endPoint x: 588, endPoint y: 323, distance: 21.9
click at [567, 327] on input "Reference Number#" at bounding box center [542, 329] width 233 height 40
type input "73228839"
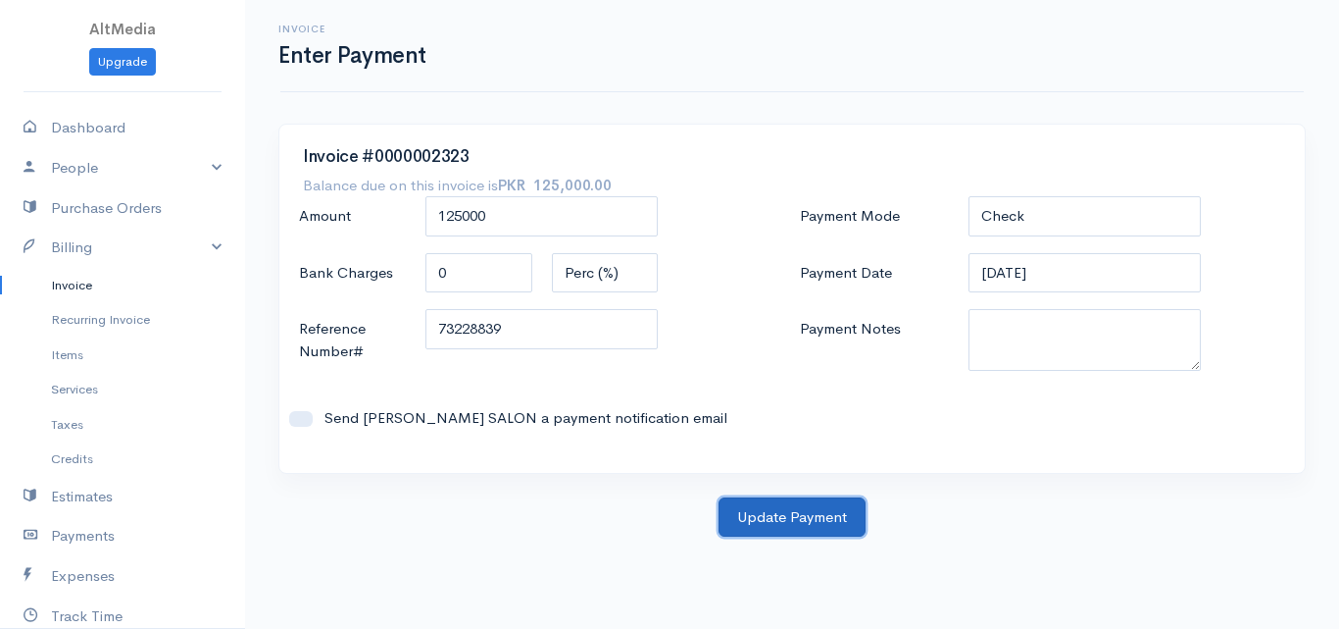
click at [827, 520] on button "Update Payment" at bounding box center [792, 517] width 147 height 40
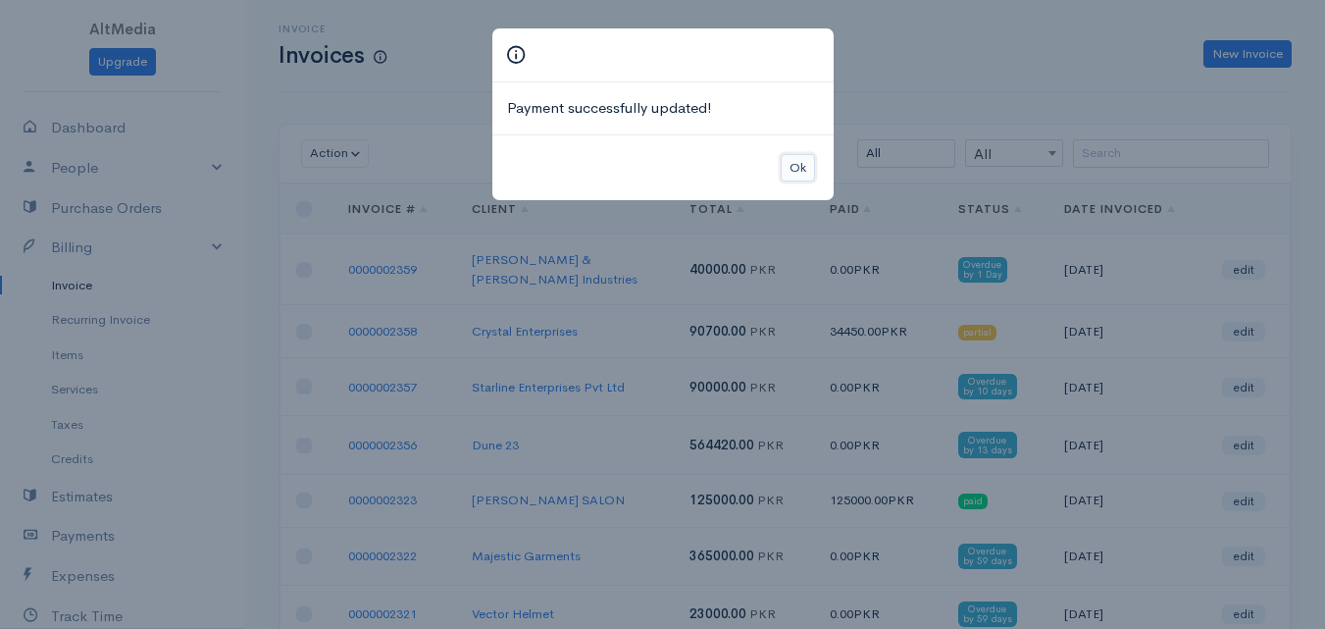
click at [795, 159] on button "Ok" at bounding box center [797, 168] width 34 height 28
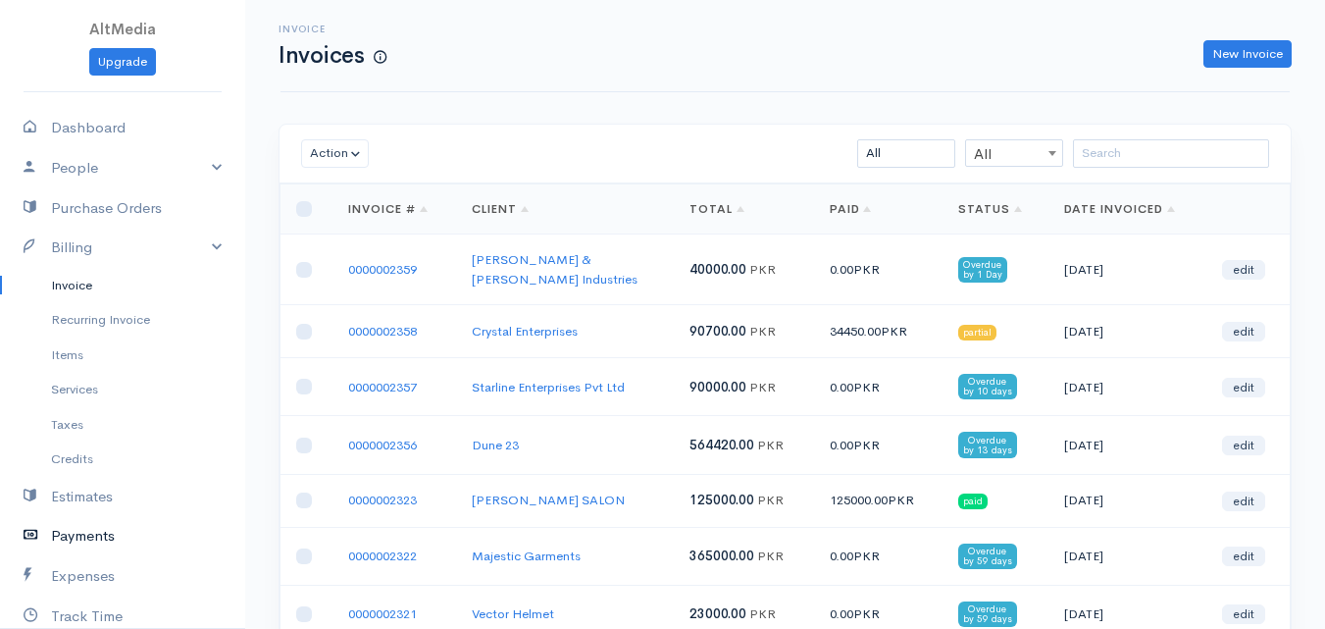
click at [95, 527] on link "Payments" at bounding box center [122, 536] width 245 height 40
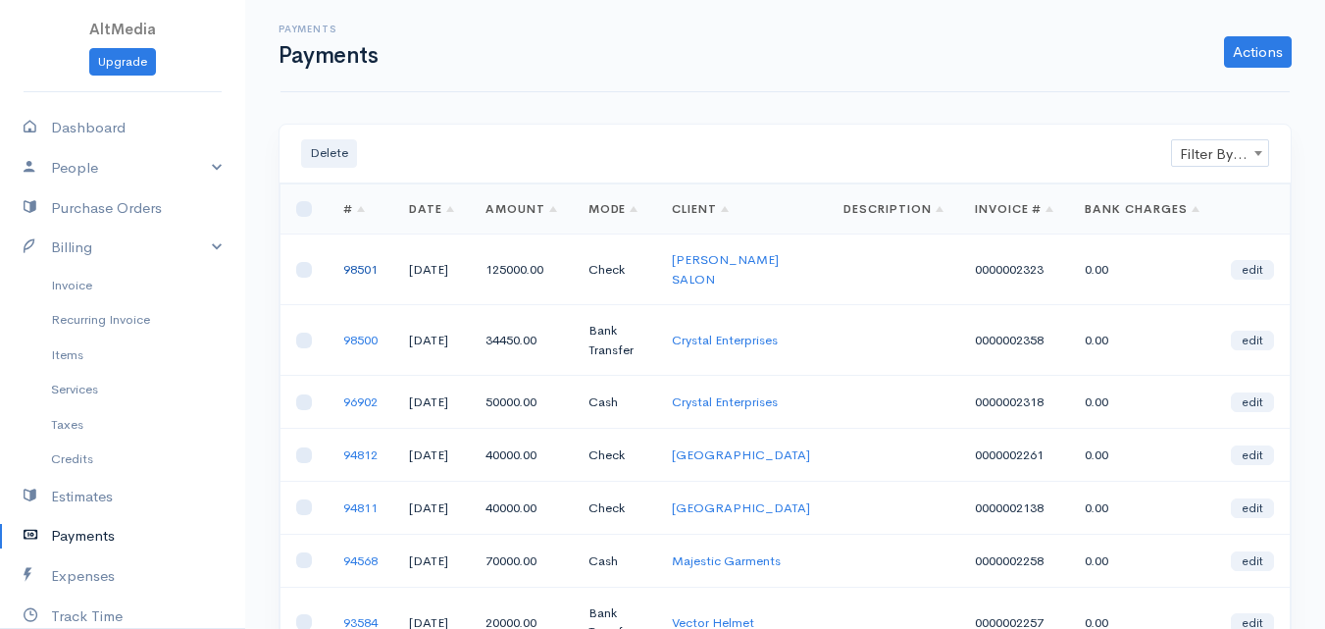
click at [368, 268] on link "98501" at bounding box center [360, 269] width 34 height 17
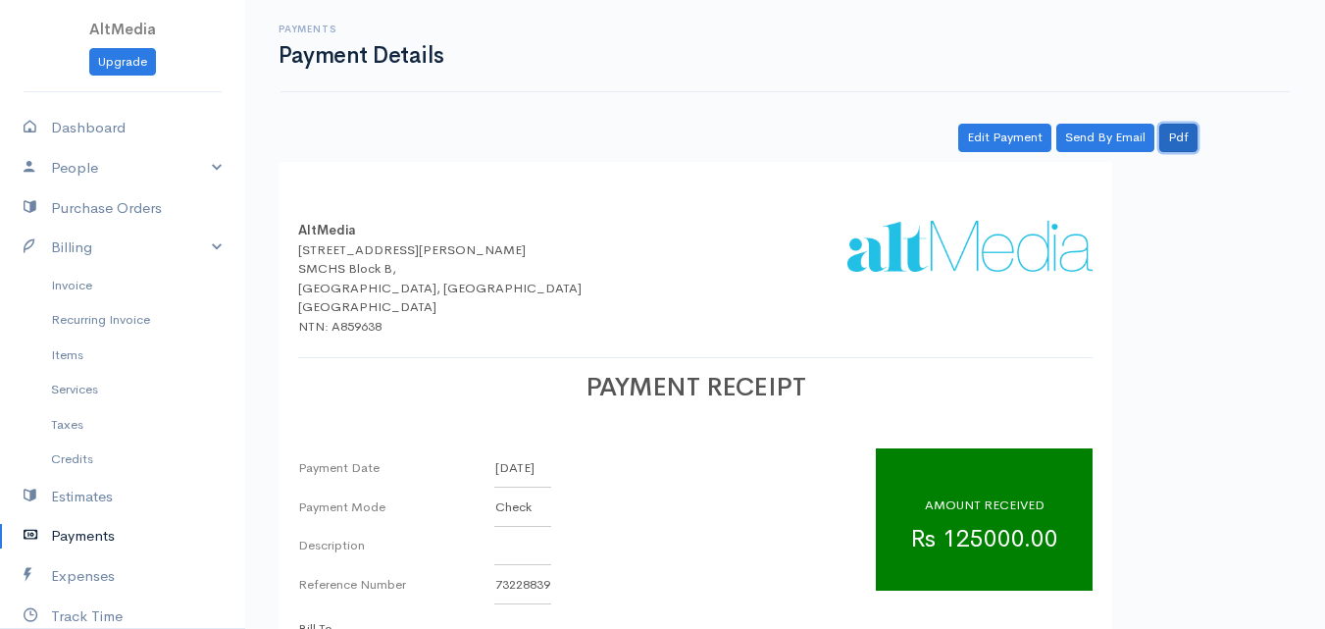
click at [1185, 136] on link "Pdf" at bounding box center [1178, 138] width 38 height 28
click at [121, 253] on link "Billing" at bounding box center [122, 247] width 245 height 40
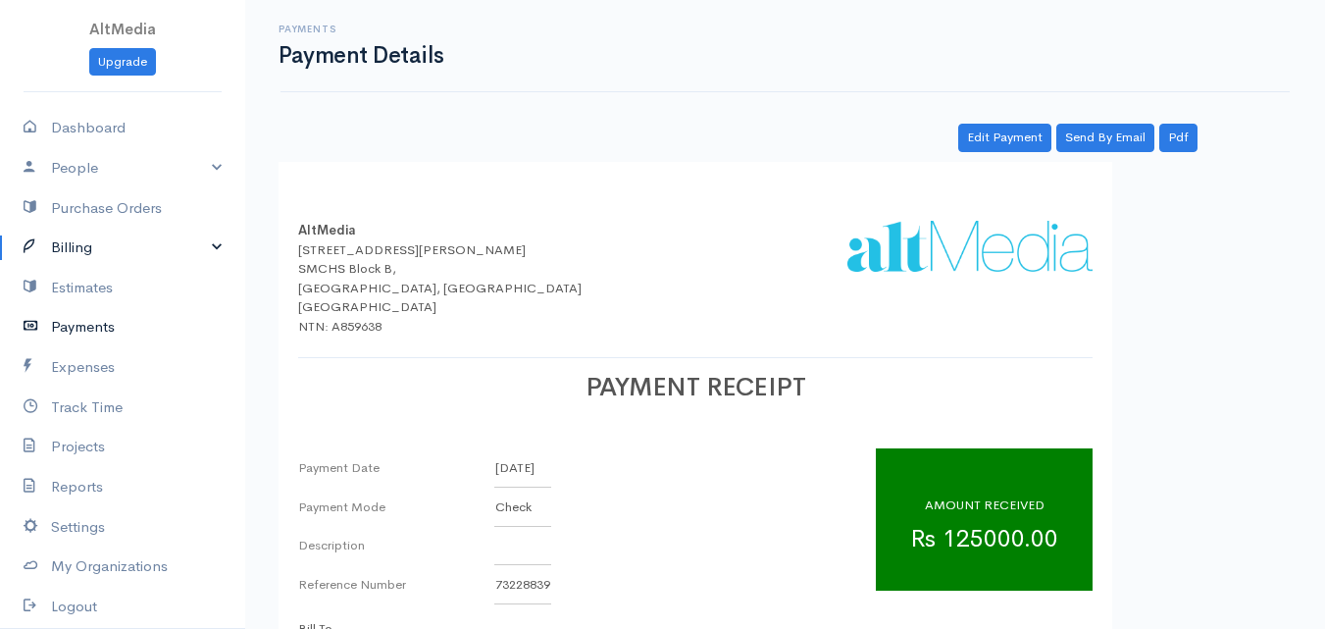
click at [138, 319] on link "Payments" at bounding box center [122, 327] width 245 height 40
